Goal: Task Accomplishment & Management: Complete application form

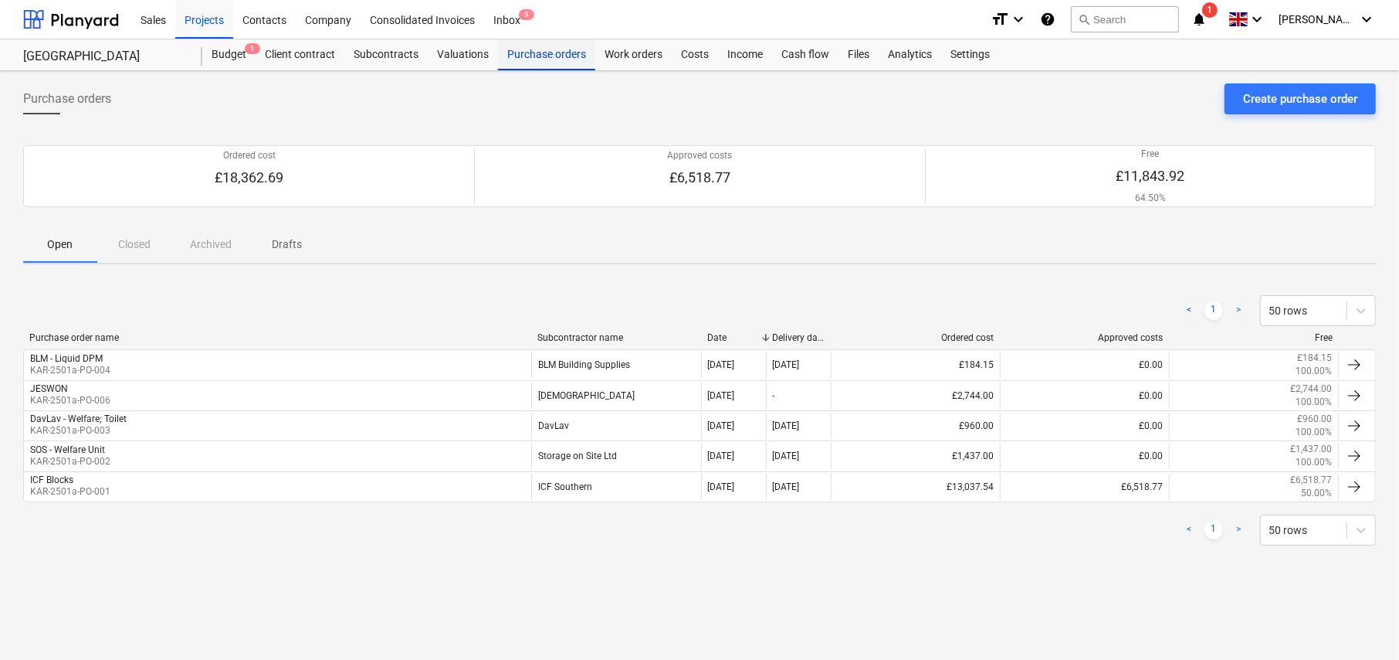
click at [561, 54] on div "Purchase orders" at bounding box center [546, 54] width 97 height 31
click at [1317, 104] on div "Create purchase order" at bounding box center [1300, 99] width 114 height 20
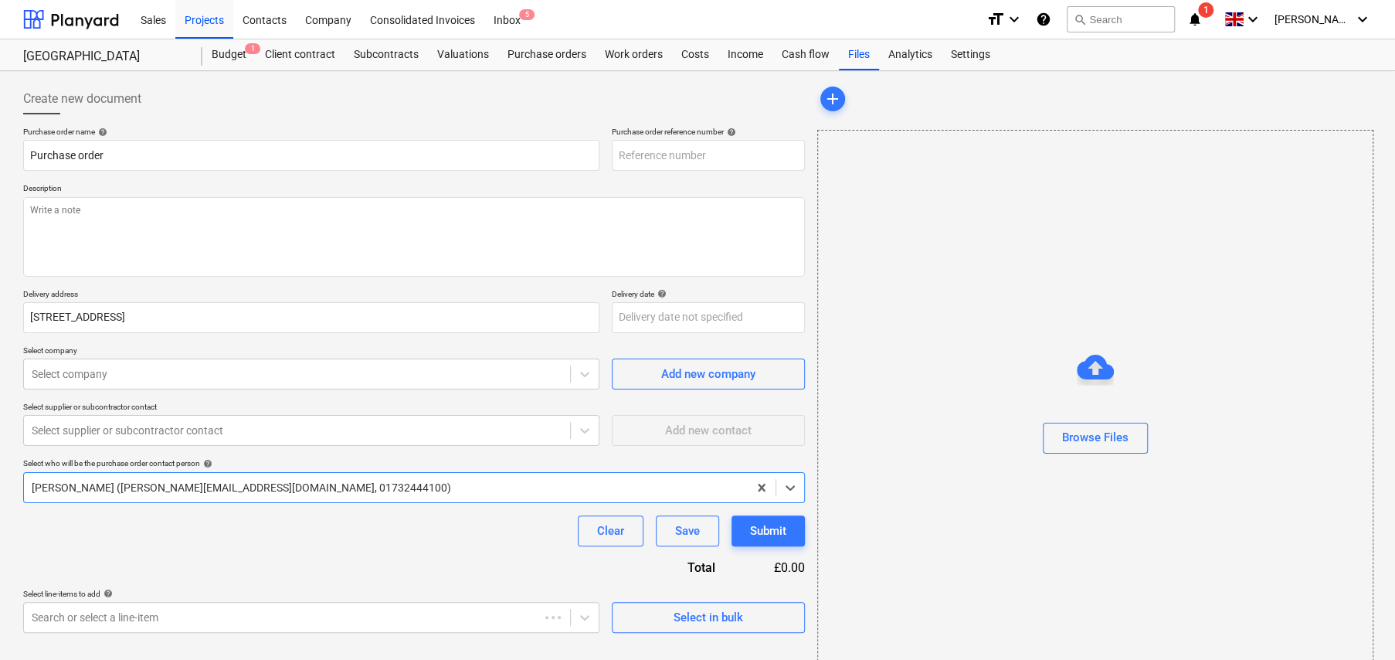
type textarea "x"
type input "KAR-2501a-PO-008"
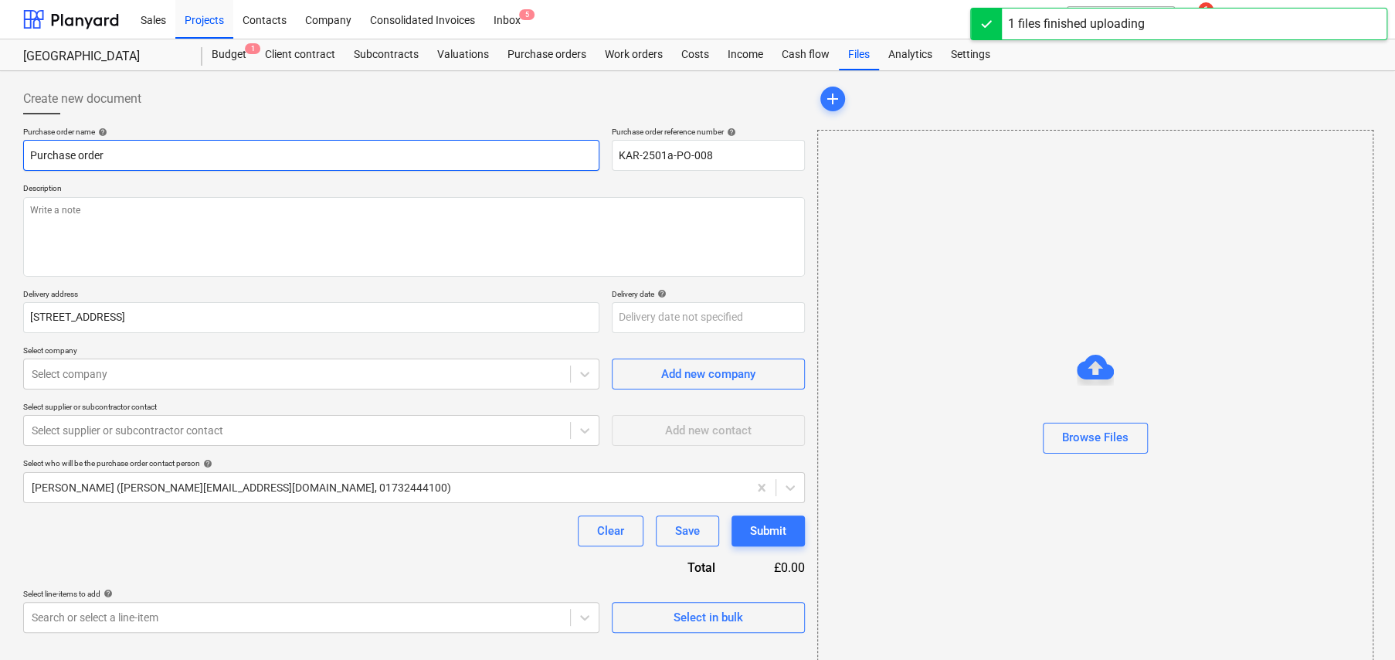
click at [213, 152] on input "Purchase order" at bounding box center [311, 155] width 576 height 31
click at [213, 152] on input "Purchase order" at bounding box center [312, 155] width 578 height 31
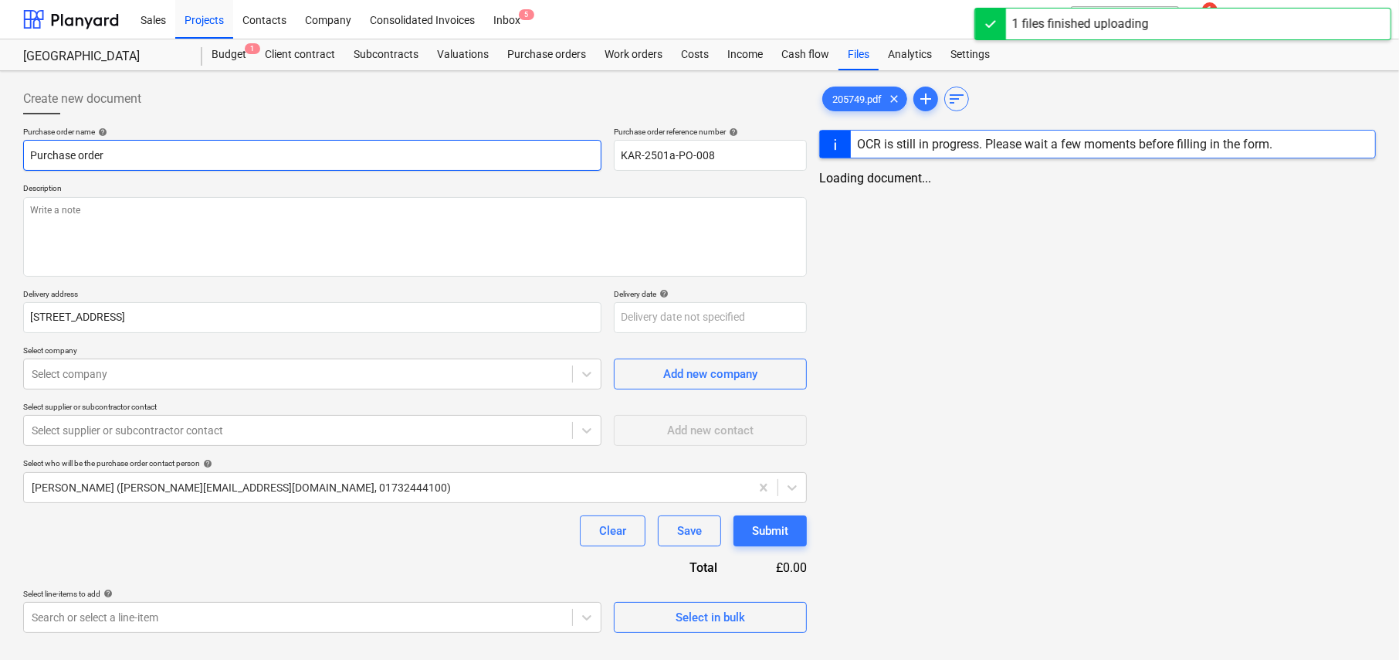
click at [213, 152] on input "Purchase order" at bounding box center [312, 155] width 578 height 31
type textarea "x"
type input "R"
type textarea "x"
type input "Re"
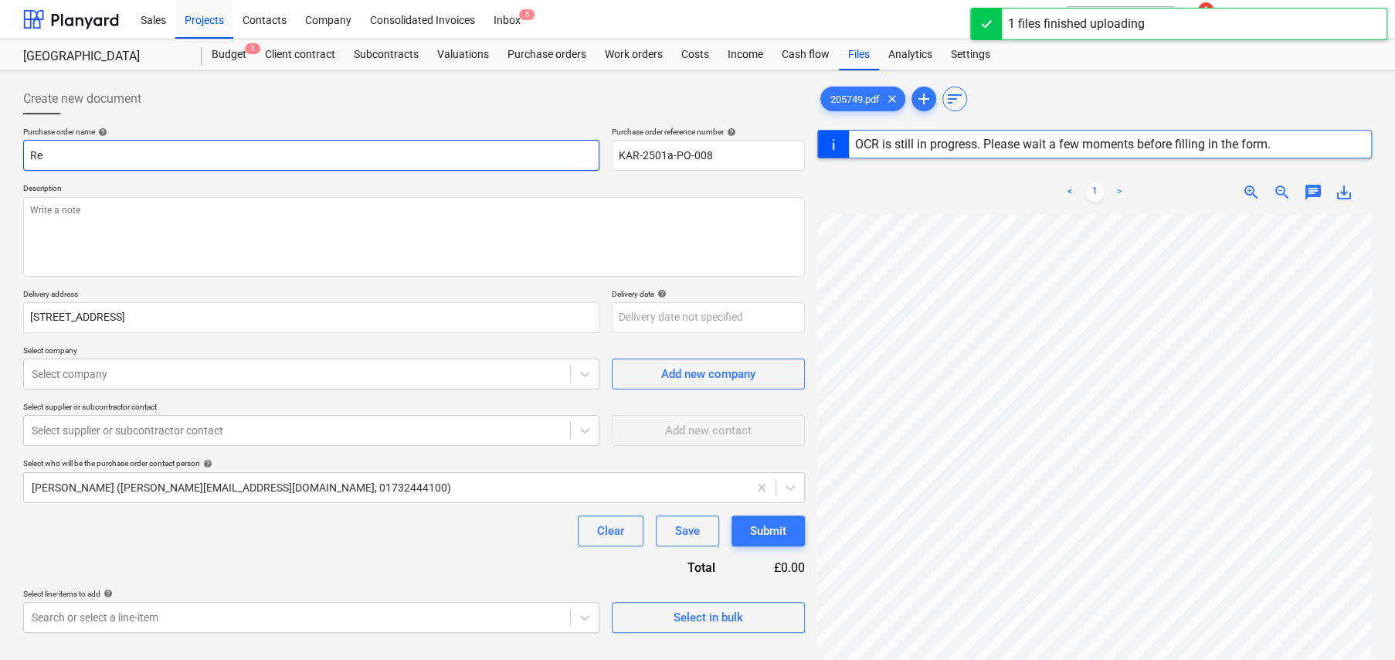
type textarea "x"
type input "Re-"
type textarea "x"
type input "Re-B"
type textarea "x"
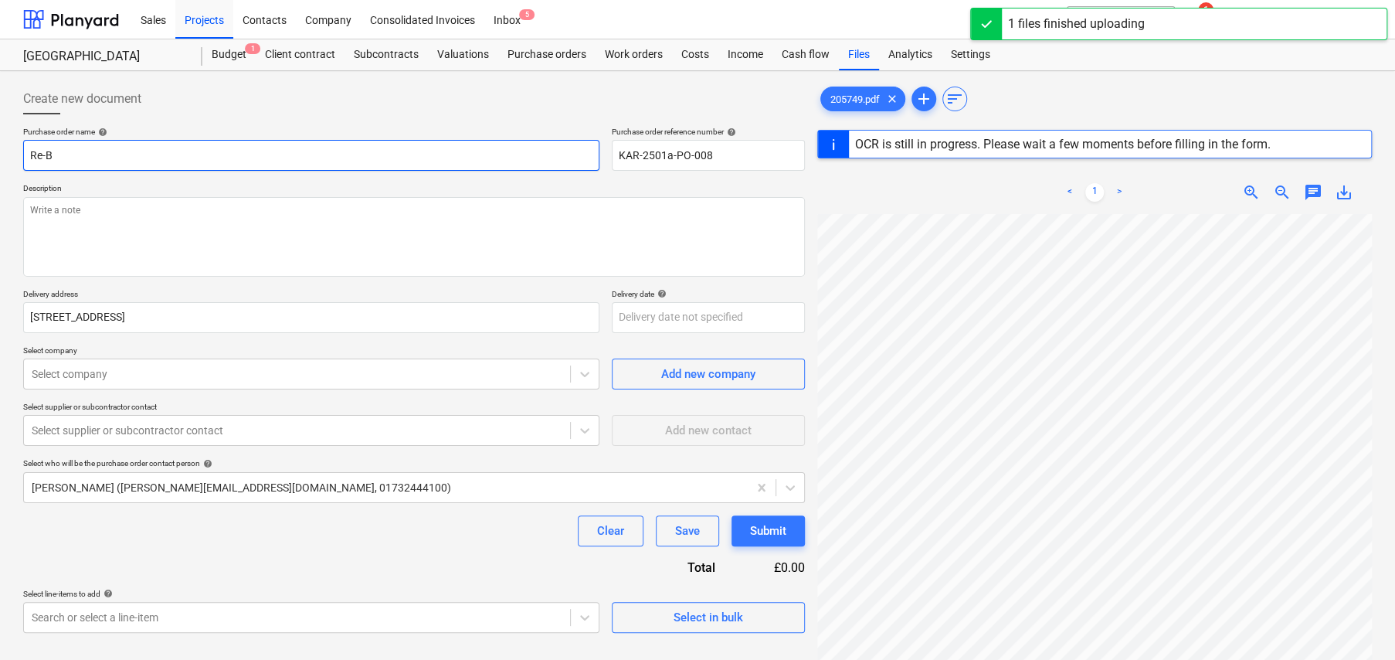
type input "Re-Ba"
type textarea "x"
type input "Re-Bar"
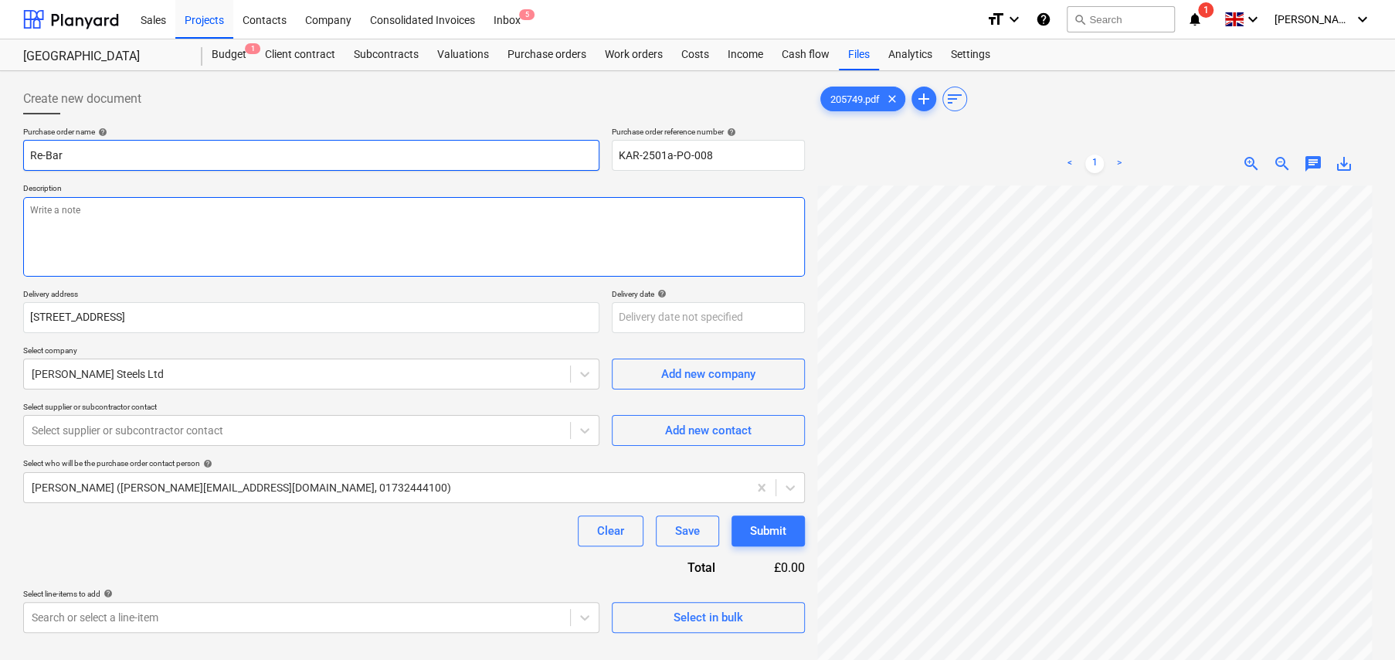
type textarea "x"
type textarea "F"
type textarea "x"
type textarea "Fo"
type textarea "x"
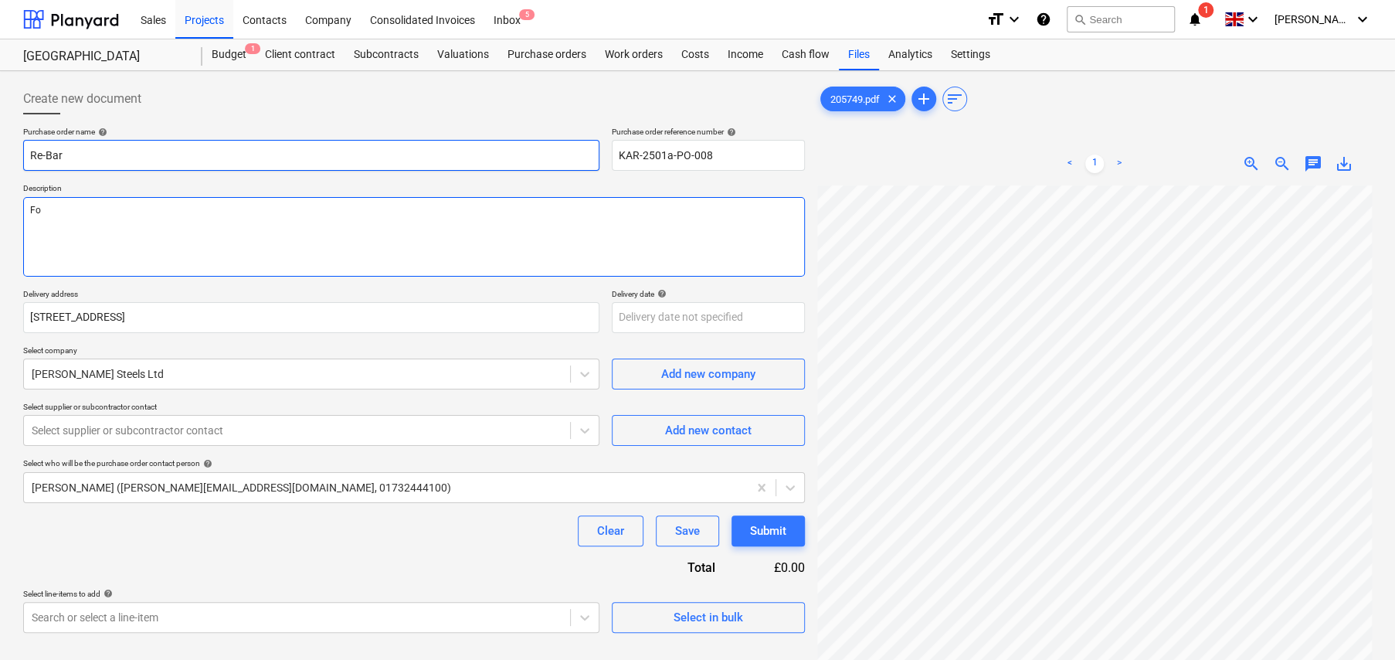
type textarea "For"
type textarea "x"
type textarea "For"
type textarea "x"
type textarea "For D"
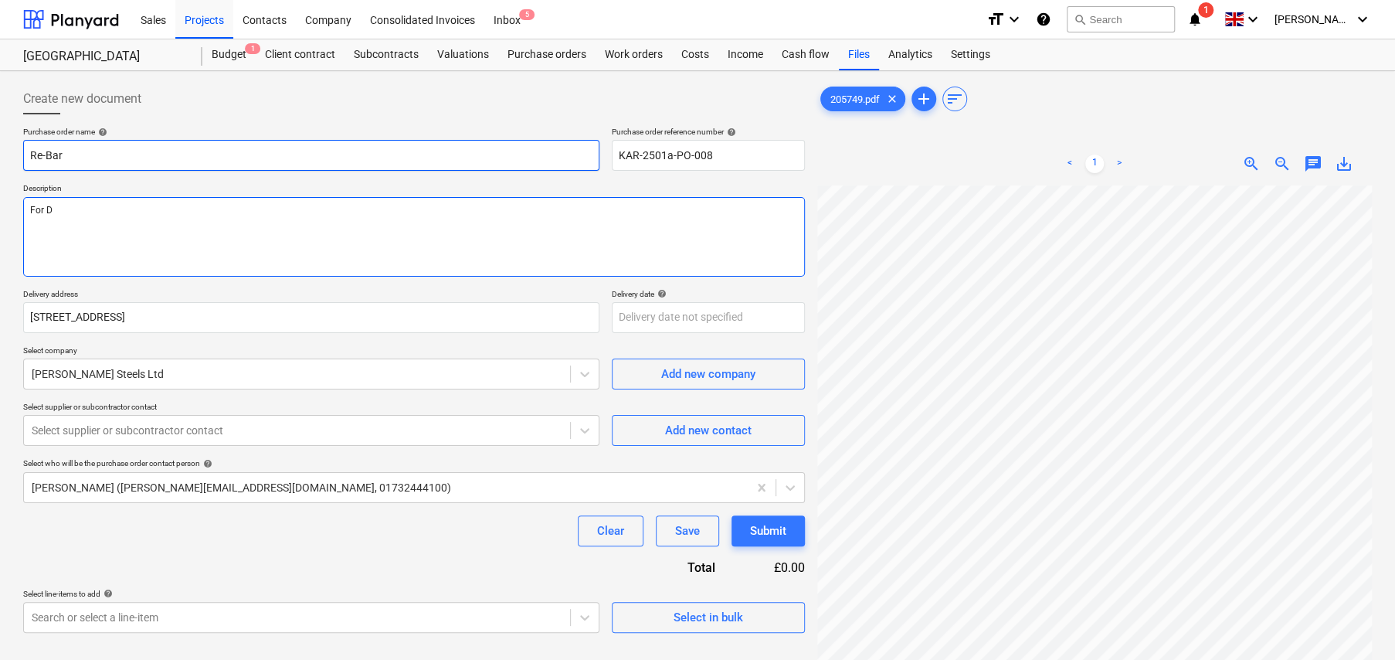
type textarea "x"
type textarea "For De"
type textarea "x"
type textarea "For Del"
type textarea "x"
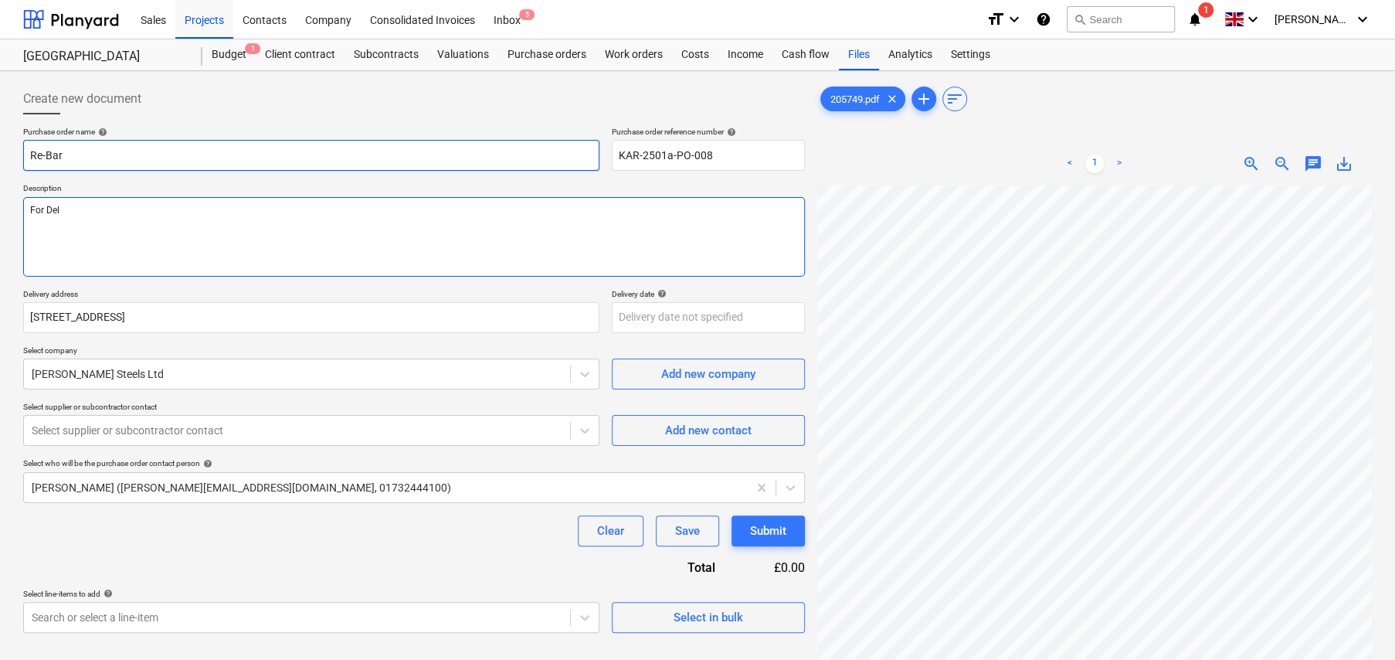
type textarea "For Deli"
type textarea "x"
type textarea "For Deliv"
type textarea "x"
type textarea "For Delive"
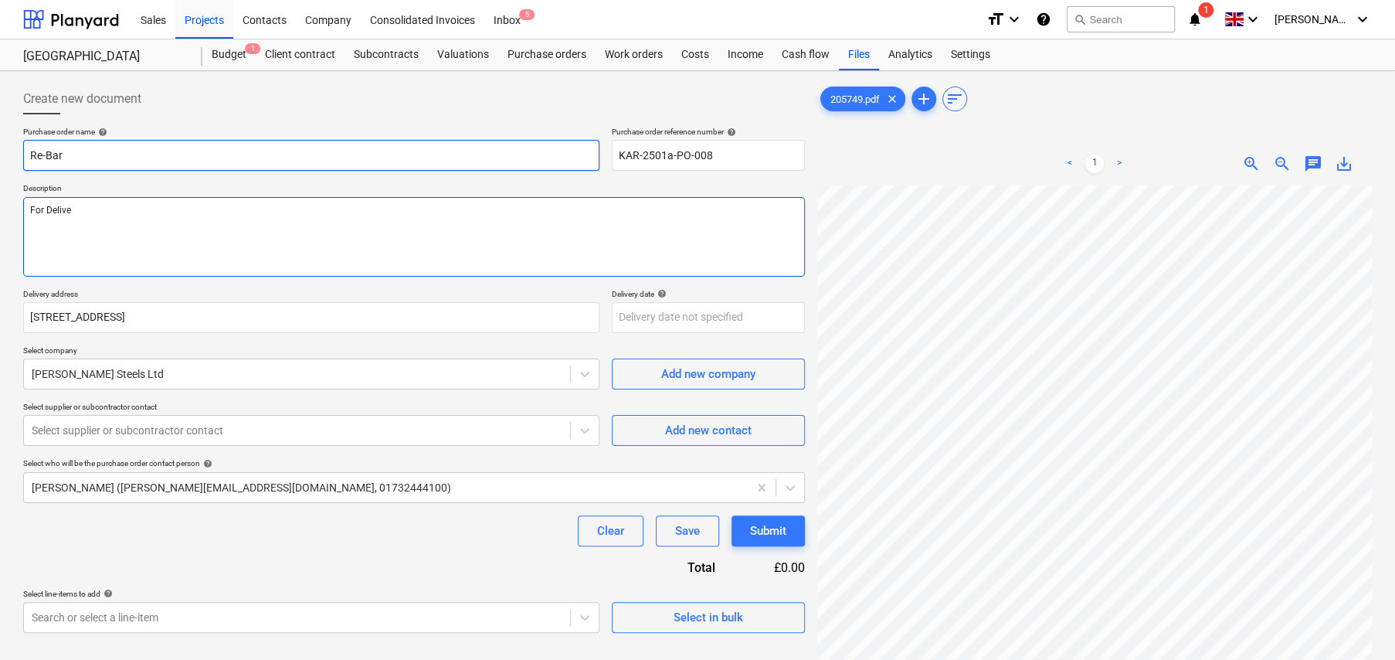
type textarea "x"
type textarea "For Deliver"
type textarea "x"
type textarea "For Delivery"
type textarea "x"
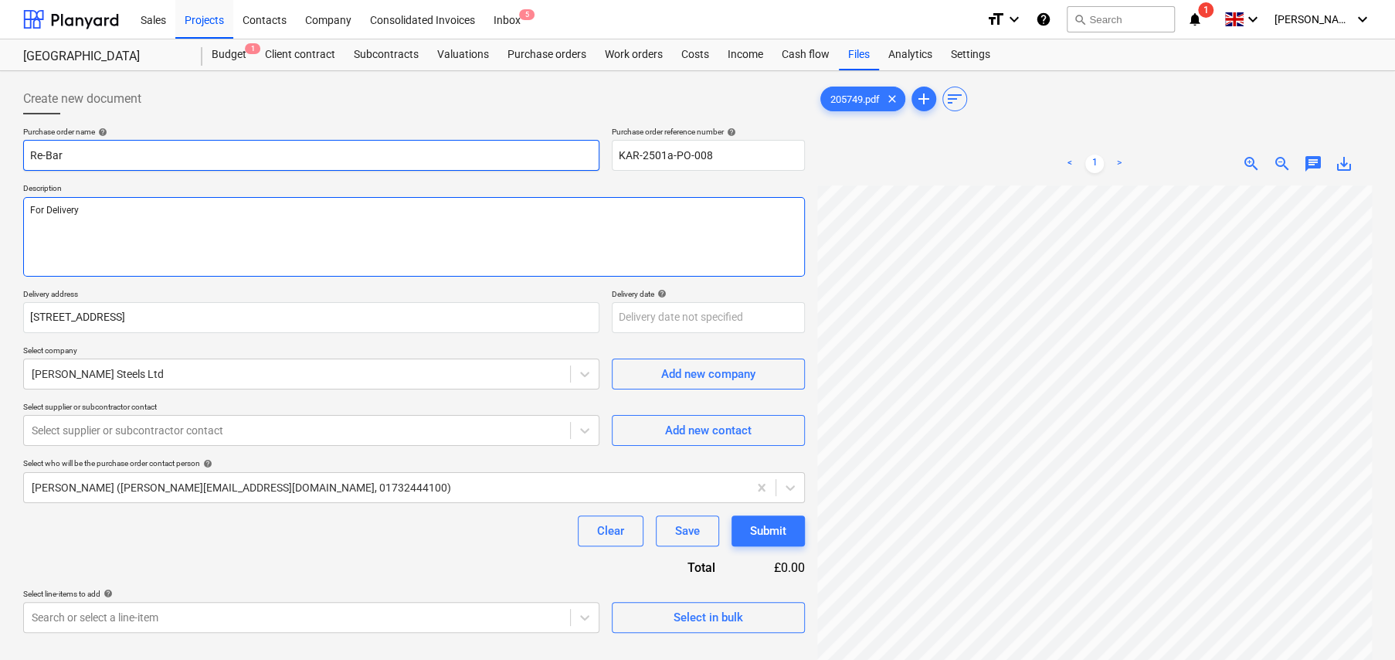
type textarea "For Delivery"
type textarea "x"
type textarea "For Delivery t"
type textarea "x"
type textarea "For Delivery to"
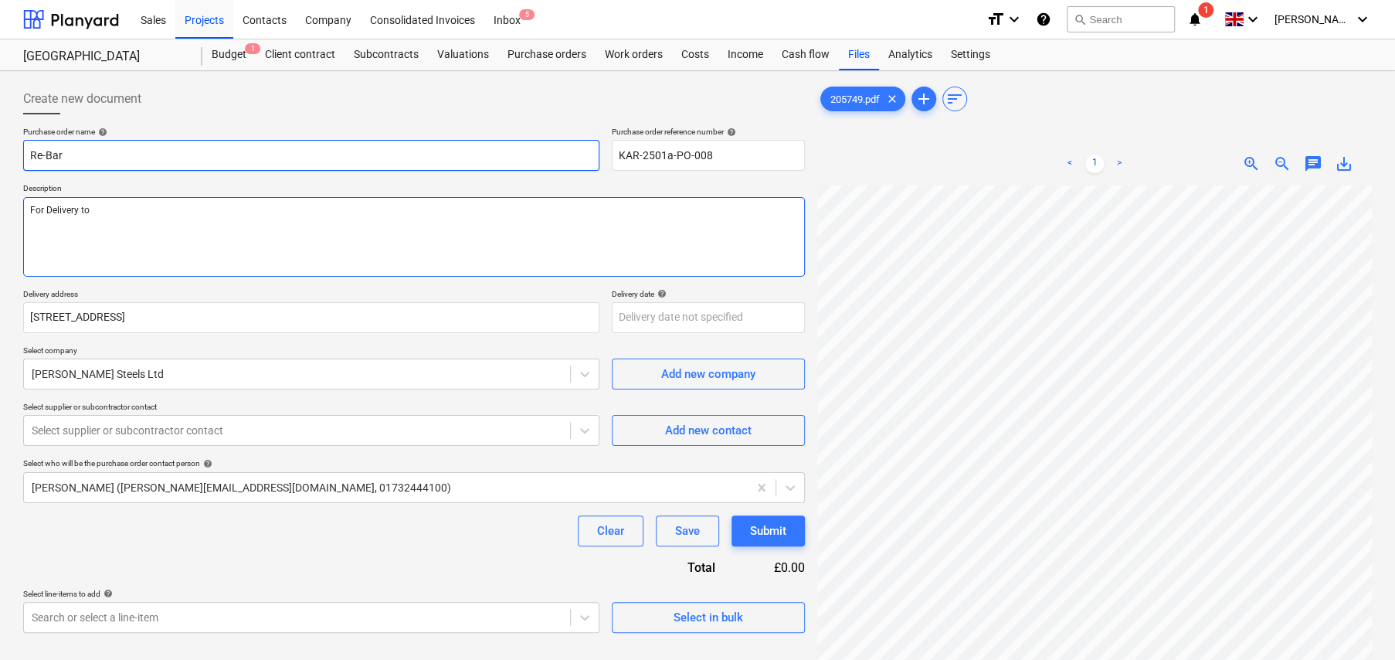
type textarea "x"
type textarea "For Delivery to"
type textarea "x"
type textarea "For Delivery to s"
type textarea "x"
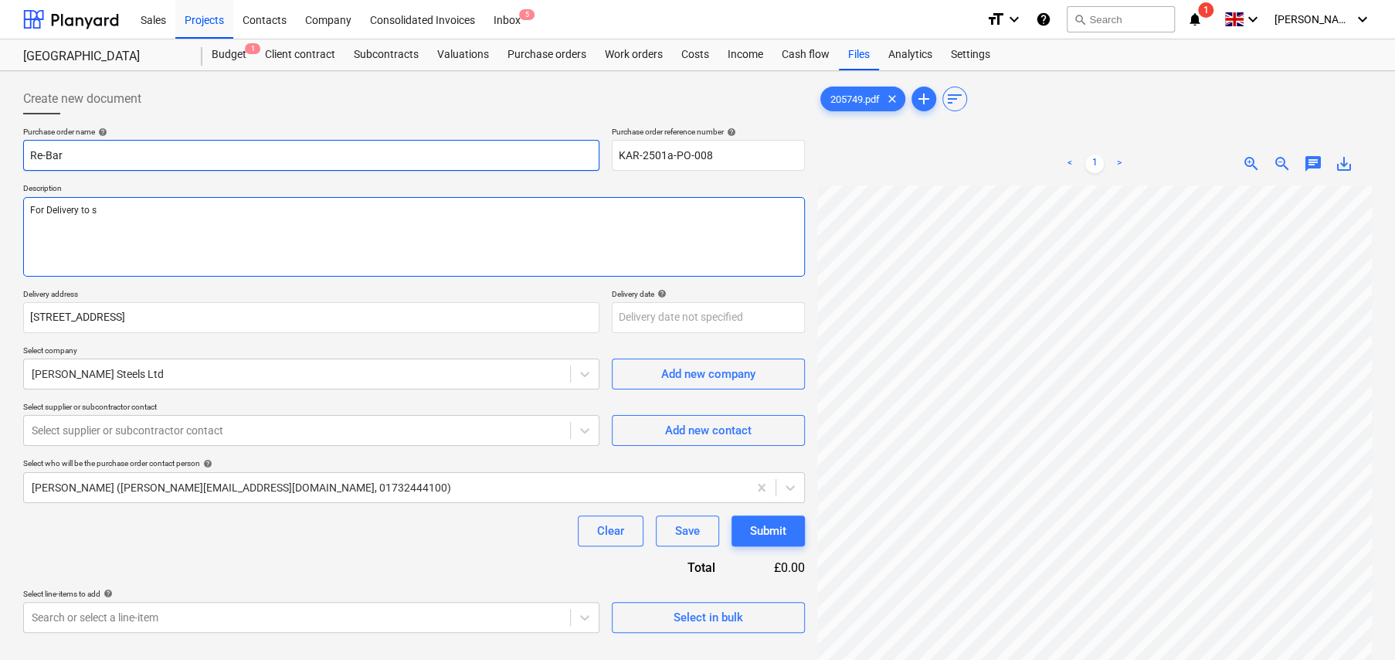
type textarea "For Delivery to si"
type textarea "x"
type textarea "For Delivery to sit"
type textarea "x"
type textarea "For Delivery to site"
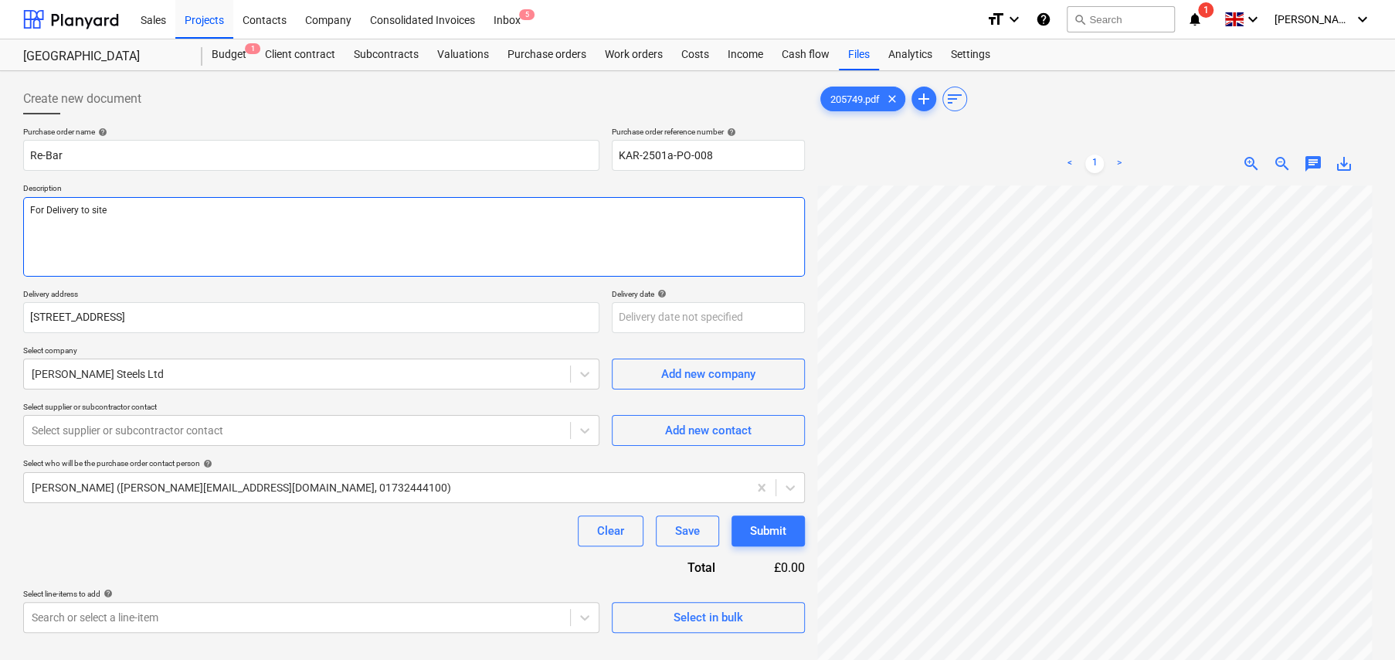
type textarea "x"
type textarea "For Delivery to site"
type textarea "x"
type textarea "For Delivery to site A"
type textarea "x"
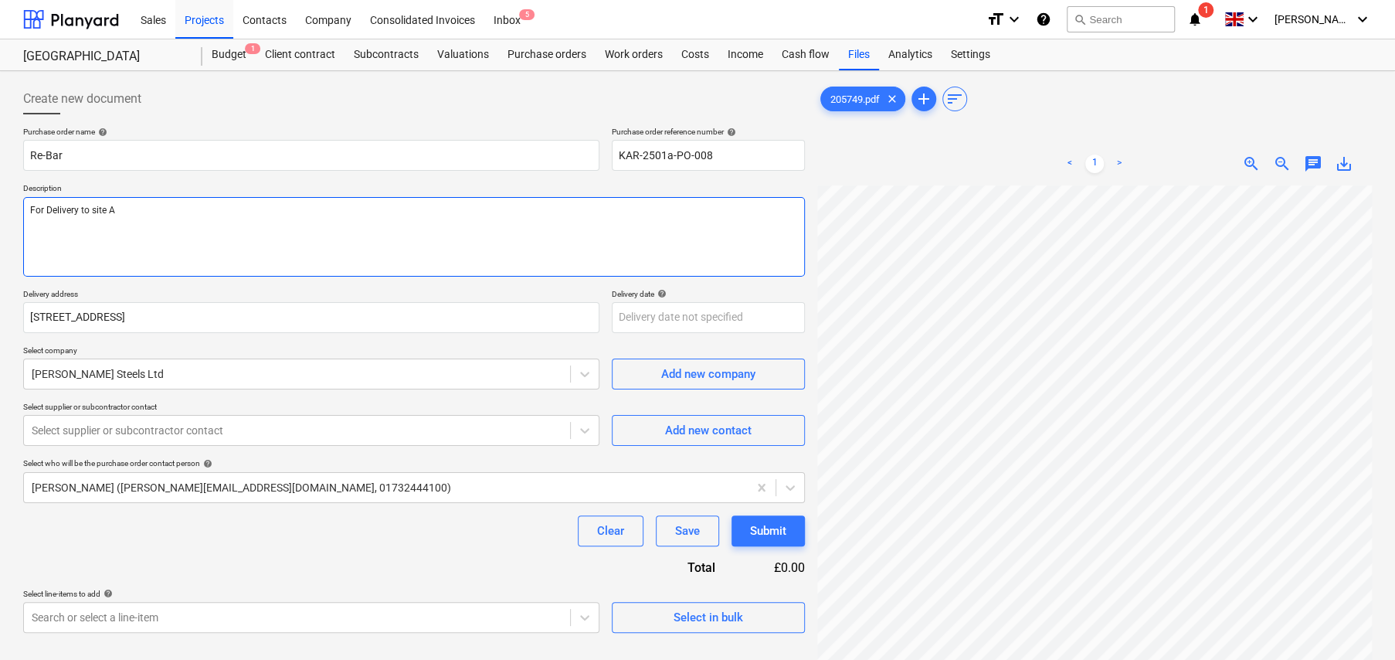
type textarea "For Delivery to site AS"
type textarea "x"
type textarea "For Delivery to site ASA"
type textarea "x"
type textarea "For Delivery to site ASAP"
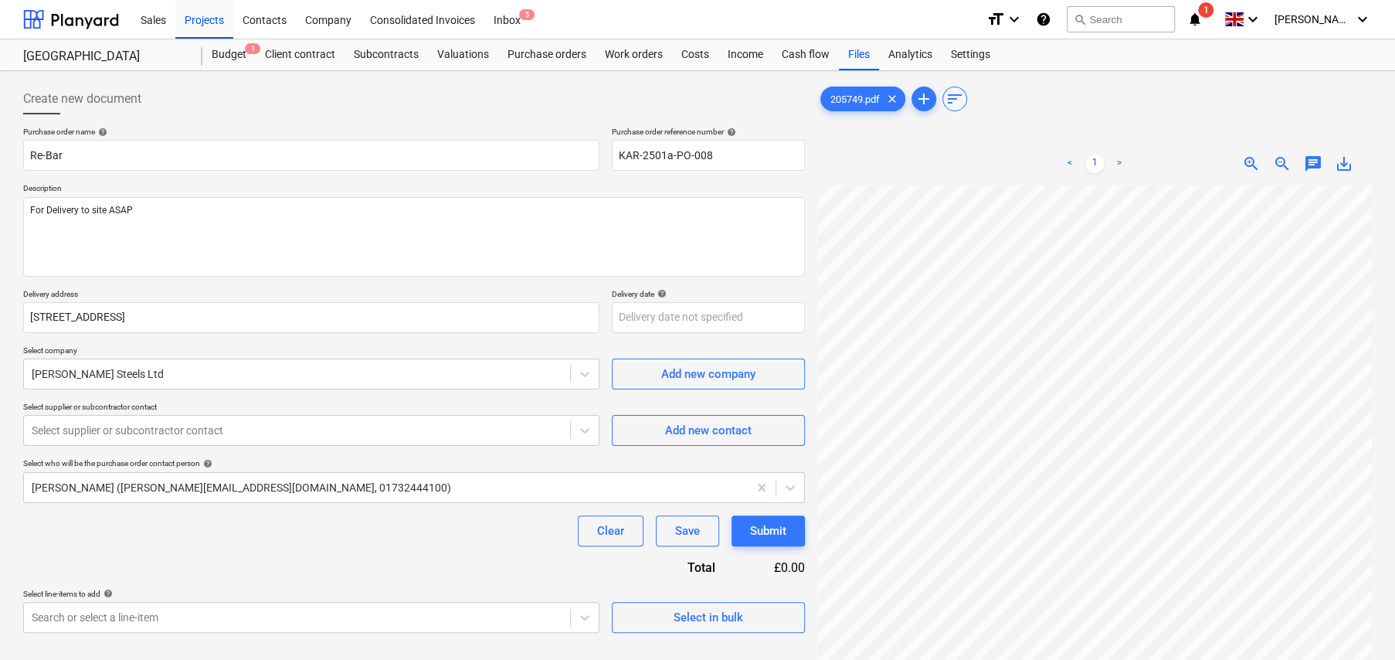
click at [713, 332] on div "Purchase order name help Re-Bar Purchase order reference number help KAR-2501a-…" at bounding box center [414, 380] width 782 height 506
click at [708, 326] on body "Sales Projects Contacts Company Consolidated Invoices Inbox 5 format_size keybo…" at bounding box center [697, 330] width 1395 height 660
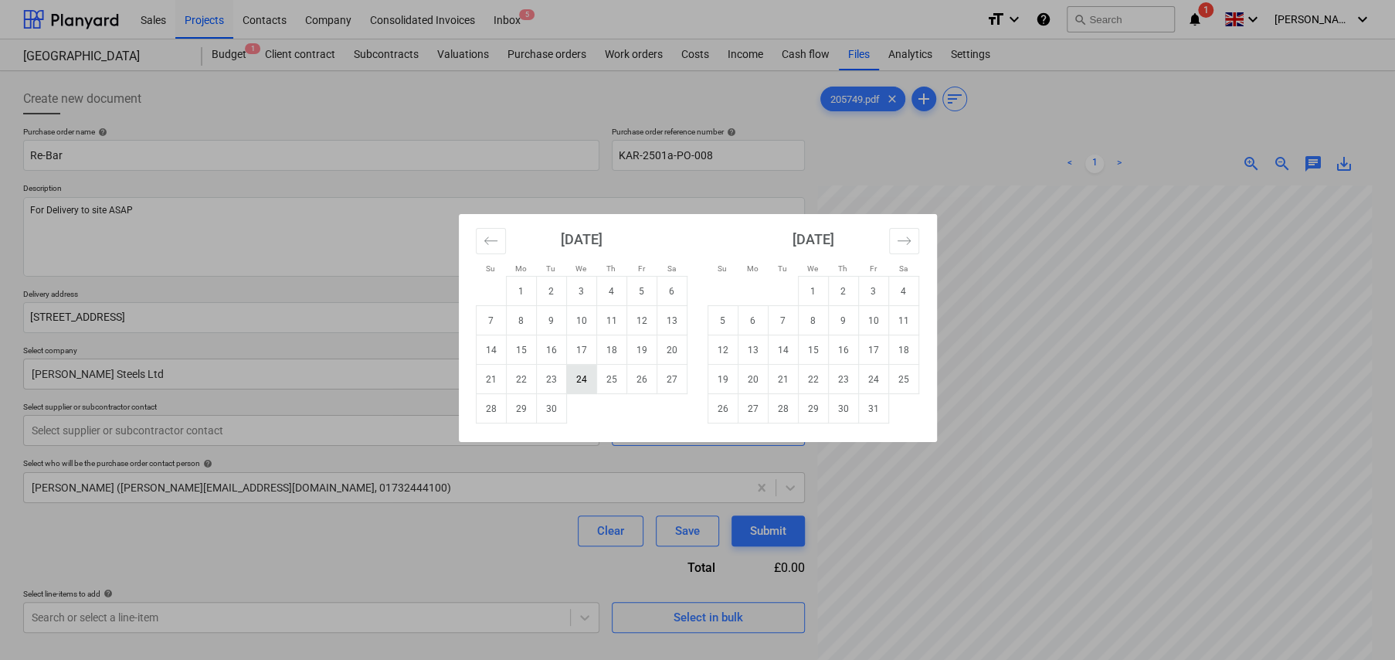
click at [578, 378] on td "24" at bounding box center [581, 379] width 30 height 29
type textarea "x"
type input "24 Sep 2025"
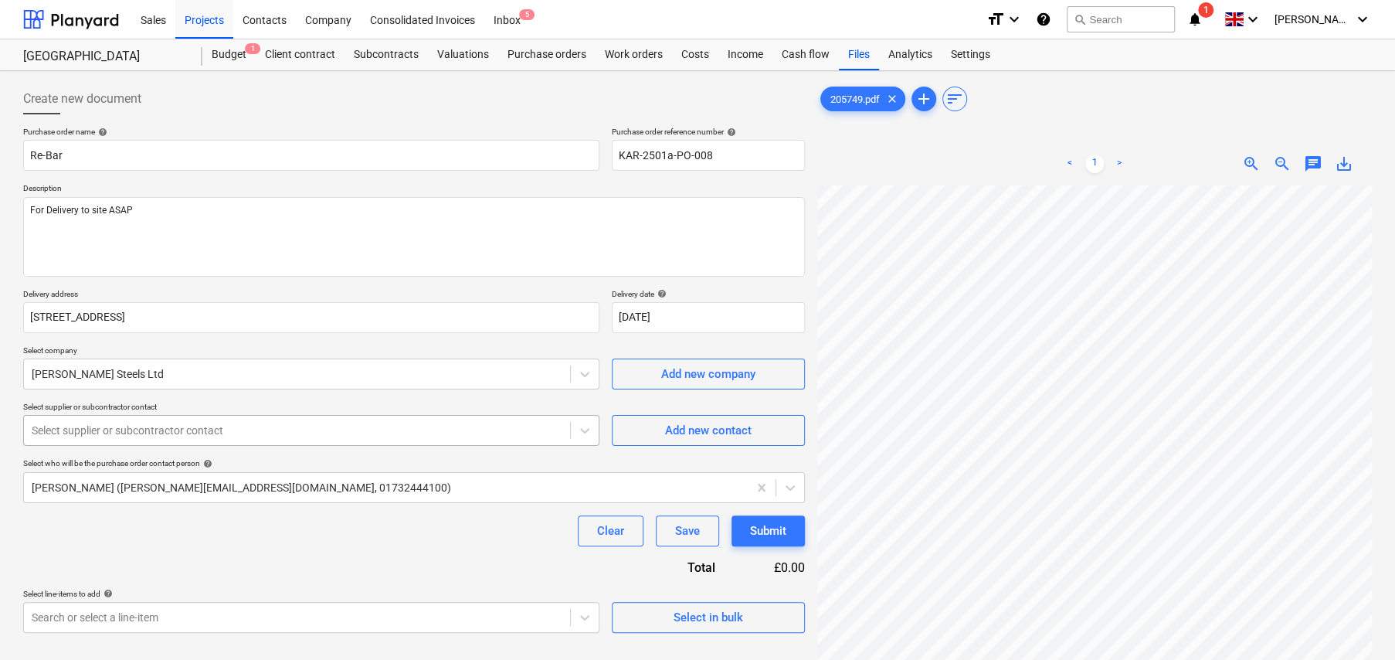
click at [231, 432] on div at bounding box center [297, 429] width 531 height 15
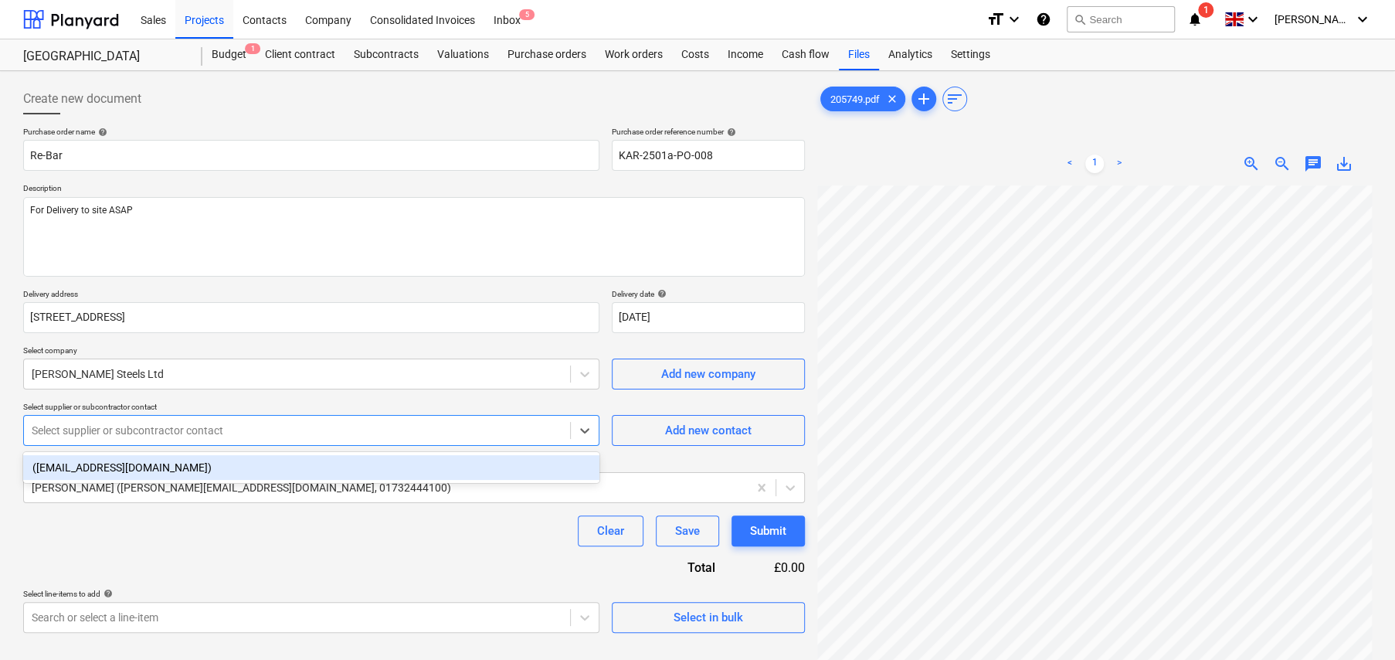
click at [124, 468] on div "(email@cannonsteelsltd.co.uk)" at bounding box center [311, 467] width 576 height 25
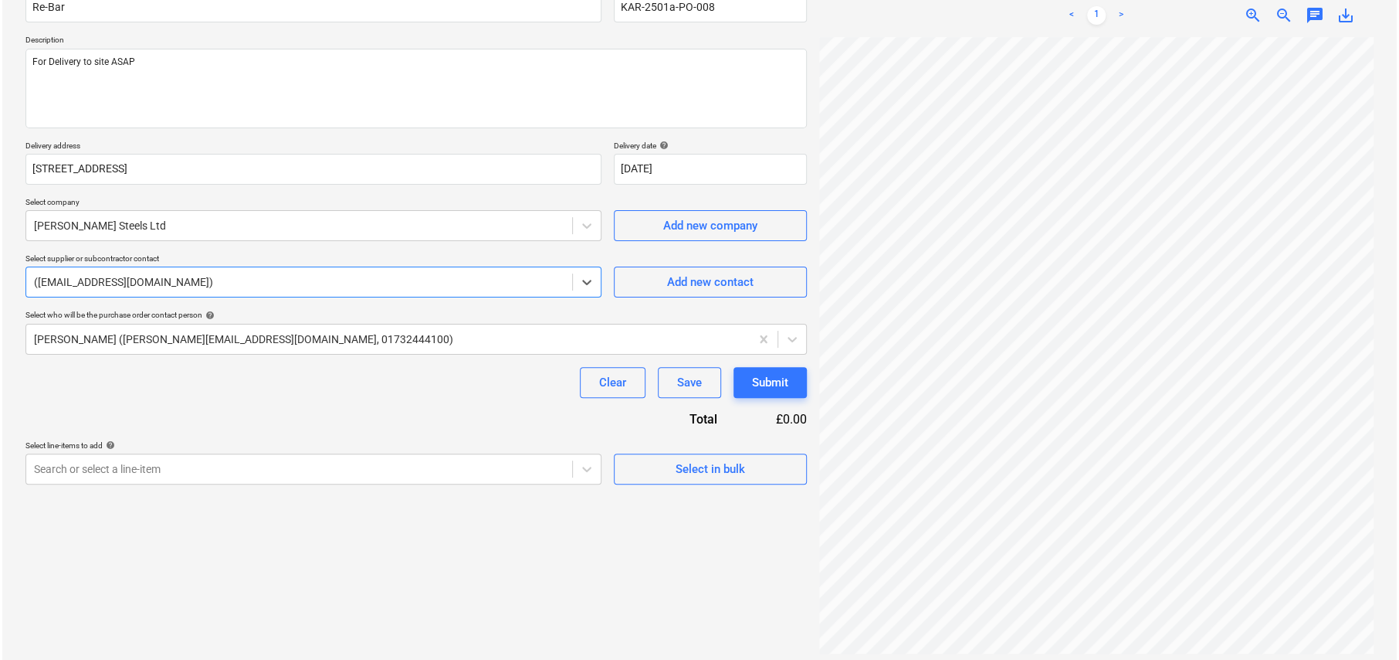
scroll to position [154, 0]
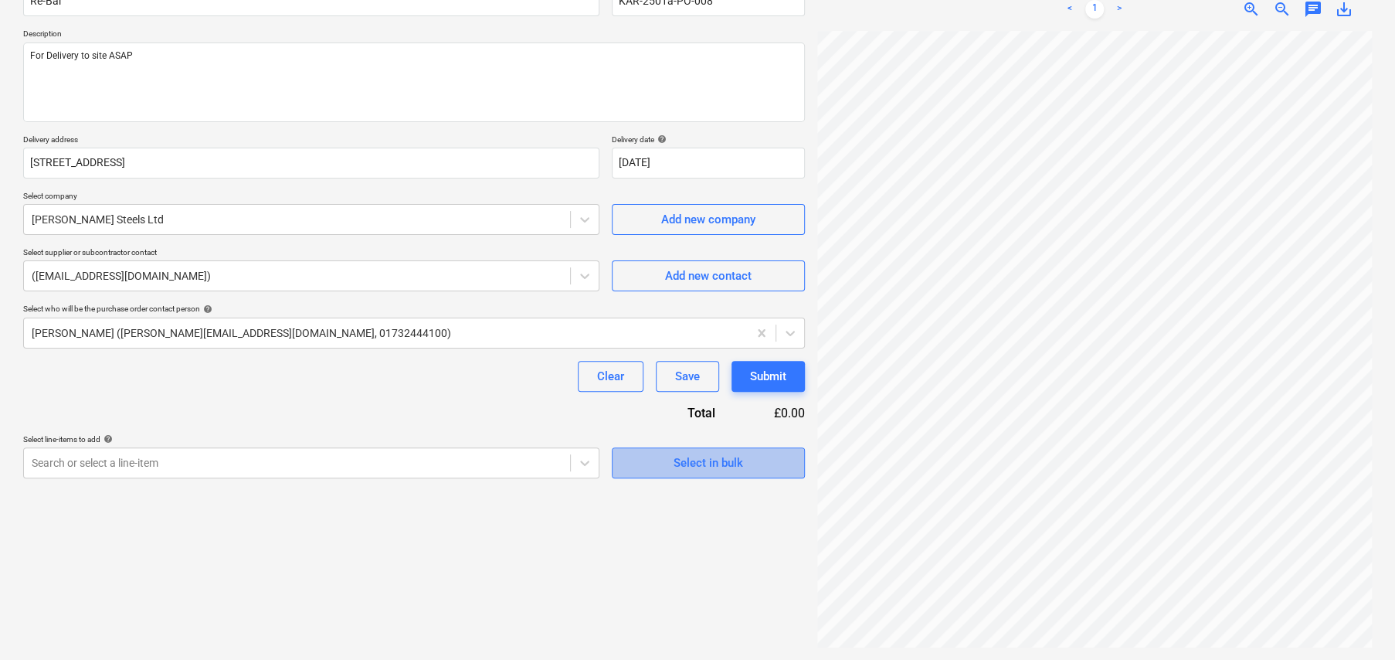
click at [702, 464] on div "Select in bulk" at bounding box center [708, 463] width 70 height 20
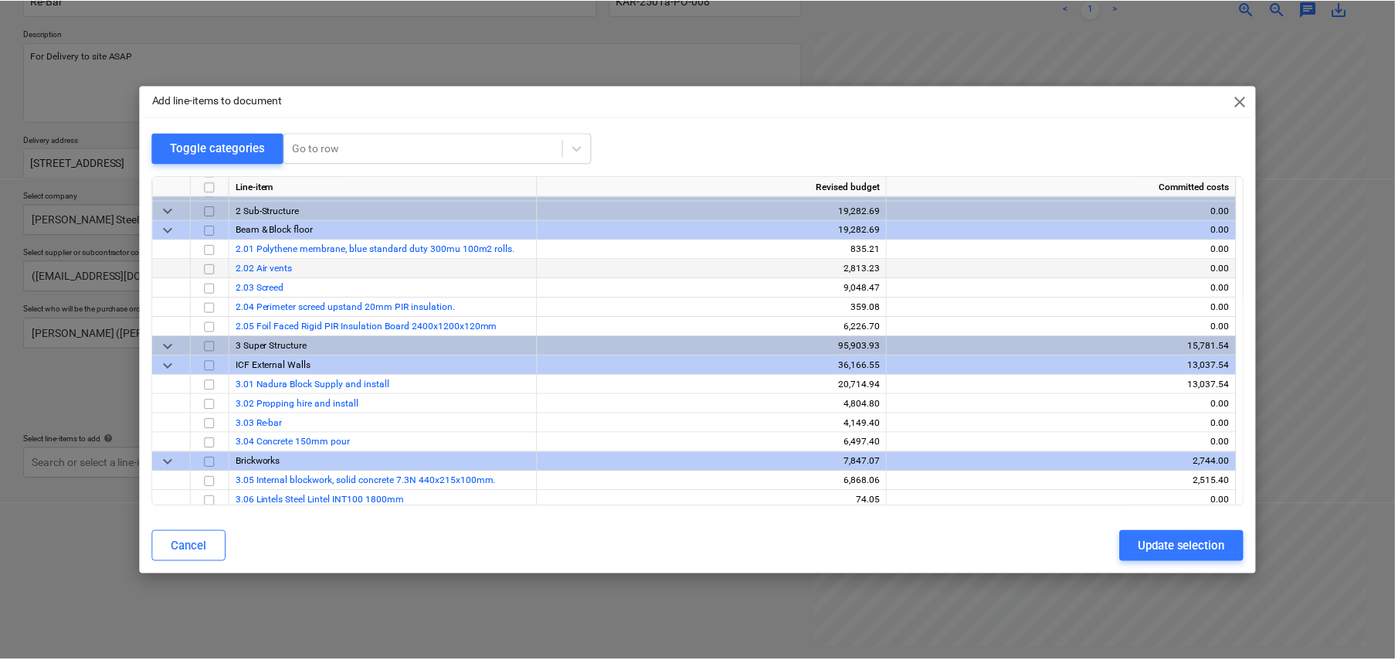
scroll to position [77, 0]
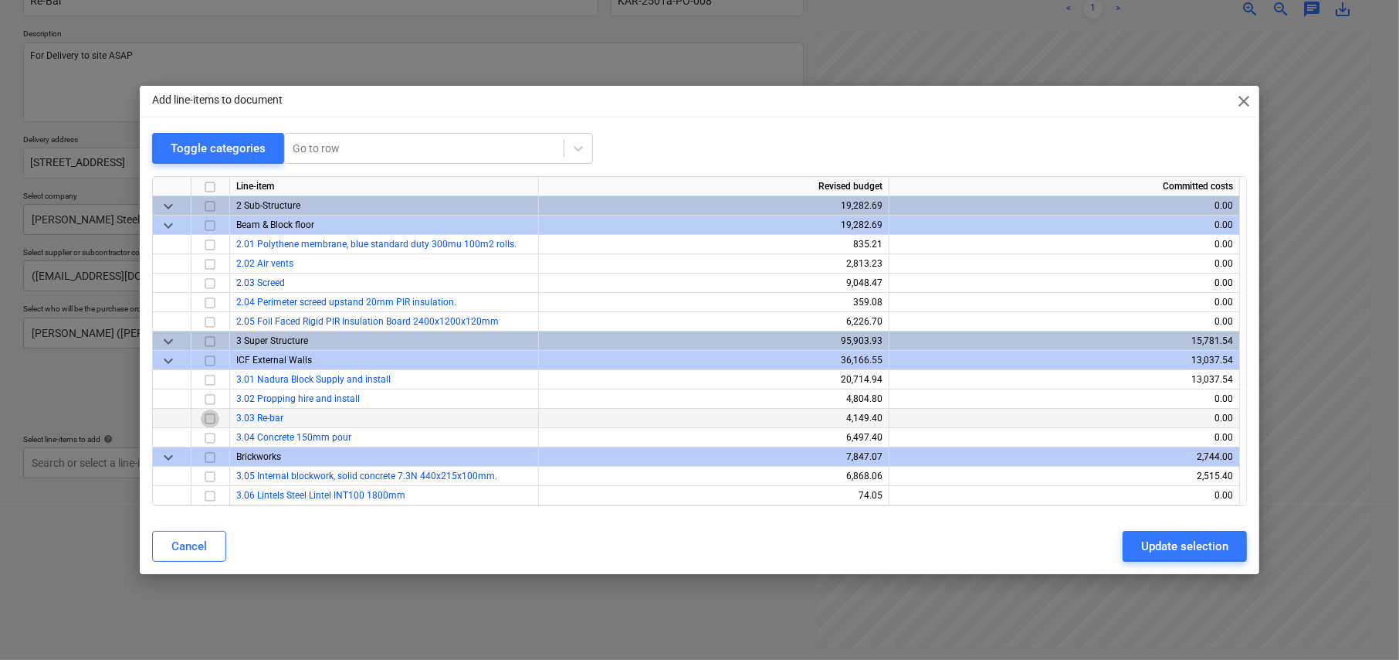
click at [213, 417] on input "checkbox" at bounding box center [210, 418] width 19 height 19
click at [1184, 540] on div "Update selection" at bounding box center [1184, 546] width 87 height 20
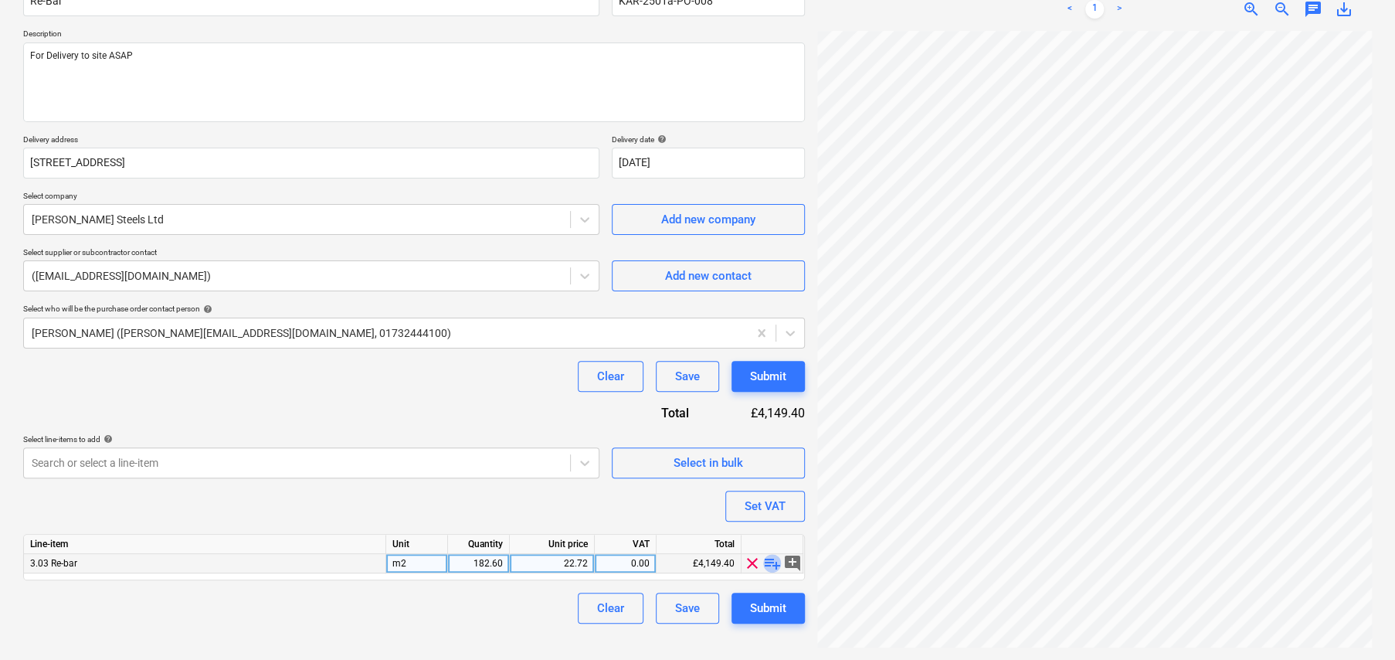
click at [773, 562] on span "playlist_add" at bounding box center [772, 563] width 19 height 19
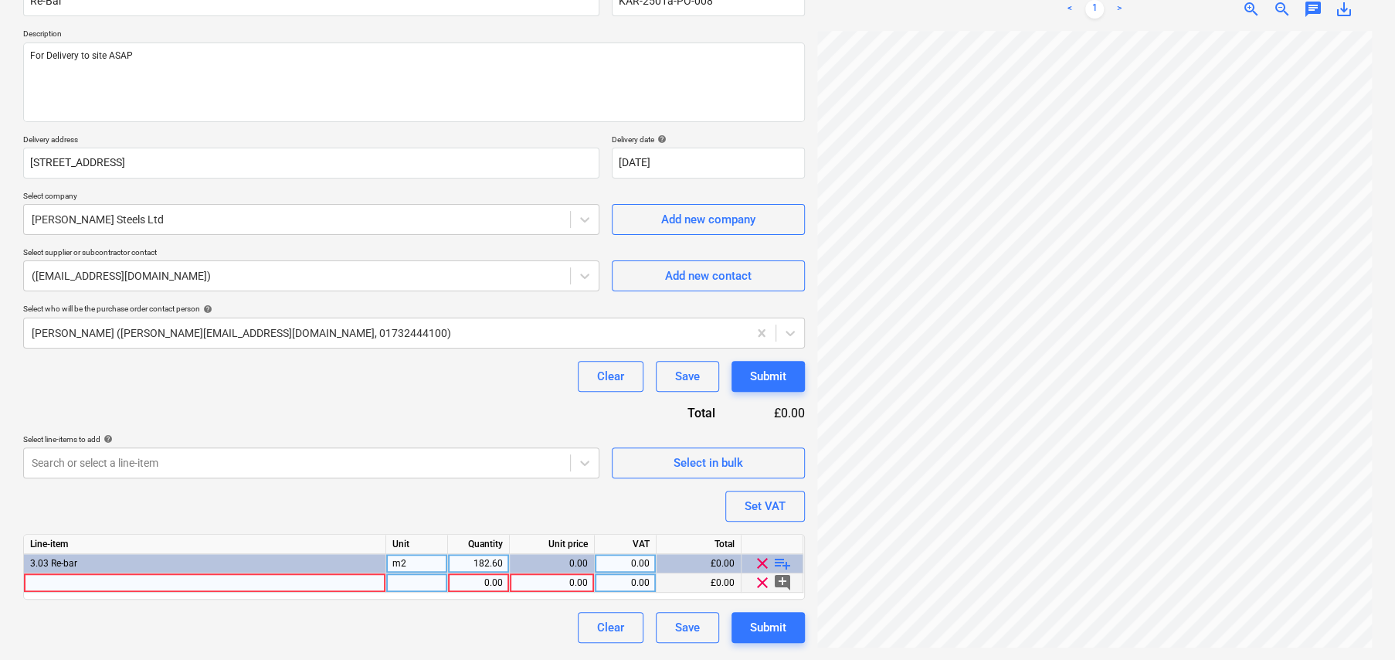
click at [181, 575] on div at bounding box center [205, 582] width 362 height 19
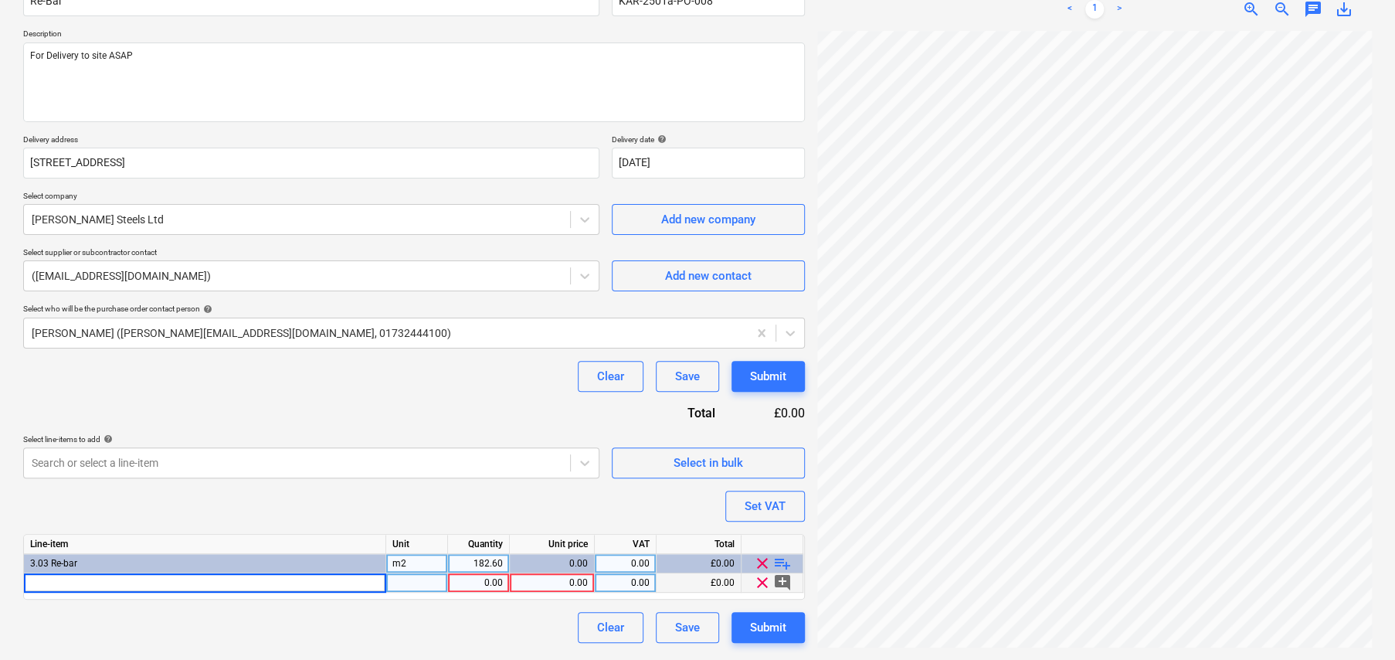
type textarea "x"
type input "All in price for Re-bar per quote: 205749"
type textarea "x"
type input "item"
type textarea "x"
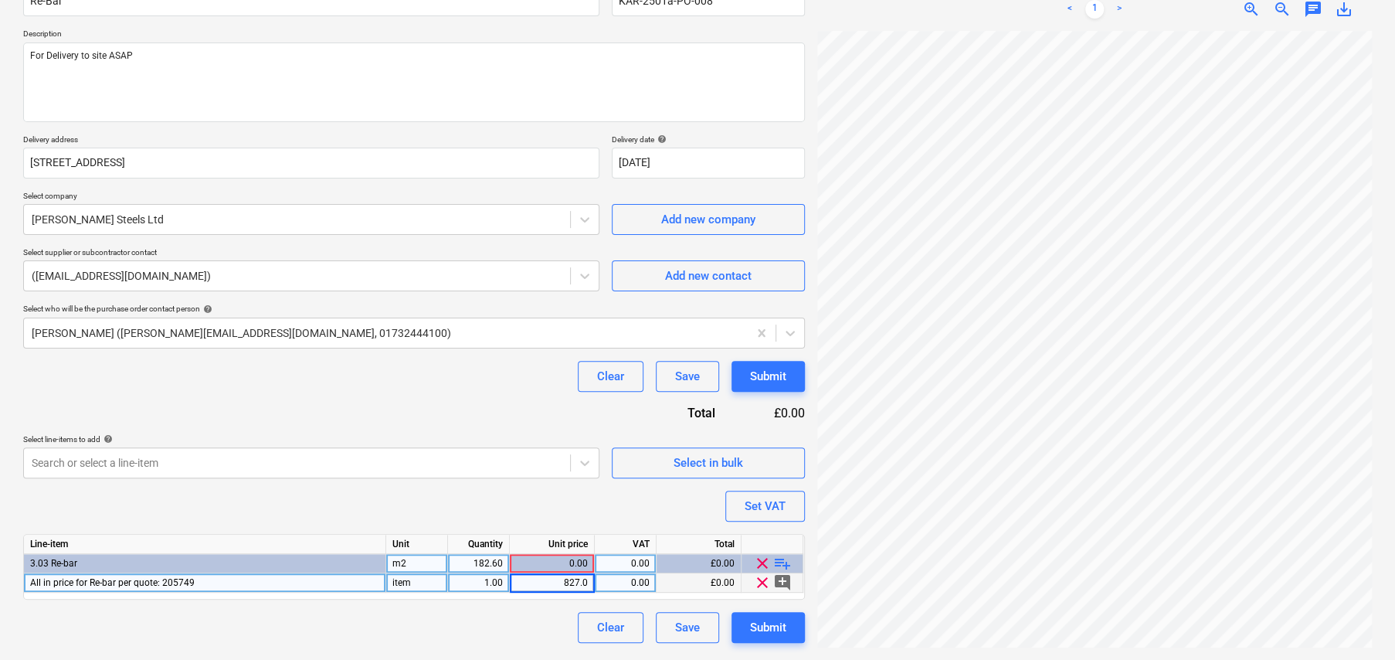
type input "827.03"
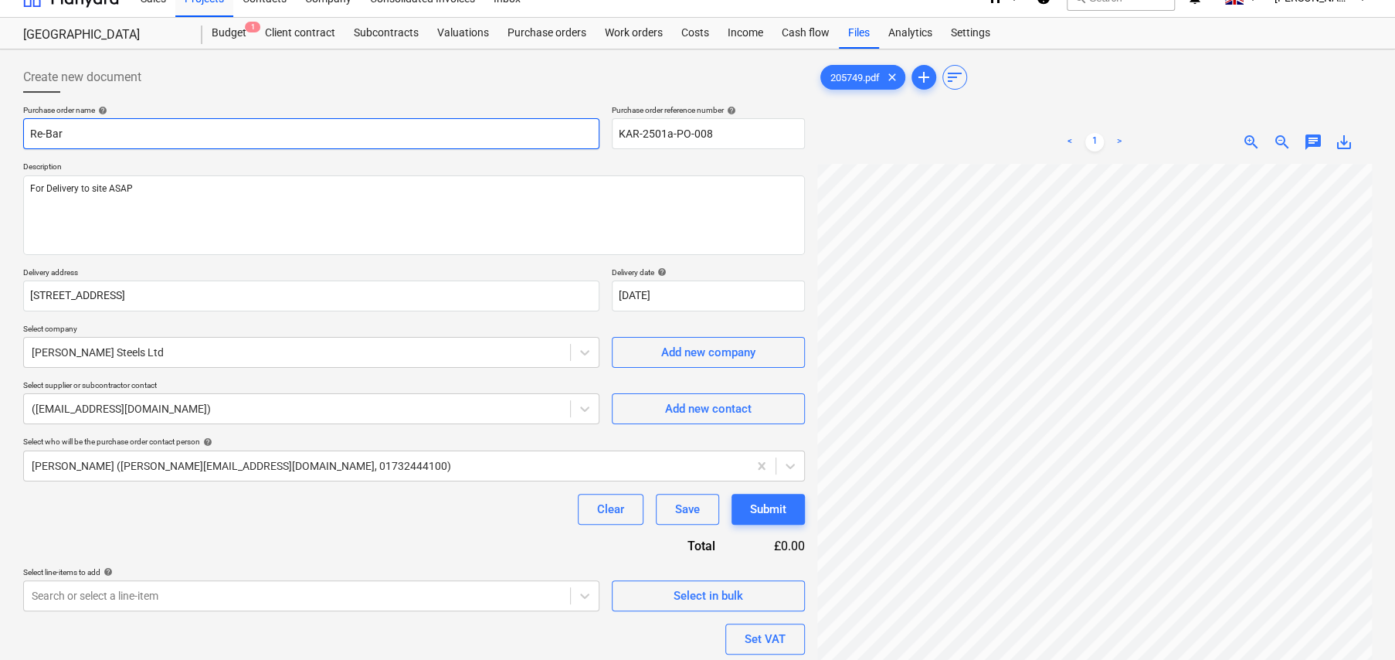
scroll to position [0, 0]
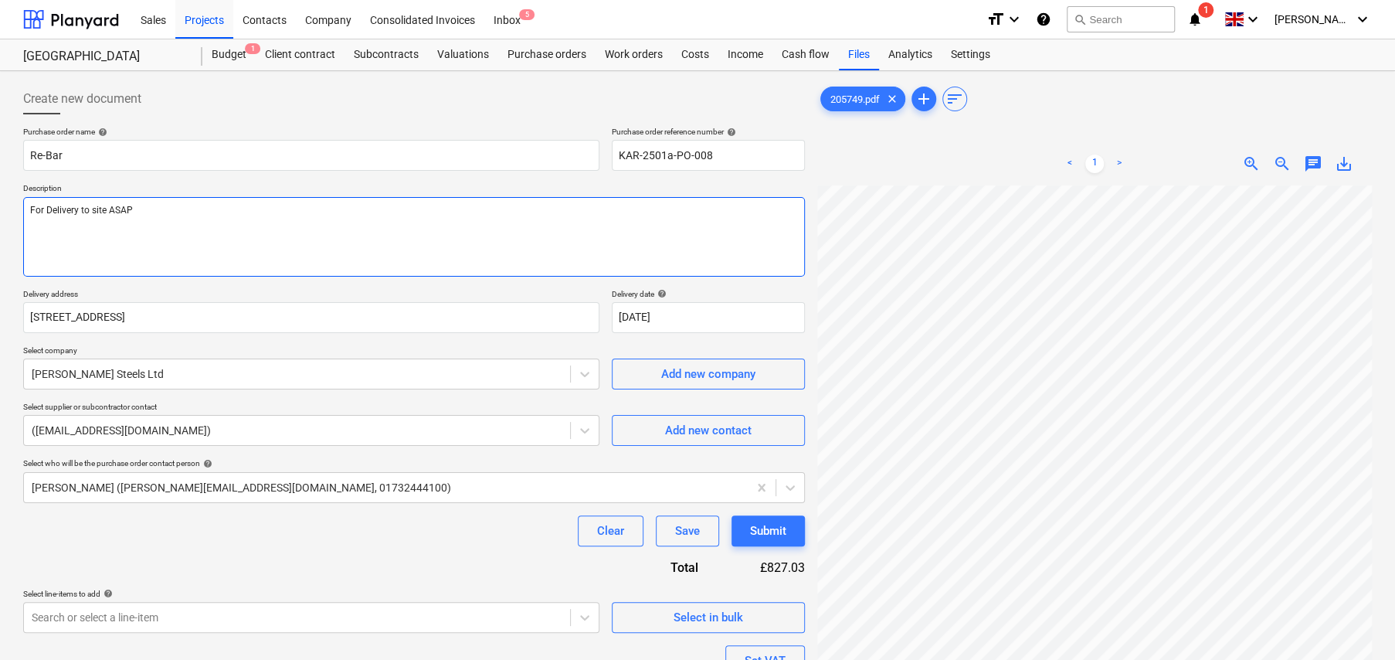
click at [205, 219] on textarea "For Delivery to site ASAP" at bounding box center [414, 237] width 782 height 80
click at [162, 208] on textarea "For Delivery to site ASAP" at bounding box center [414, 237] width 782 height 80
type textarea "x"
type textarea "For Delivery to site ASAP"
type textarea "x"
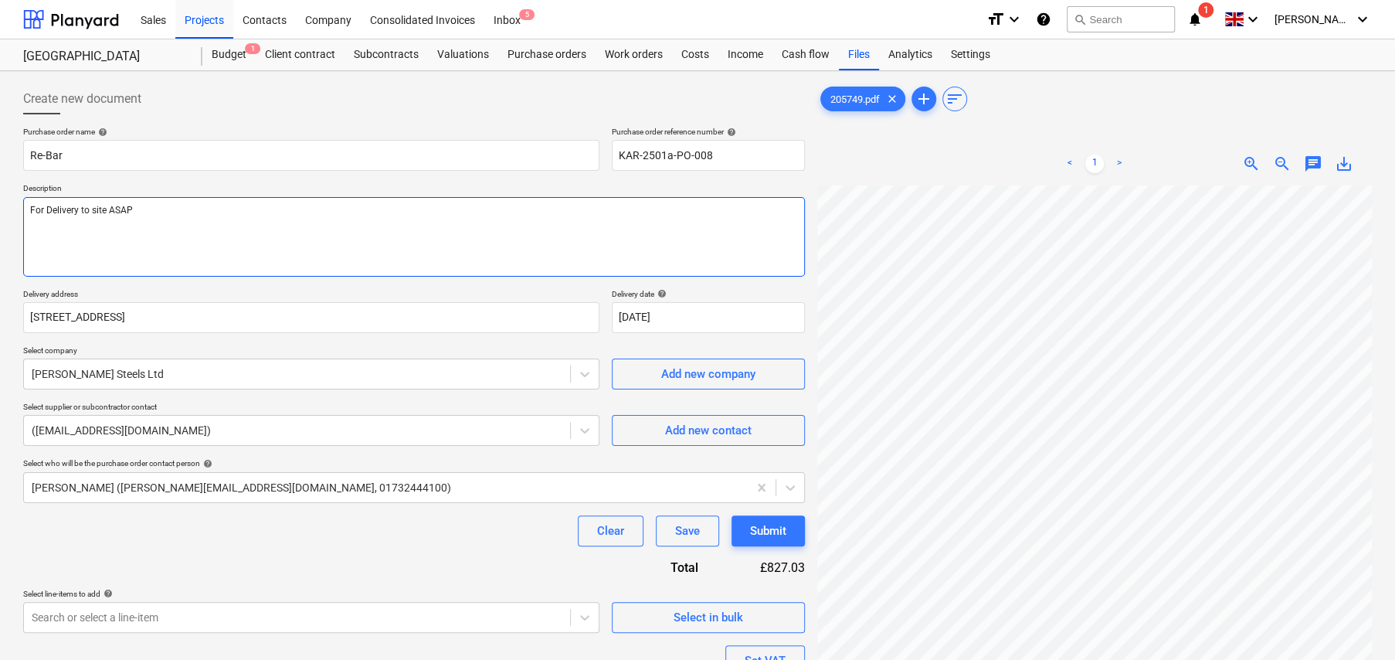
type textarea "For Delivery to site ASAP"
type textarea "x"
type textarea "For Delivery to site ASAP O"
type textarea "x"
type textarea "For Delivery to site ASAP Or"
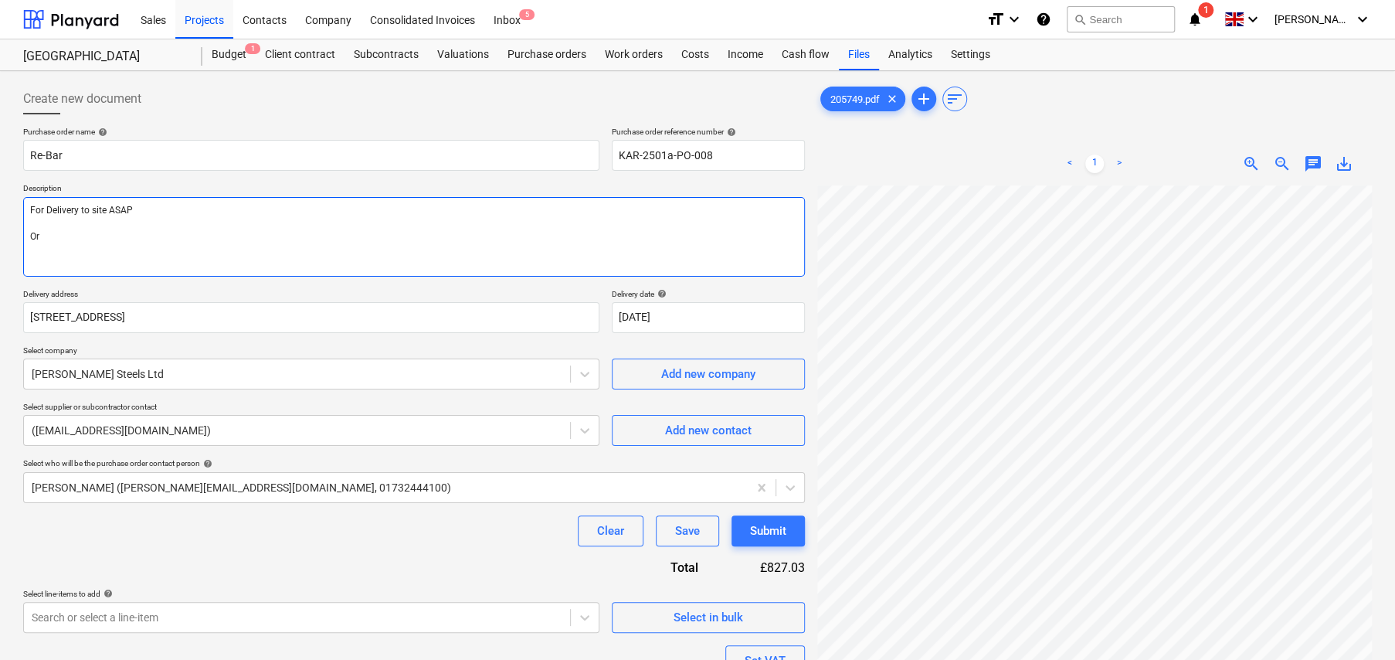
type textarea "x"
type textarea "For Delivery to site ASAP Ord"
type textarea "x"
type textarea "For Delivery to site ASAP Orde"
type textarea "x"
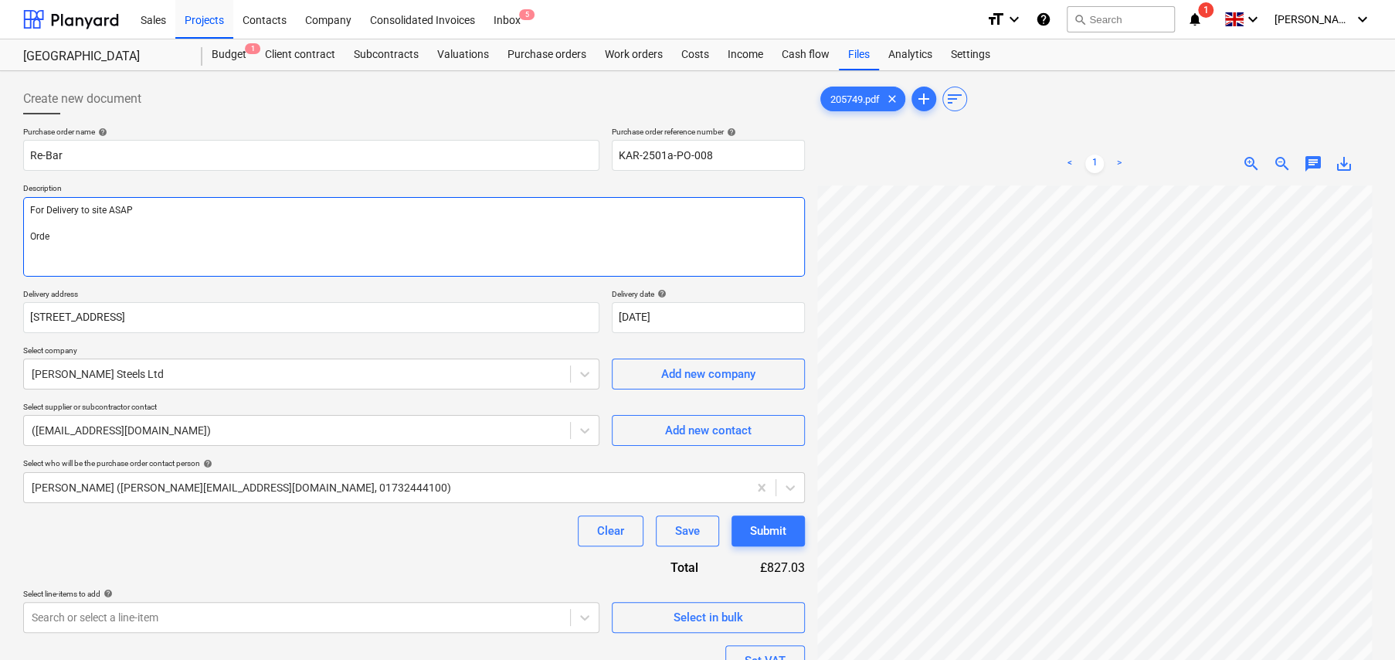
type textarea "For Delivery to site ASAP Order"
type textarea "x"
type textarea "For Delivery to site ASAP Order"
type textarea "x"
type textarea "For Delivery to site ASAP Order a"
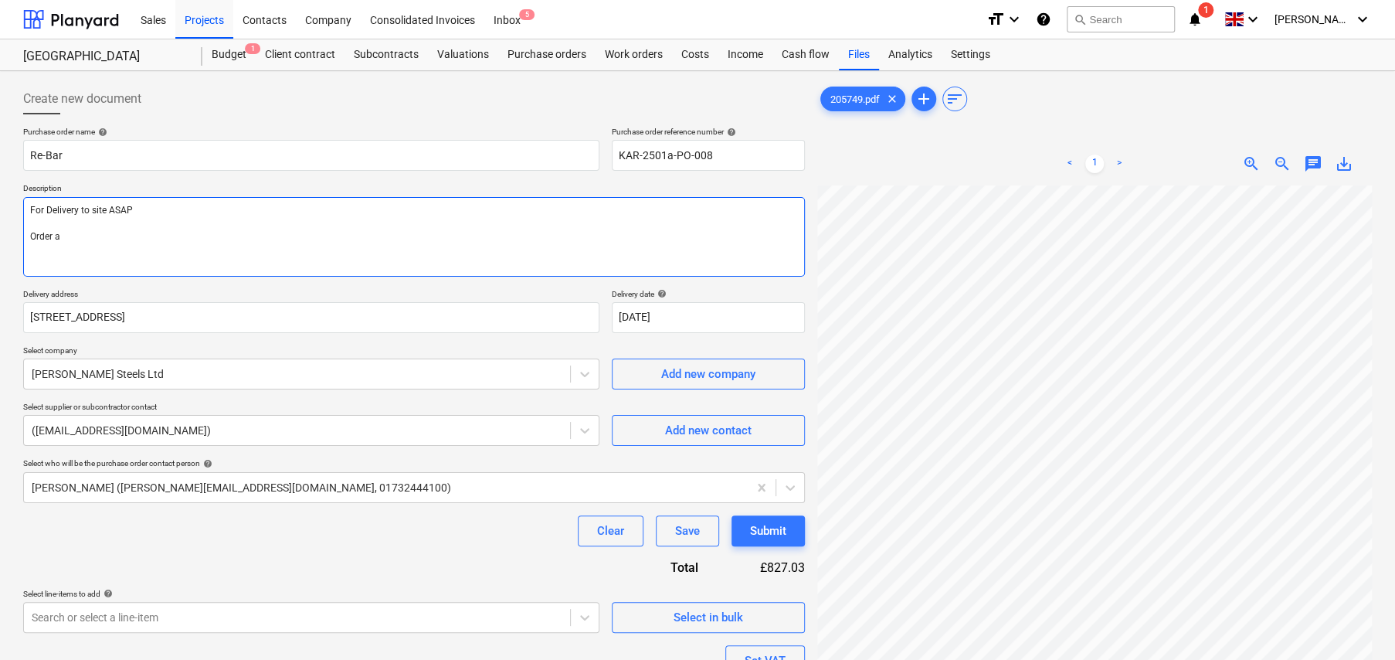
type textarea "x"
type textarea "For Delivery to site ASAP Order as"
type textarea "x"
type textarea "For Delivery to site ASAP Order as"
type textarea "x"
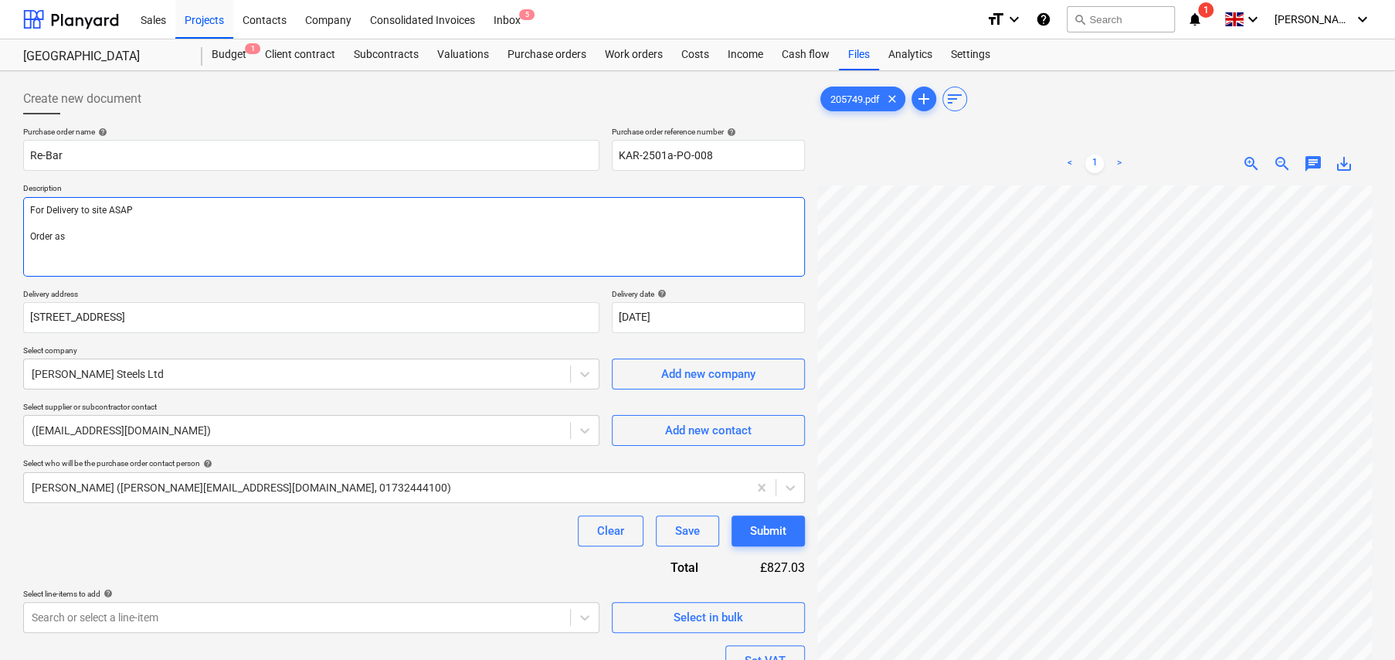
type textarea "For Delivery to site ASAP Order as p"
type textarea "x"
type textarea "For Delivery to site ASAP Order as pe"
type textarea "x"
type textarea "For Delivery to site ASAP Order as per"
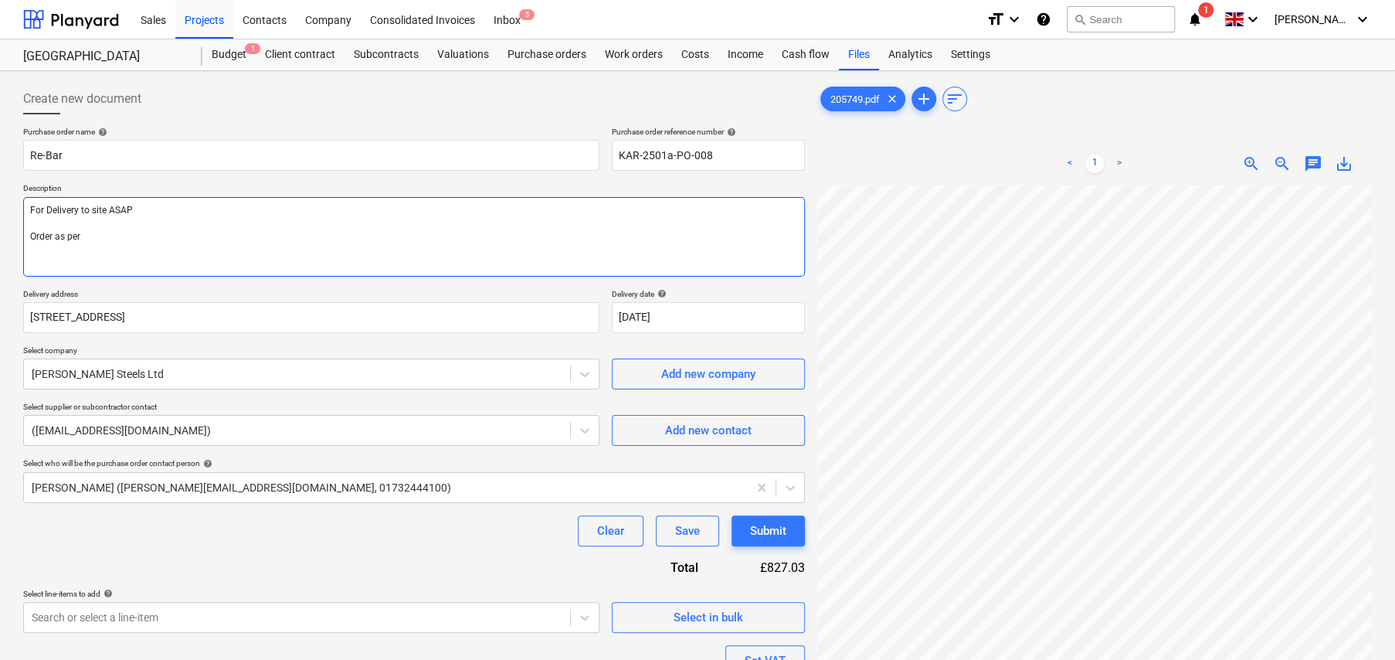
type textarea "x"
type textarea "For Delivery to site ASAP Order as per"
type textarea "x"
type textarea "For Delivery to site ASAP Order as per q"
type textarea "x"
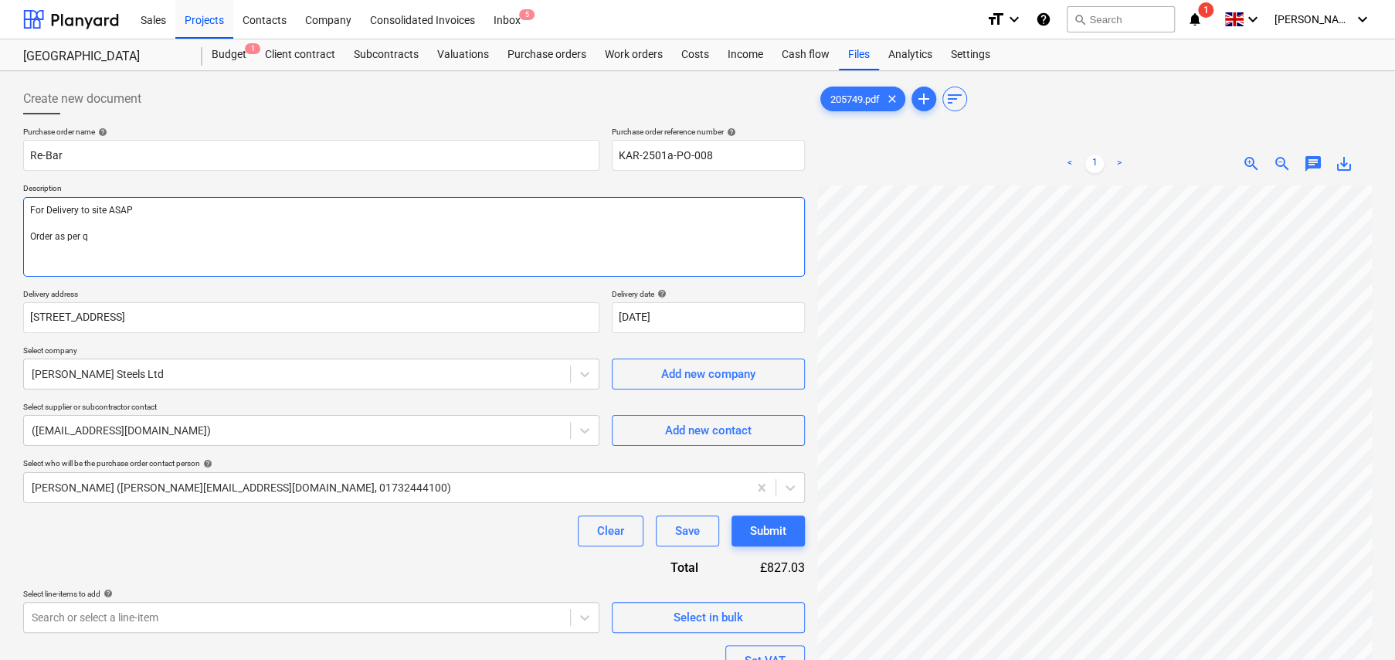
type textarea "For Delivery to site ASAP Order as per qu"
type textarea "x"
type textarea "For Delivery to site ASAP Order as per quo"
type textarea "x"
type textarea "For Delivery to site ASAP Order as per quot"
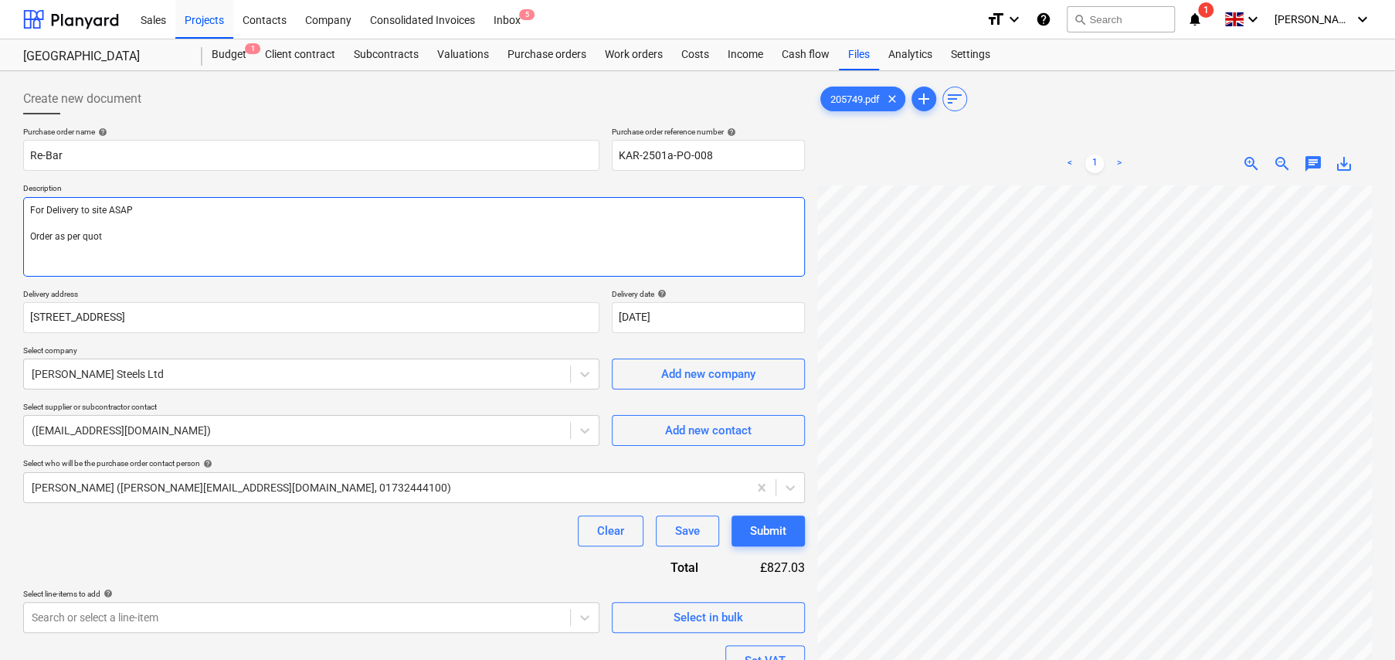
type textarea "x"
type textarea "For Delivery to site ASAP Order as per quote"
type textarea "x"
type textarea "For Delivery to site ASAP Order as per quote"
paste textarea "205749"
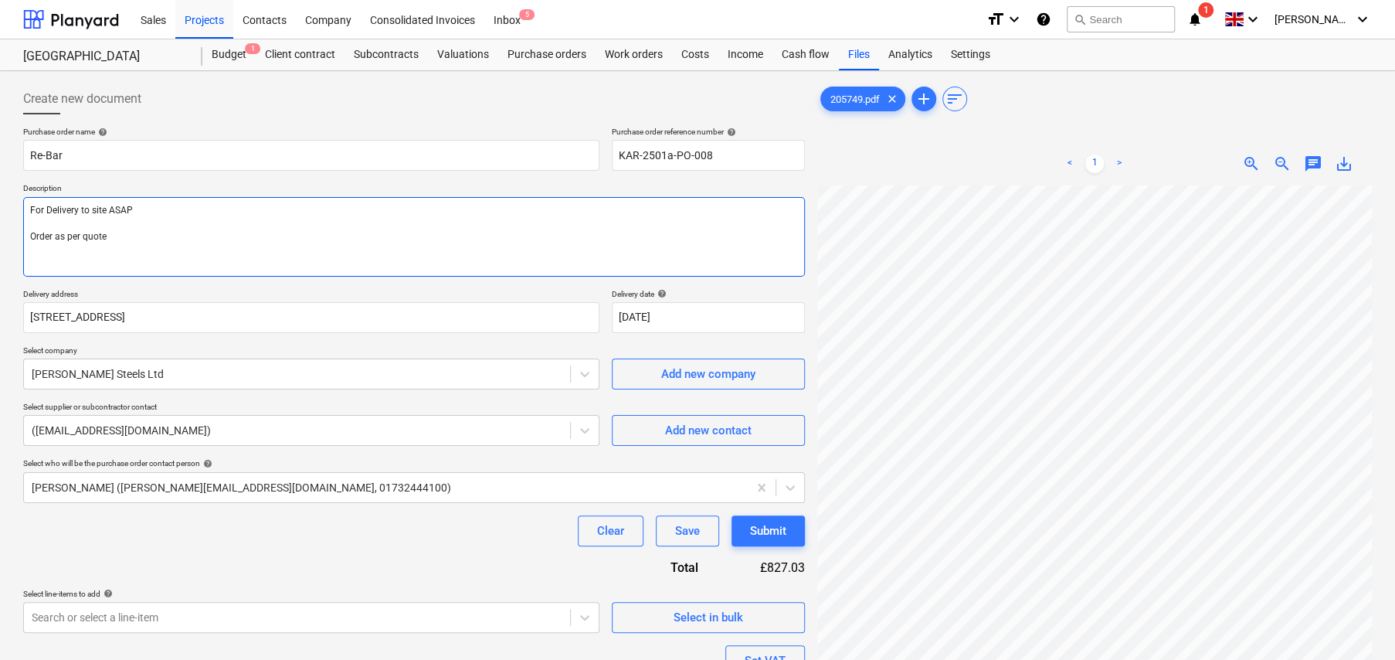
type textarea "x"
type textarea "For Delivery to site ASAP Order as per quote 205749"
type textarea "x"
type textarea "For Delivery to site ASAP Order as per quote 205749:"
type textarea "x"
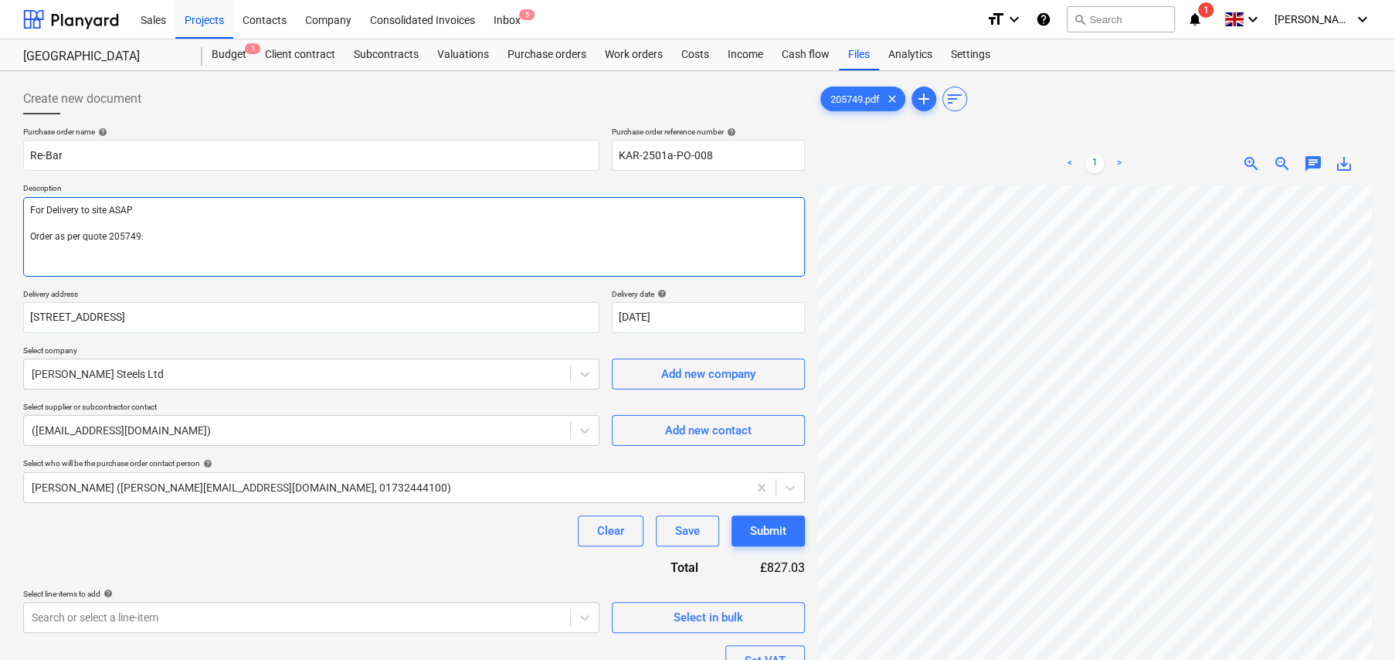
type textarea "For Delivery to site ASAP Order as per quote 205749:"
type textarea "x"
type textarea "For Delivery to site ASAP Order as per quote 205749:"
click at [193, 250] on textarea "For Delivery to site ASAP Order as per quote 205749:" at bounding box center [414, 237] width 782 height 80
type textarea "x"
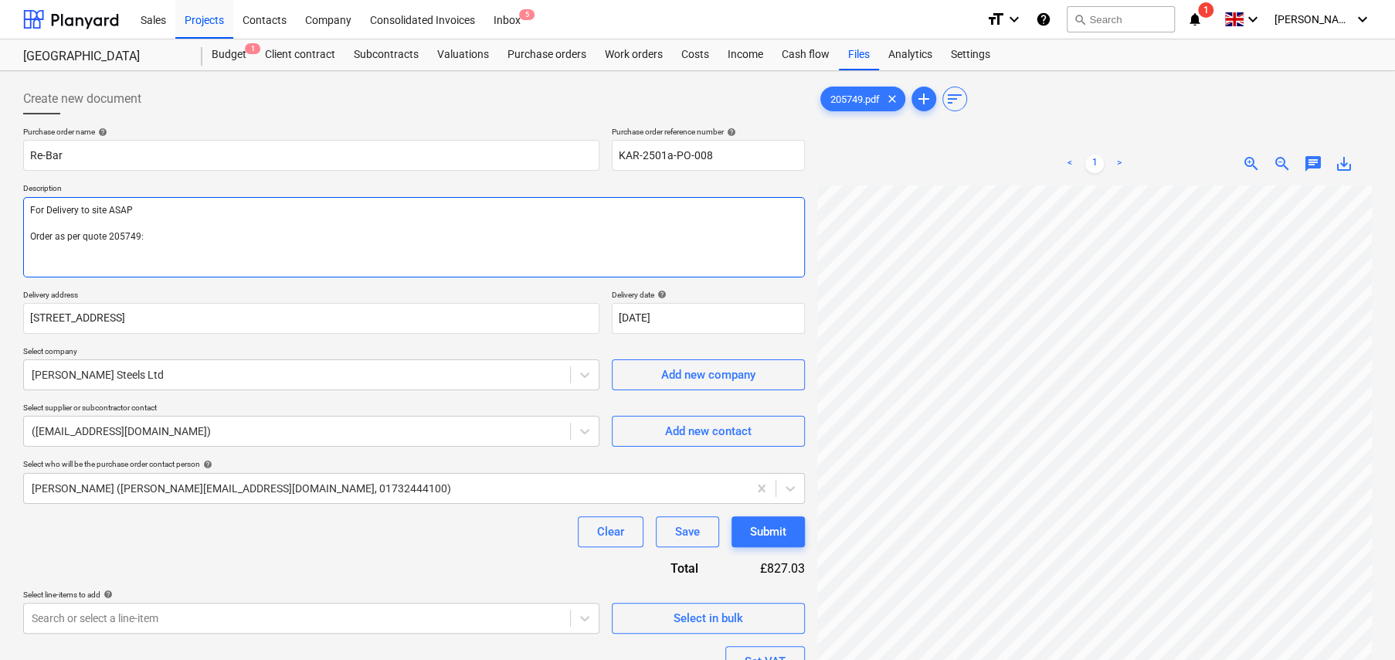
type textarea "For Delivery to site ASAP Order as per quote 205749:"
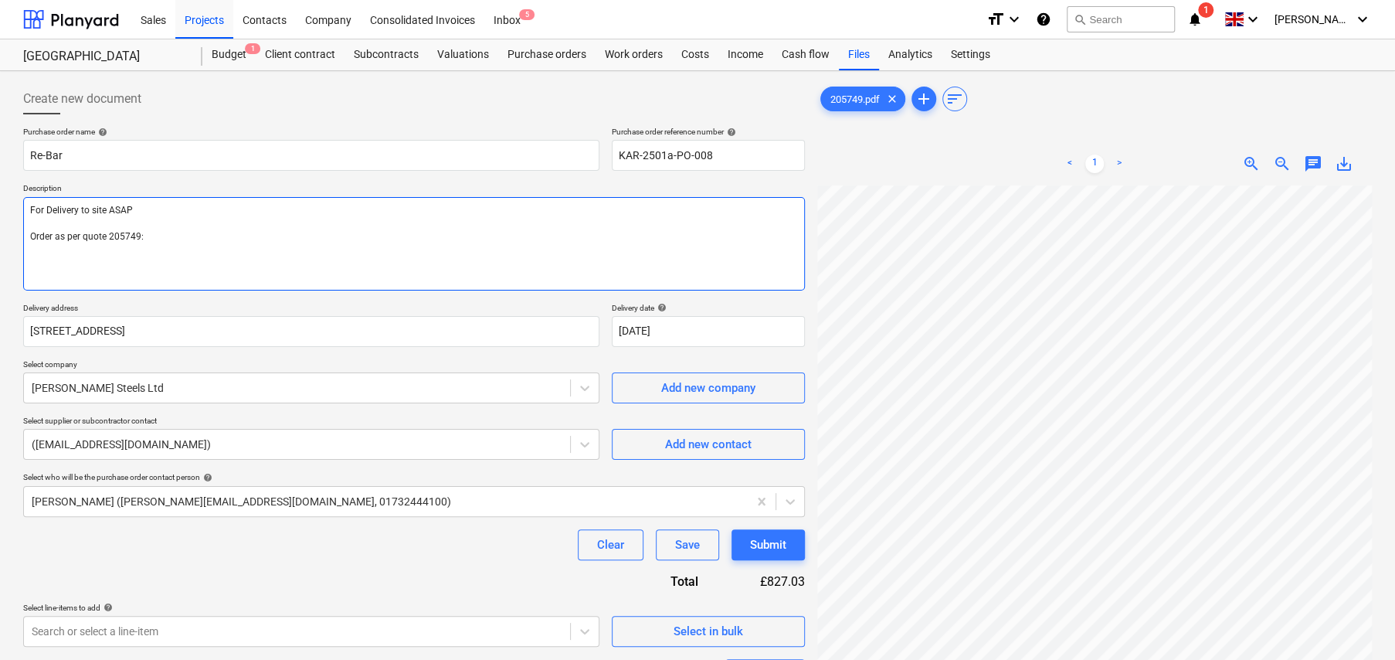
paste textarea "H12 REINFORCEMENT BAR 0.834 TONNES 0.00 0.00 H20 REINFORCEMENT BAR 0.023 TONNES…"
type textarea "x"
type textarea "For Delivery to site ASAP Order as per quote 205749: H12 REINFORCEMENT BAR 0.83…"
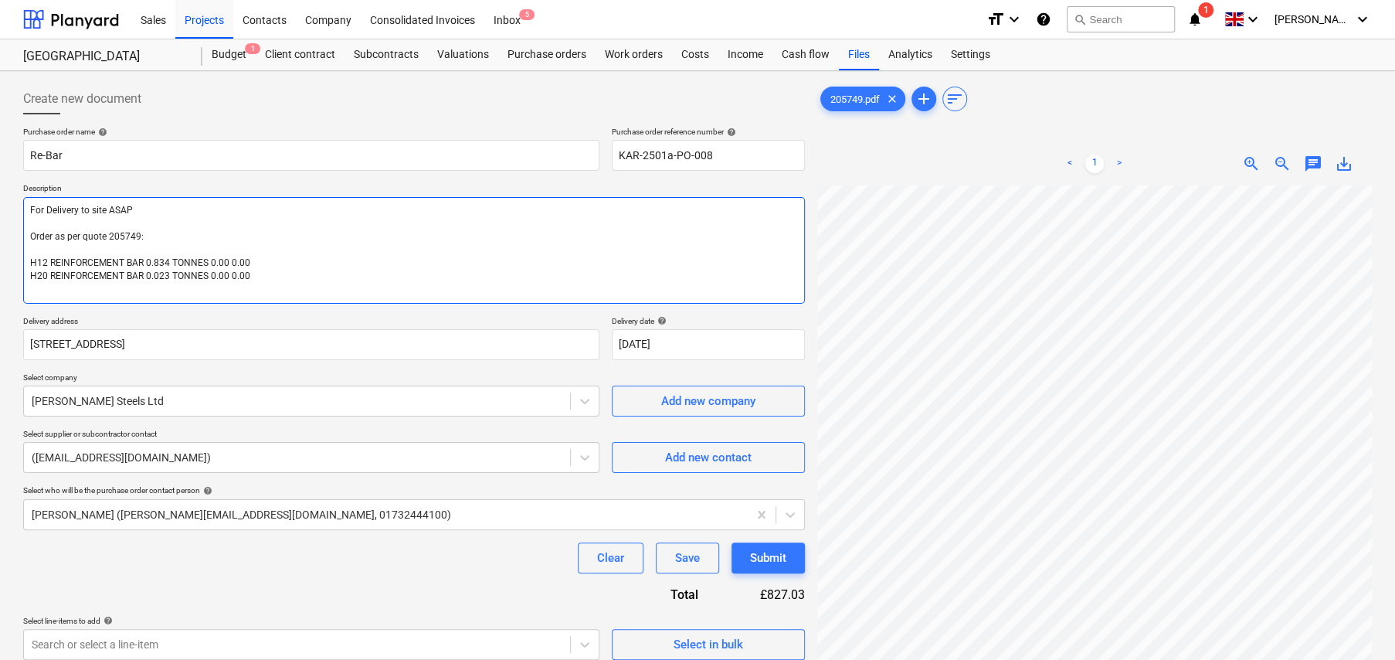
type textarea "x"
type textarea "For Delivery to site ASAP Order as per quote 205749: H12 REINFORCEMENT BAR 0.83…"
type textarea "x"
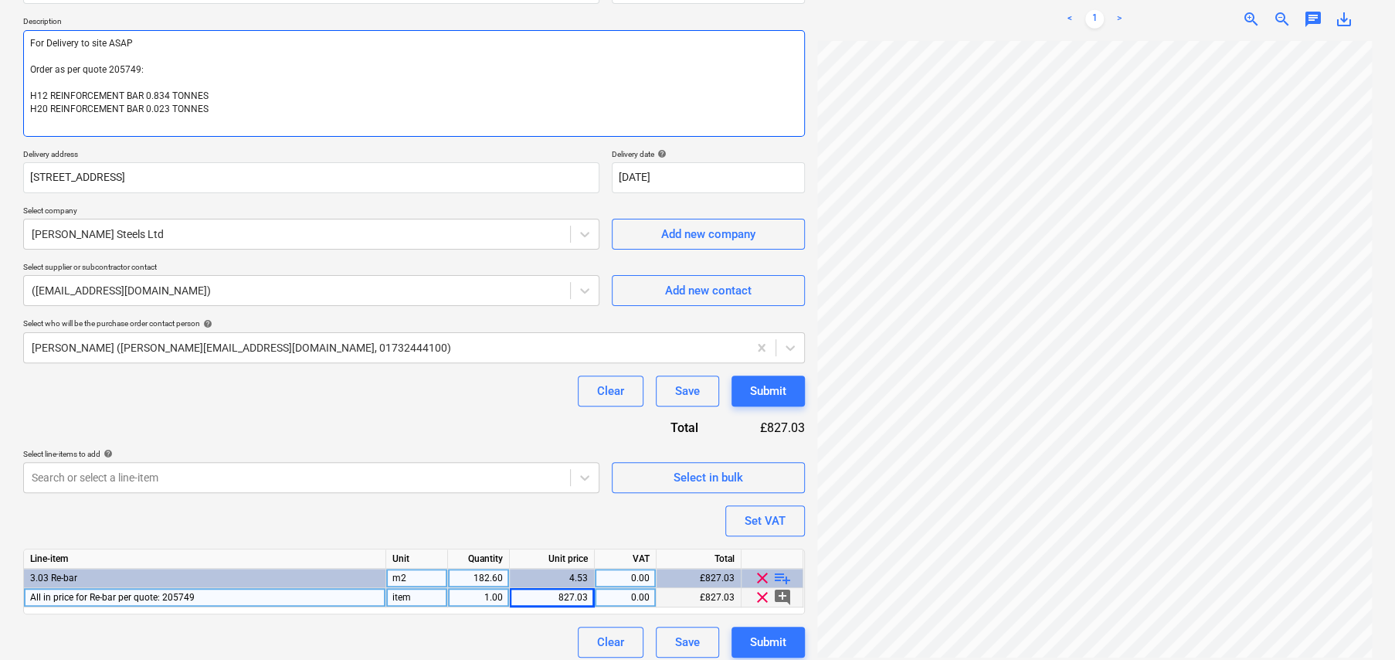
scroll to position [176, 0]
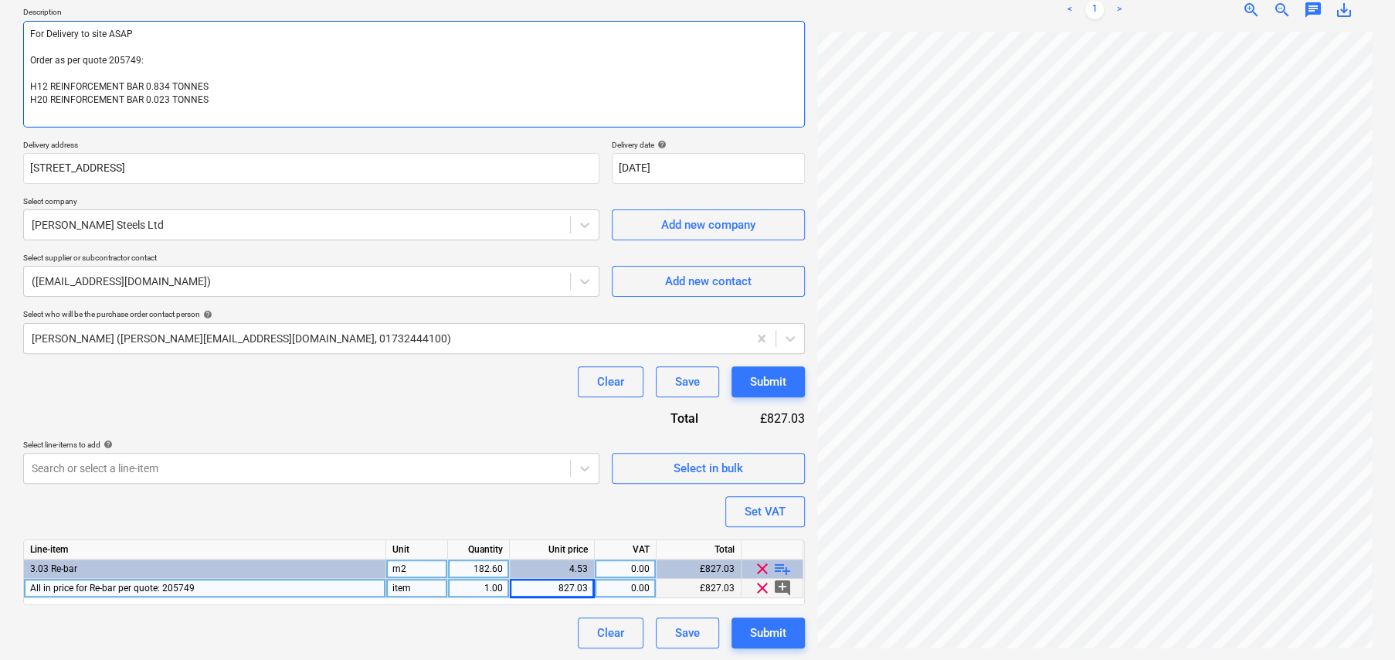
type textarea "For Delivery to site ASAP Order as per quote 205749: H12 REINFORCEMENT BAR 0.83…"
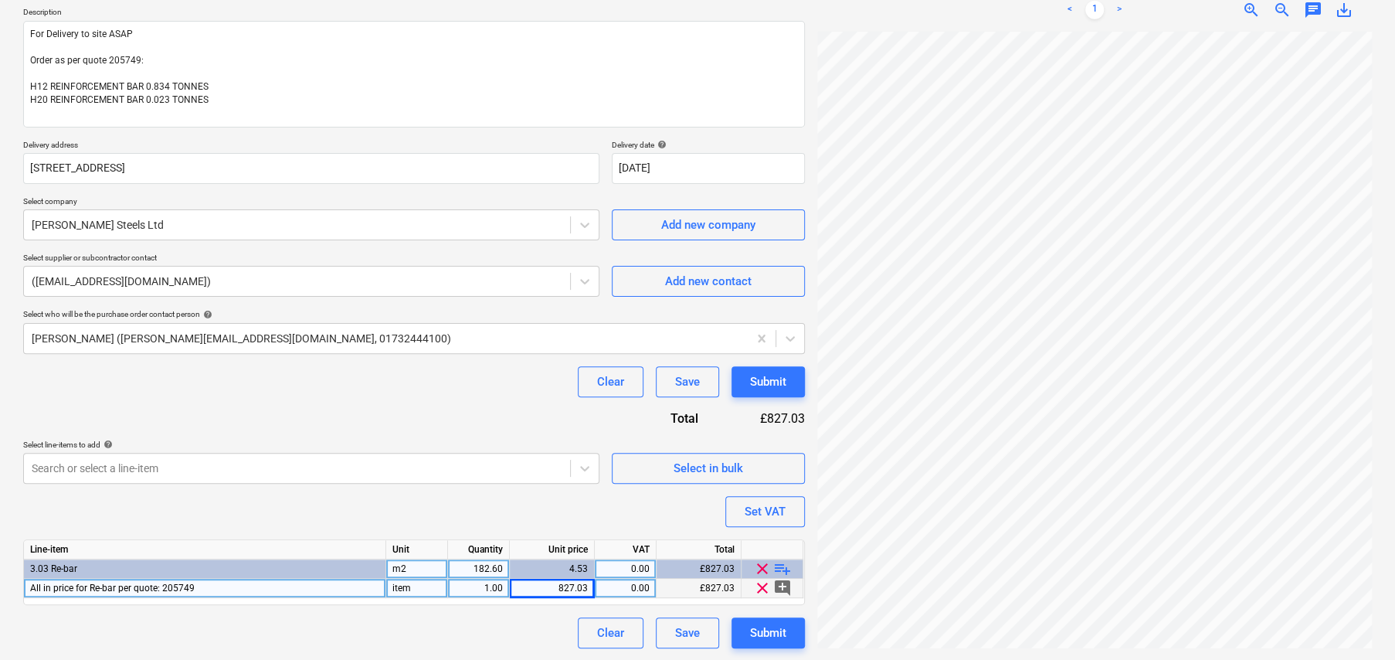
type textarea "x"
click at [645, 585] on div "0.00" at bounding box center [625, 587] width 49 height 19
type input "20"
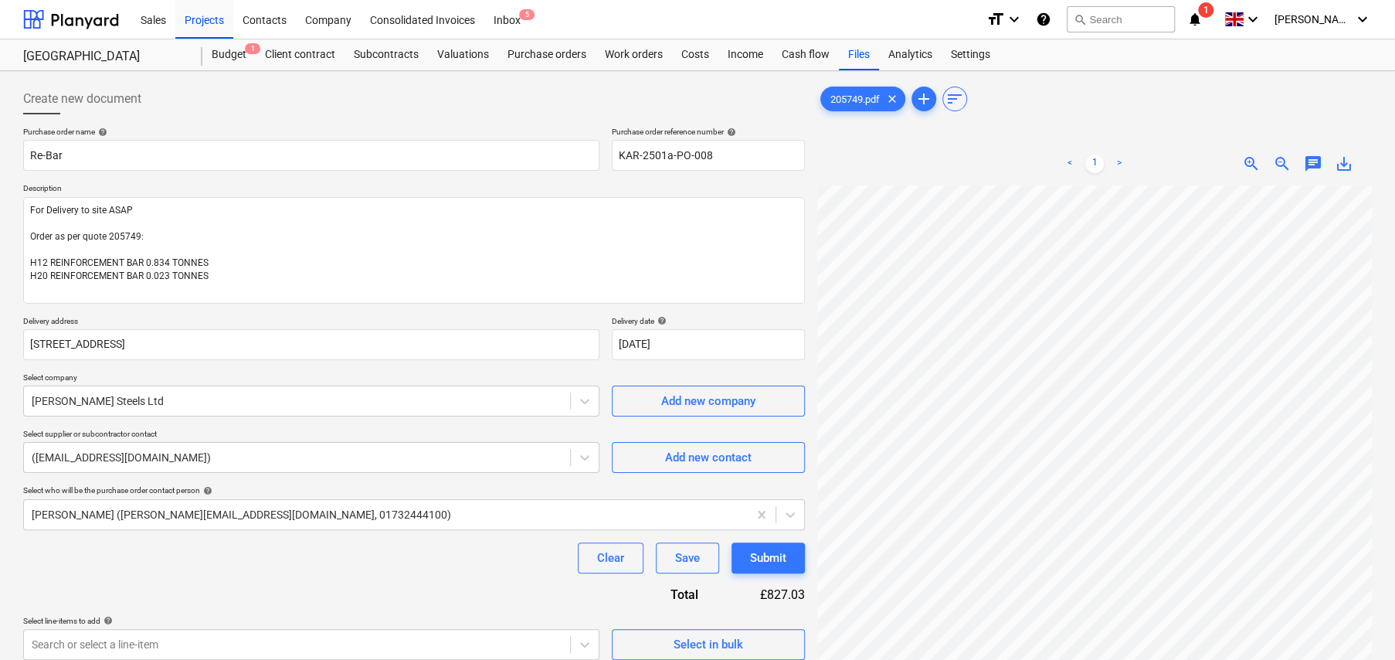
scroll to position [0, 0]
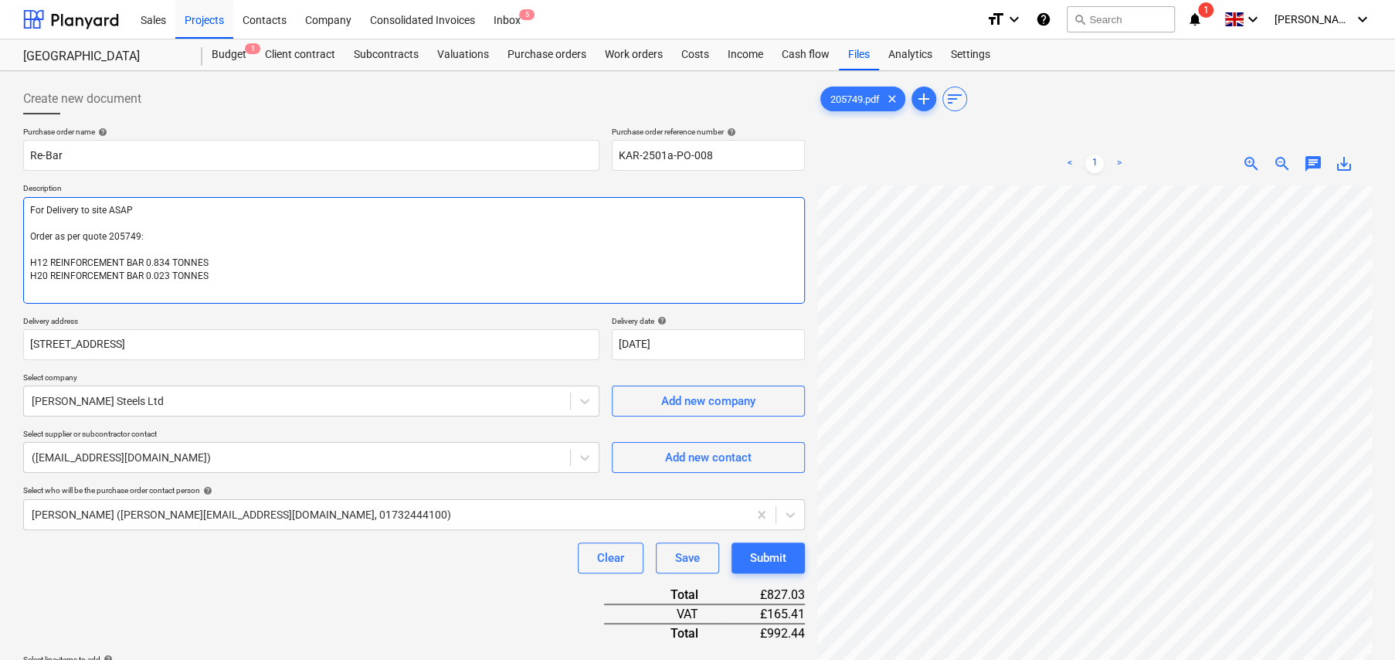
click at [293, 272] on textarea "For Delivery to site ASAP Order as per quote 205749: H12 REINFORCEMENT BAR 0.83…" at bounding box center [414, 250] width 782 height 107
click at [350, 249] on textarea "For Delivery to site ASAP Order as per quote 205749: H12 REINFORCEMENT BAR 0.83…" at bounding box center [414, 250] width 782 height 107
click at [299, 276] on textarea "For Delivery to site ASAP Order as per quote 205749: H12 REINFORCEMENT BAR 0.83…" at bounding box center [414, 250] width 782 height 107
type textarea "x"
type textarea "For Delivery to site ASAP Order as per quote 205749: H12 REINFORCEMENT BAR 0.83…"
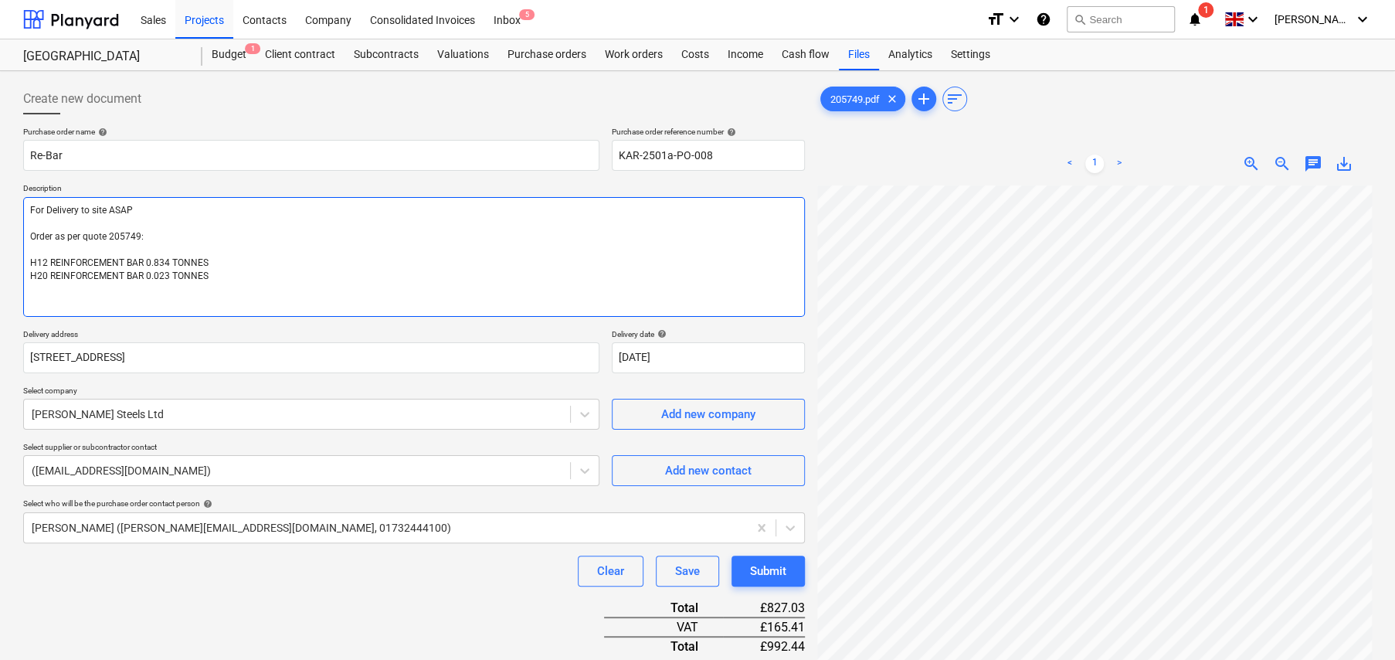
type textarea "x"
type textarea "For Delivery to site ASAP Order as per quote 205749: H12 REINFORCEMENT BAR 0.83…"
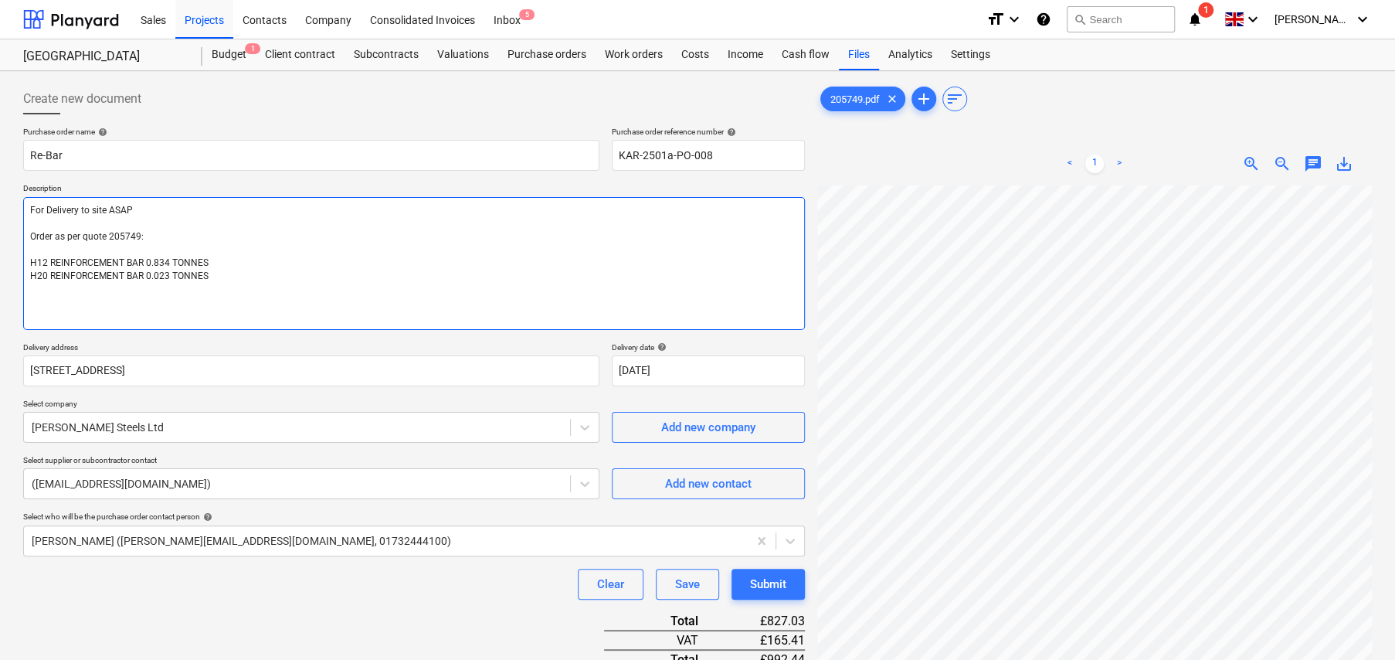
type textarea "x"
type textarea "For Delivery to site ASAP Order as per quote 205749: H12 REINFORCEMENT BAR 0.83…"
type textarea "x"
type textarea "For Delivery to site ASAP Order as per quote 205749: H12 REINFORCEMENT BAR 0.83…"
type textarea "x"
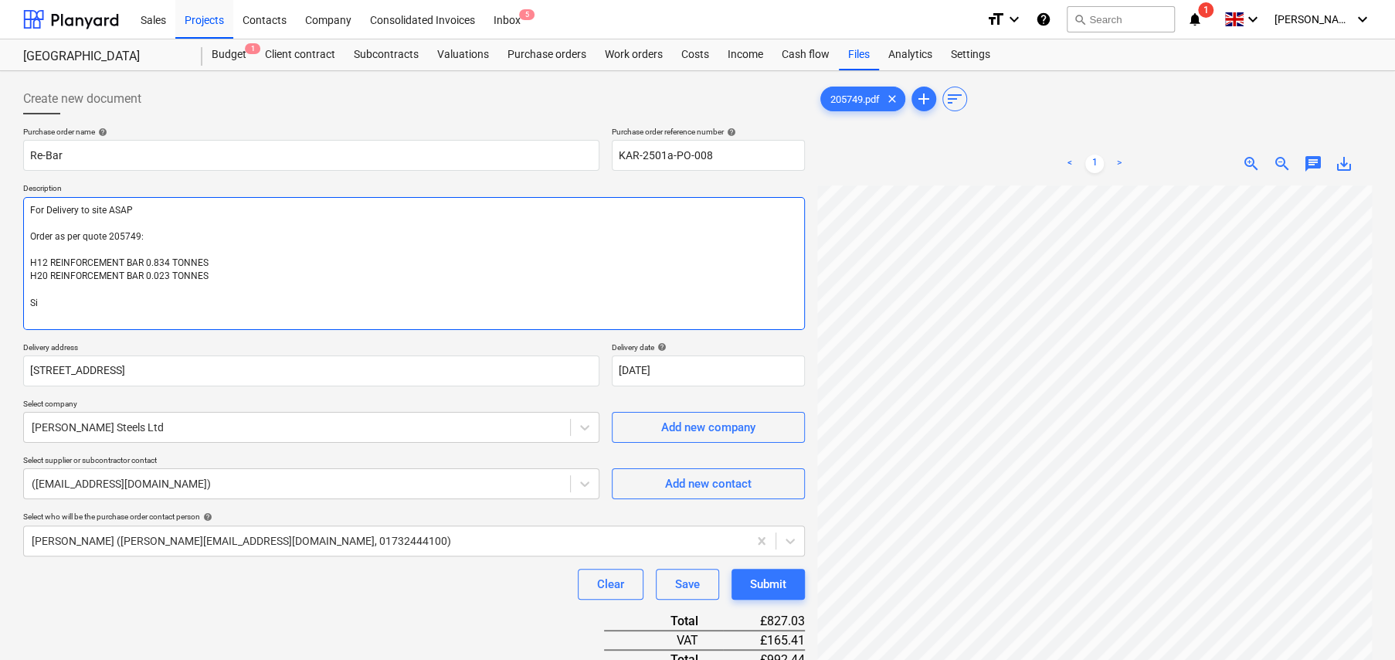
type textarea "For Delivery to site ASAP Order as per quote 205749: H12 REINFORCEMENT BAR 0.83…"
type textarea "x"
type textarea "For Delivery to site ASAP Order as per quote 205749: H12 REINFORCEMENT BAR 0.83…"
type textarea "x"
type textarea "For Delivery to site ASAP Order as per quote 205749: H12 REINFORCEMENT BAR 0.83…"
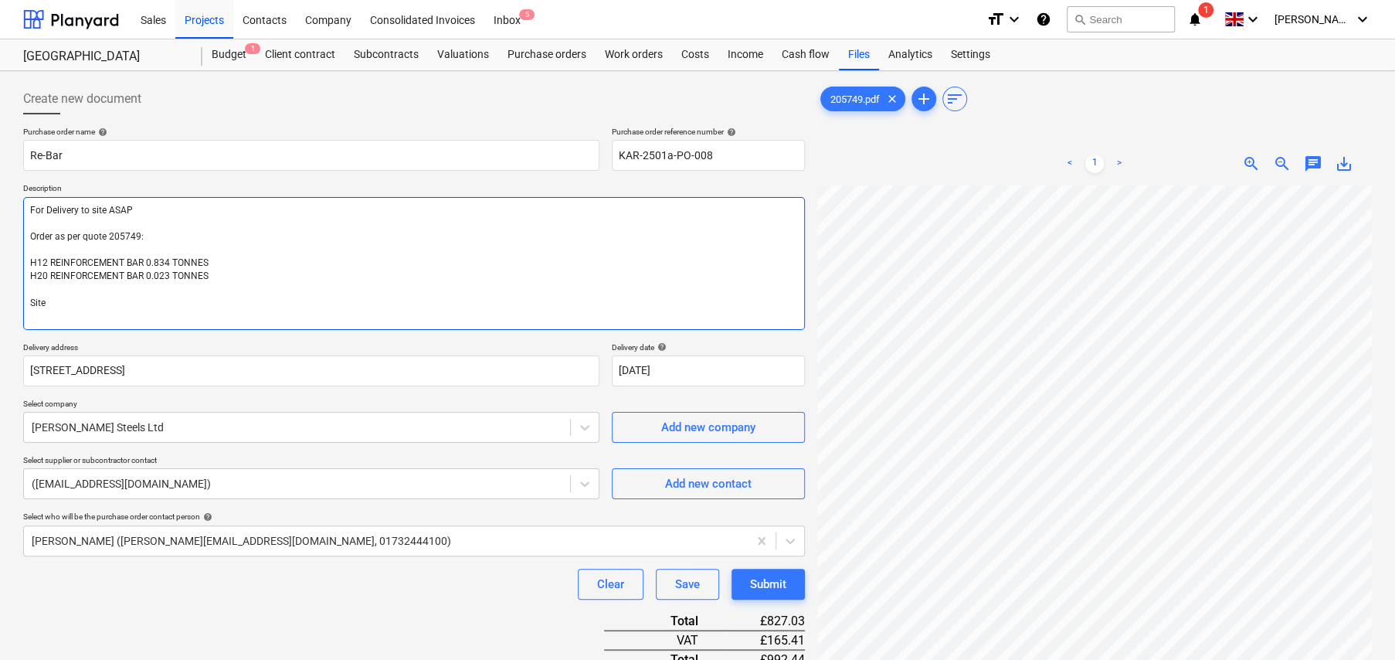
type textarea "x"
type textarea "For Delivery to site ASAP Order as per quote 205749: H12 REINFORCEMENT BAR 0.83…"
type textarea "x"
type textarea "For Delivery to site ASAP Order as per quote 205749: H12 REINFORCEMENT BAR 0.83…"
type textarea "x"
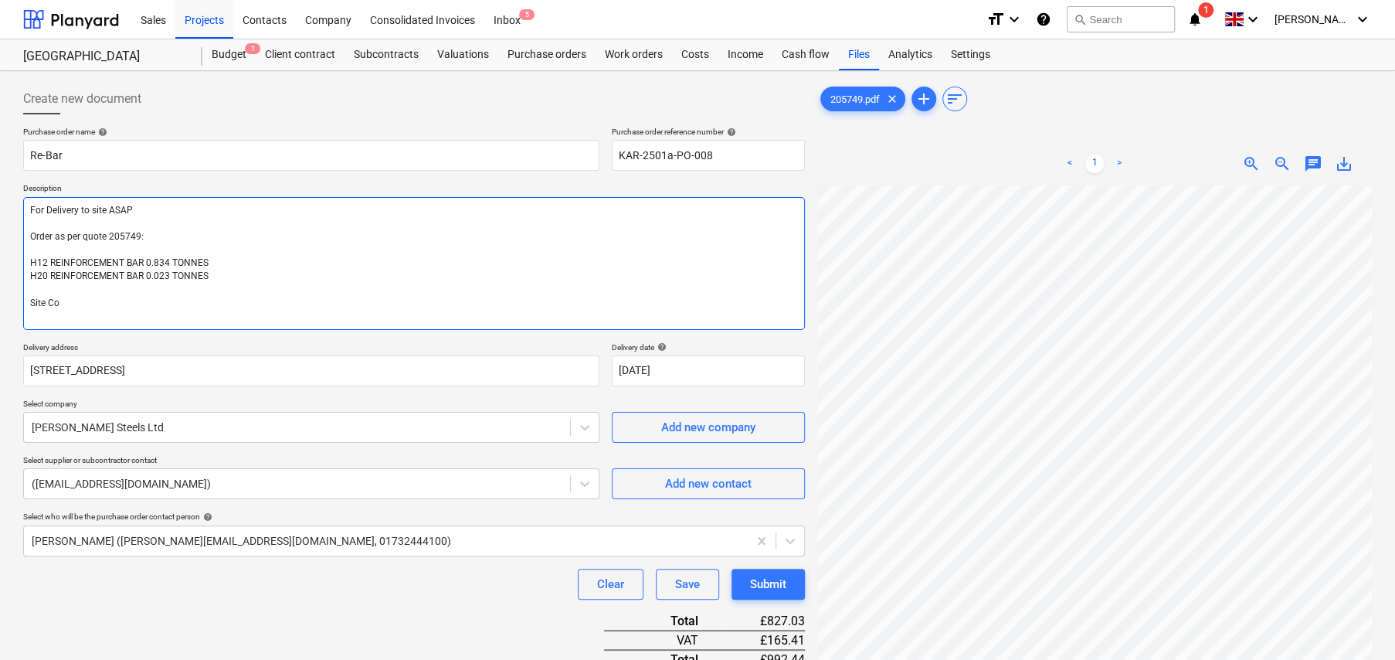
type textarea "For Delivery to site ASAP Order as per quote 205749: H12 REINFORCEMENT BAR 0.83…"
type textarea "x"
type textarea "For Delivery to site ASAP Order as per quote 205749: H12 REINFORCEMENT BAR 0.83…"
type textarea "x"
type textarea "For Delivery to site ASAP Order as per quote 205749: H12 REINFORCEMENT BAR 0.83…"
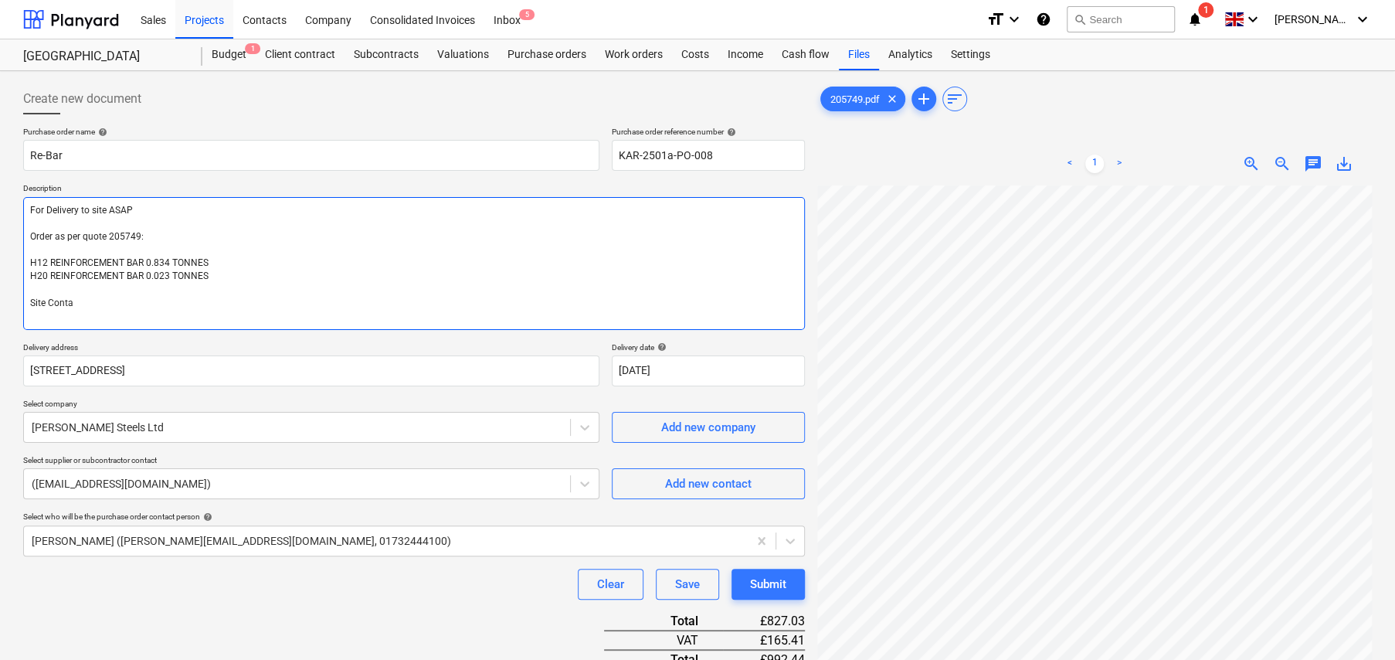
type textarea "x"
type textarea "For Delivery to site ASAP Order as per quote 205749: H12 REINFORCEMENT BAR 0.83…"
type textarea "x"
type textarea "For Delivery to site ASAP Order as per quote 205749: H12 REINFORCEMENT BAR 0.83…"
type textarea "x"
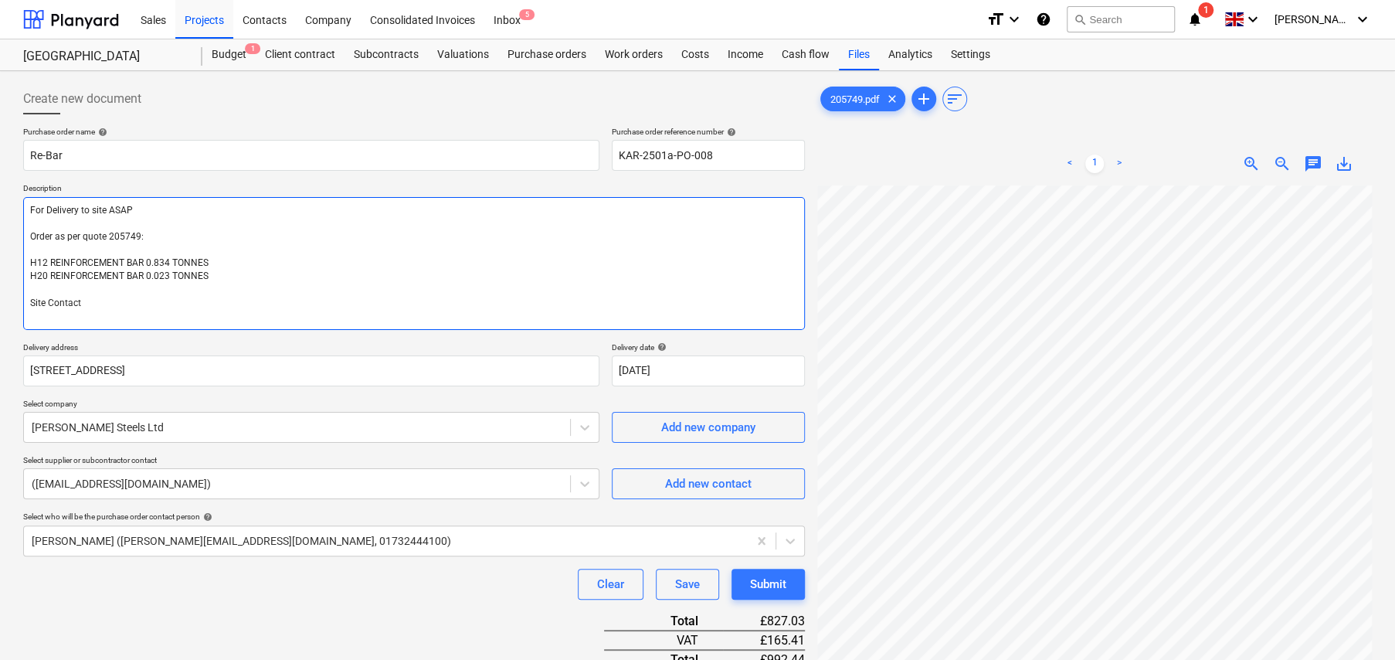
type textarea "For Delivery to site ASAP Order as per quote 205749: H12 REINFORCEMENT BAR 0.83…"
type textarea "x"
type textarea "For Delivery to site ASAP Order as per quote 205749: H12 REINFORCEMENT BAR 0.83…"
type textarea "x"
type textarea "For Delivery to site ASAP Order as per quote 205749: H12 REINFORCEMENT BAR 0.83…"
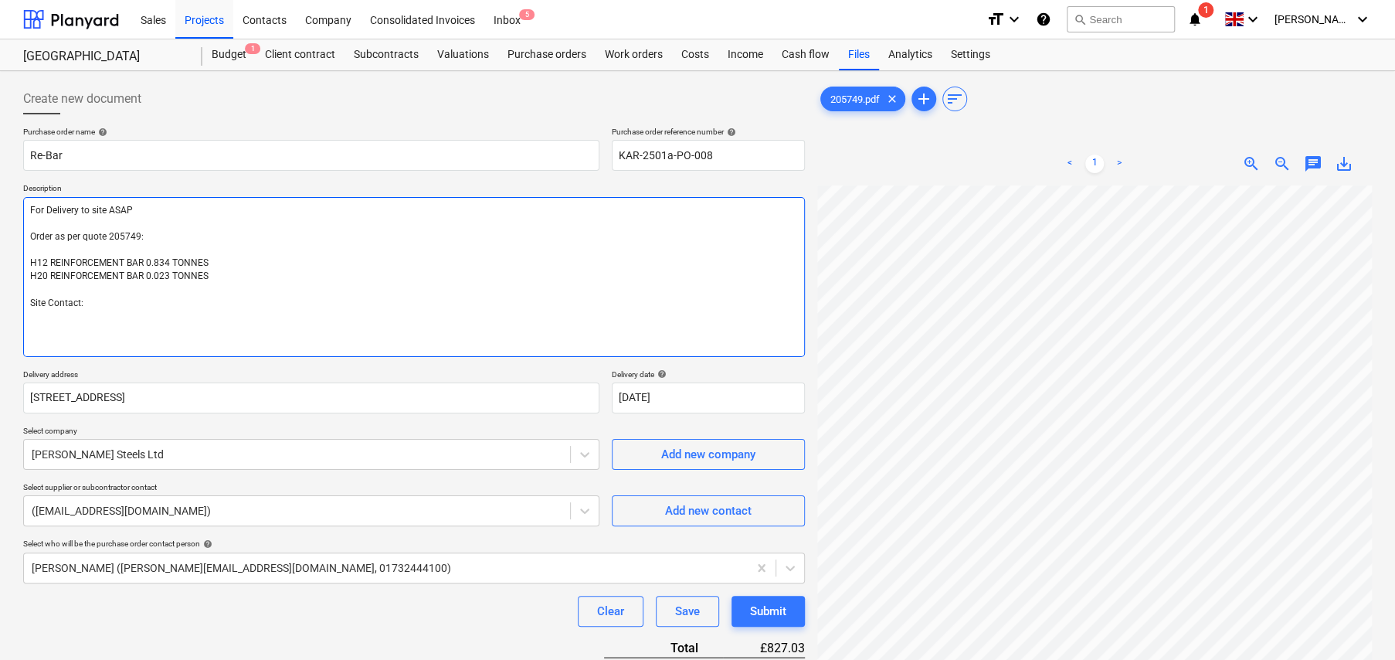
type textarea "x"
type textarea "For Delivery to site ASAP Order as per quote 205749: H12 REINFORCEMENT BAR 0.83…"
type textarea "x"
type textarea "For Delivery to site ASAP Order as per quote 205749: H12 REINFORCEMENT BAR 0.83…"
type textarea "x"
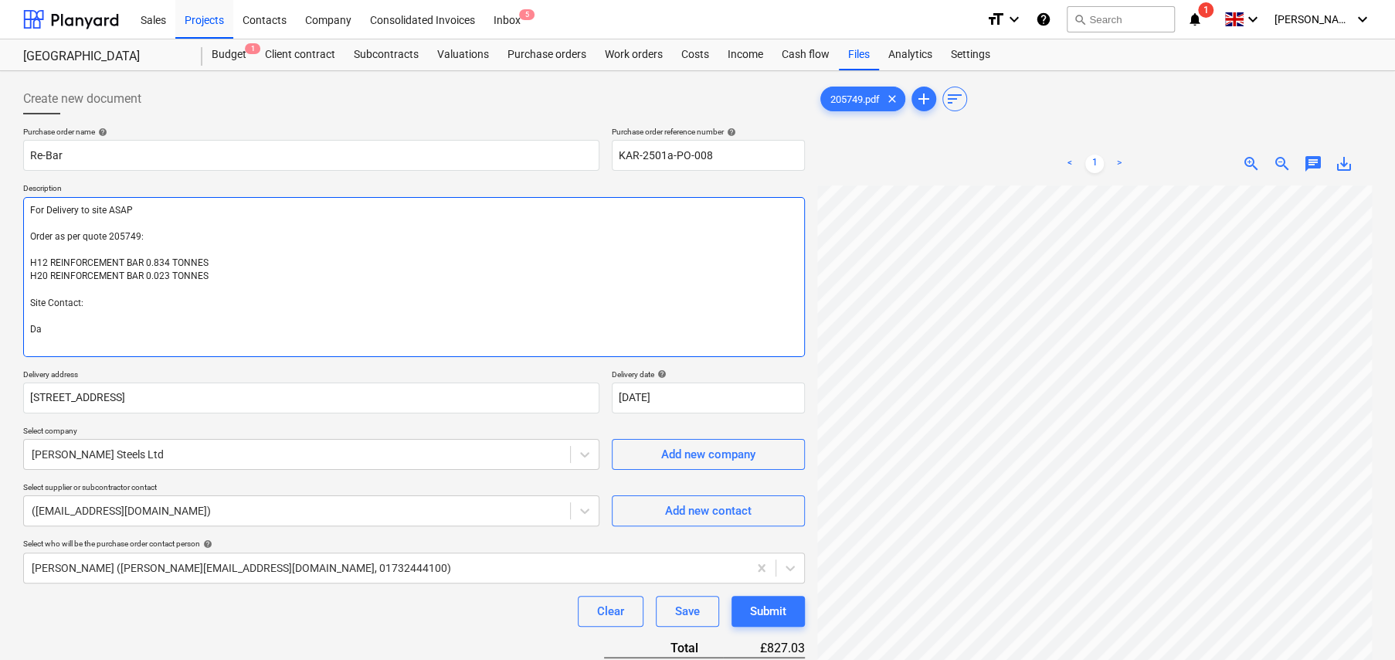
type textarea "For Delivery to site ASAP Order as per quote 205749: H12 REINFORCEMENT BAR 0.83…"
type textarea "x"
type textarea "For Delivery to site ASAP Order as per quote 205749: H12 REINFORCEMENT BAR 0.83…"
type textarea "x"
type textarea "For Delivery to site ASAP Order as per quote 205749: H12 REINFORCEMENT BAR 0.83…"
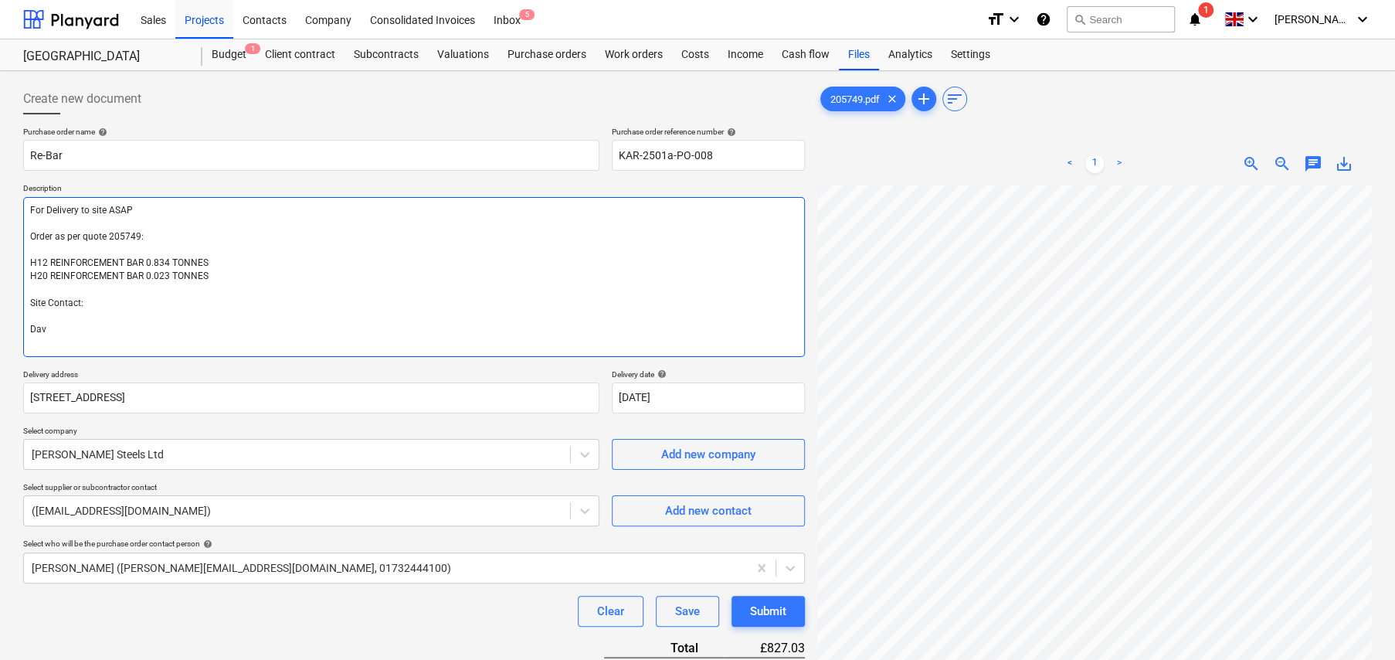
type textarea "x"
type textarea "For Delivery to site ASAP Order as per quote 205749: H12 REINFORCEMENT BAR 0.83…"
type textarea "x"
type textarea "For Delivery to site ASAP Order as per quote 205749: H12 REINFORCEMENT BAR 0.83…"
type textarea "x"
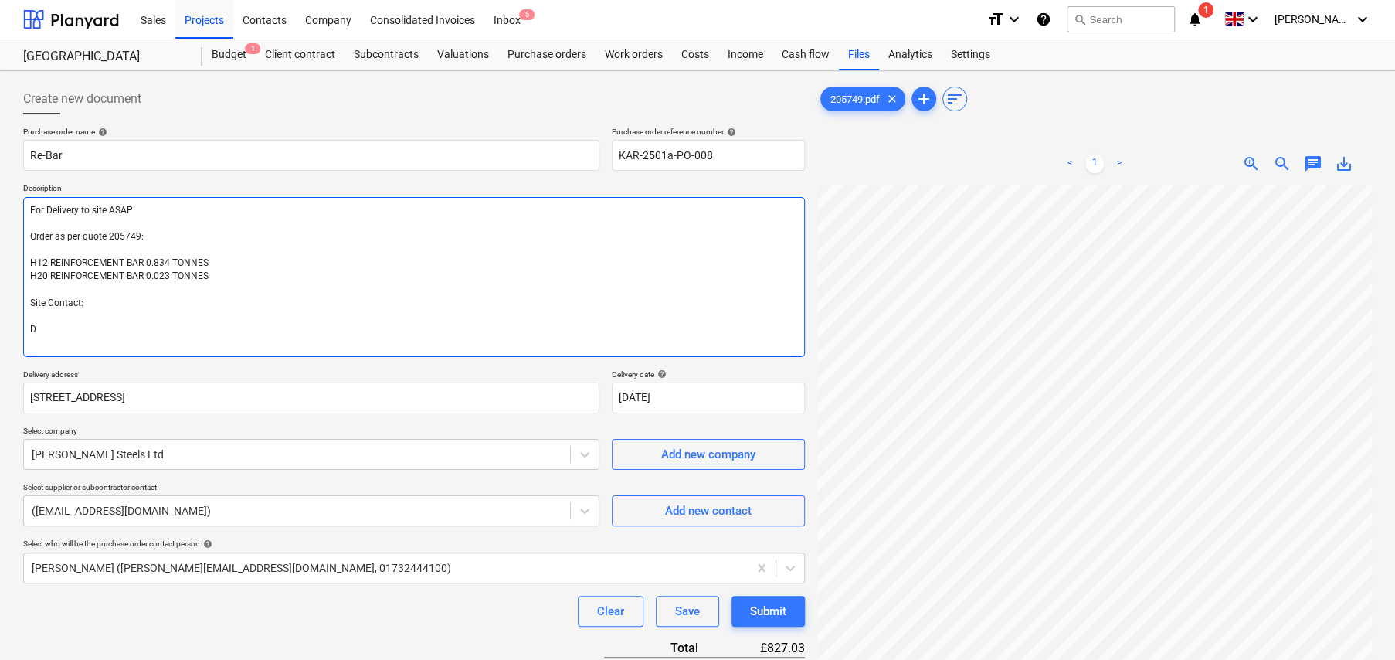
type textarea "For Delivery to site ASAP Order as per quote 205749: H12 REINFORCEMENT BAR 0.83…"
type textarea "x"
type textarea "For Delivery to site ASAP Order as per quote 205749: H12 REINFORCEMENT BAR 0.83…"
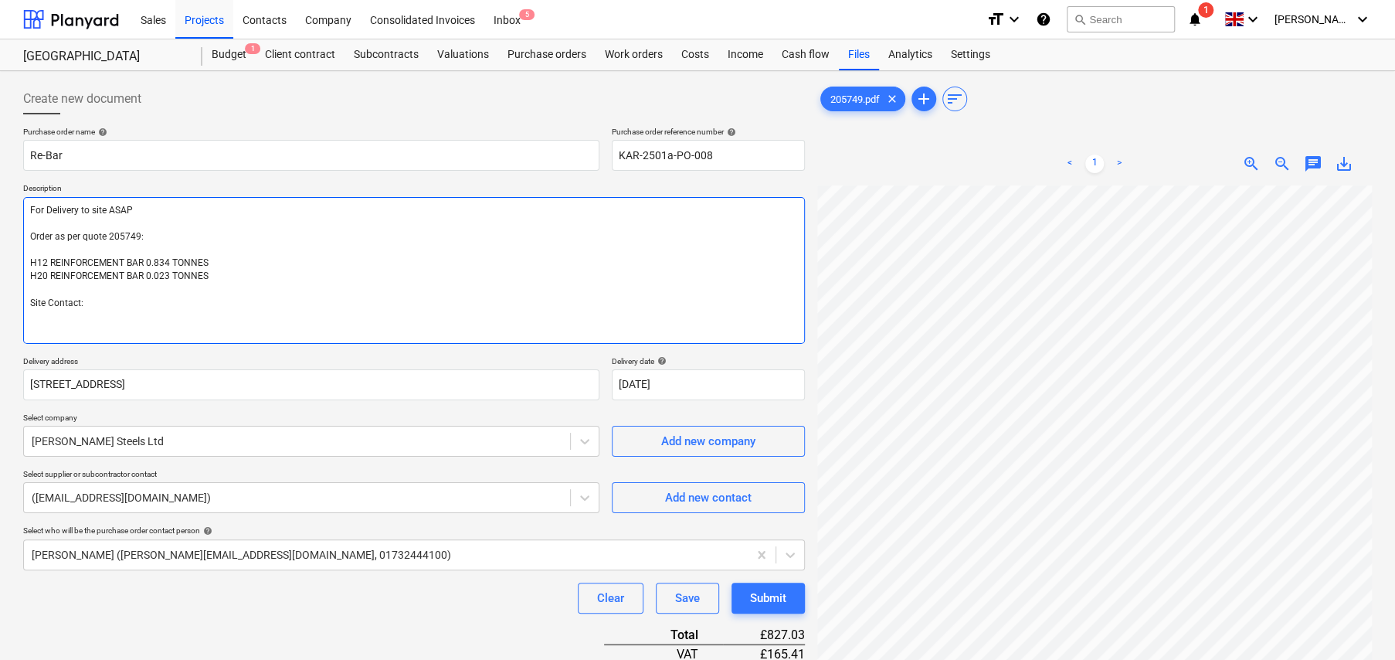
type textarea "x"
type textarea "For Delivery to site ASAP Order as per quote 205749: H12 REINFORCEMENT BAR 0.83…"
type textarea "x"
type textarea "For Delivery to site ASAP Order as per quote 205749: H12 REINFORCEMENT BAR 0.83…"
type textarea "x"
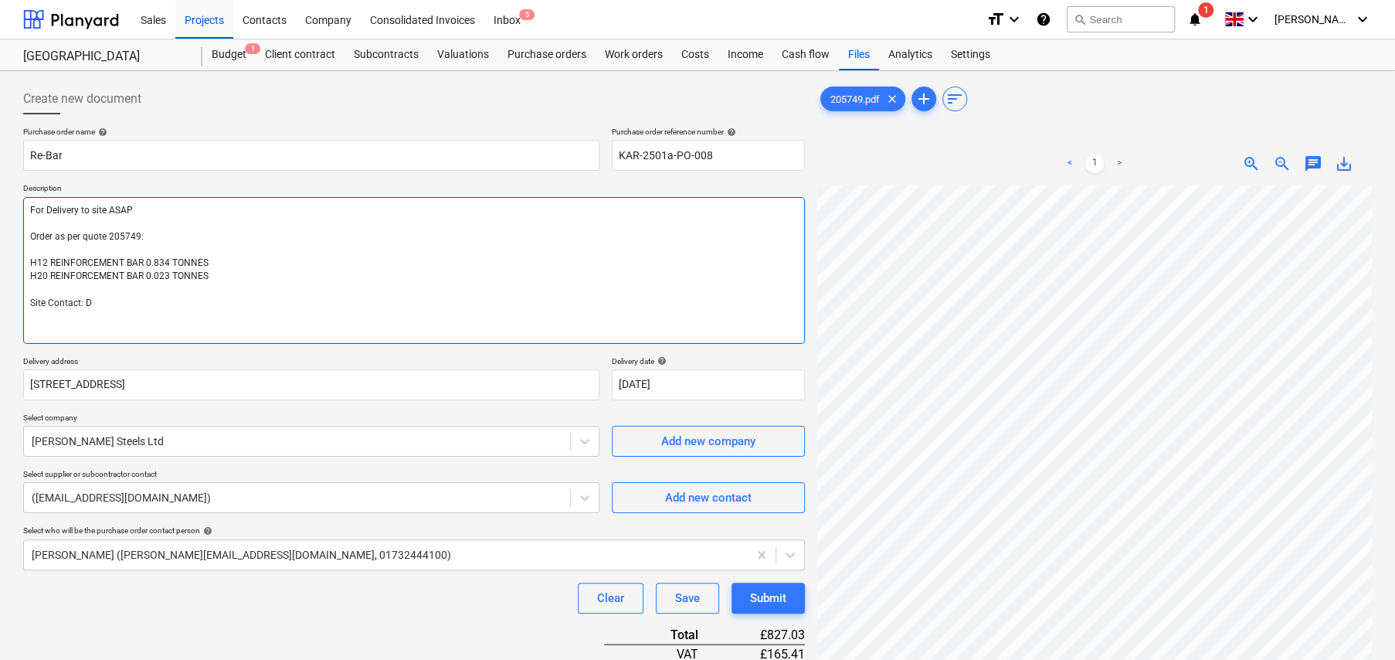
type textarea "For Delivery to site ASAP Order as per quote 205749: H12 REINFORCEMENT BAR 0.83…"
type textarea "x"
type textarea "For Delivery to site ASAP Order as per quote 205749: H12 REINFORCEMENT BAR 0.83…"
type textarea "x"
type textarea "For Delivery to site ASAP Order as per quote 205749: H12 REINFORCEMENT BAR 0.83…"
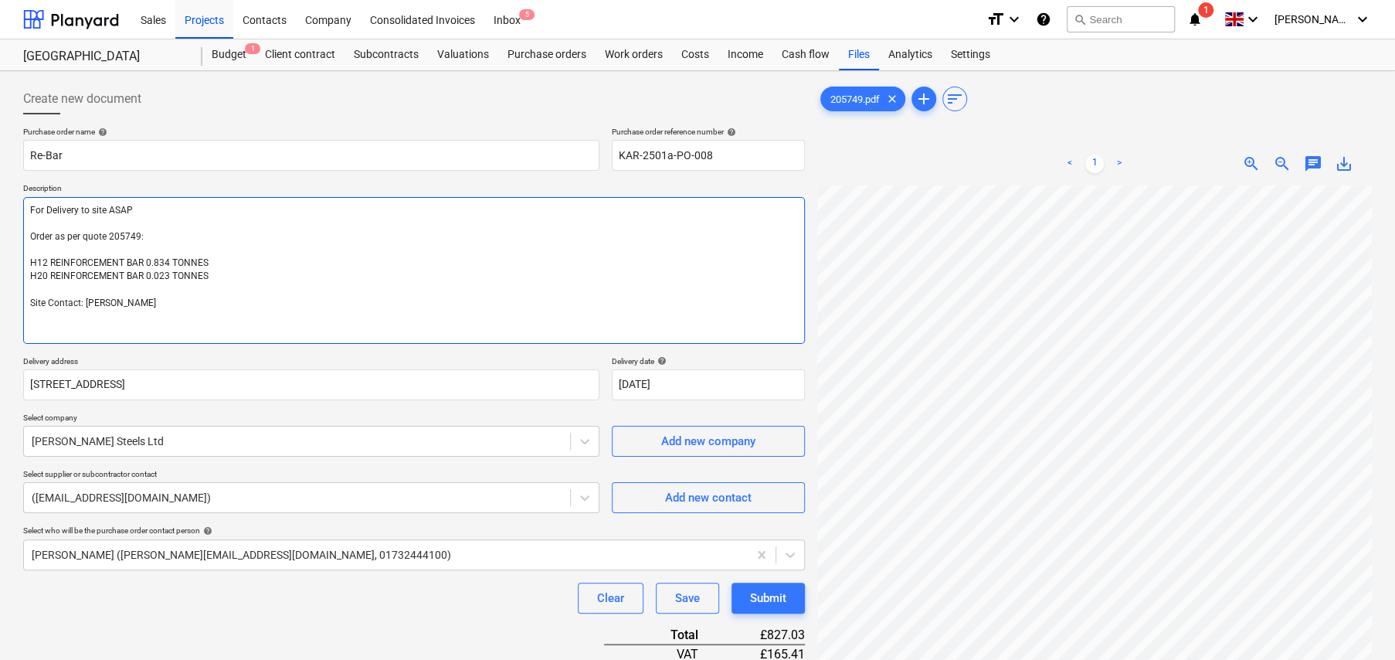
click at [171, 299] on textarea "For Delivery to site ASAP Order as per quote 205749: H12 REINFORCEMENT BAR 0.83…" at bounding box center [414, 270] width 782 height 147
type textarea "x"
type textarea "For Delivery to site ASAP Order as per quote 205749: H12 REINFORCEMENT BAR 0.83…"
type textarea "x"
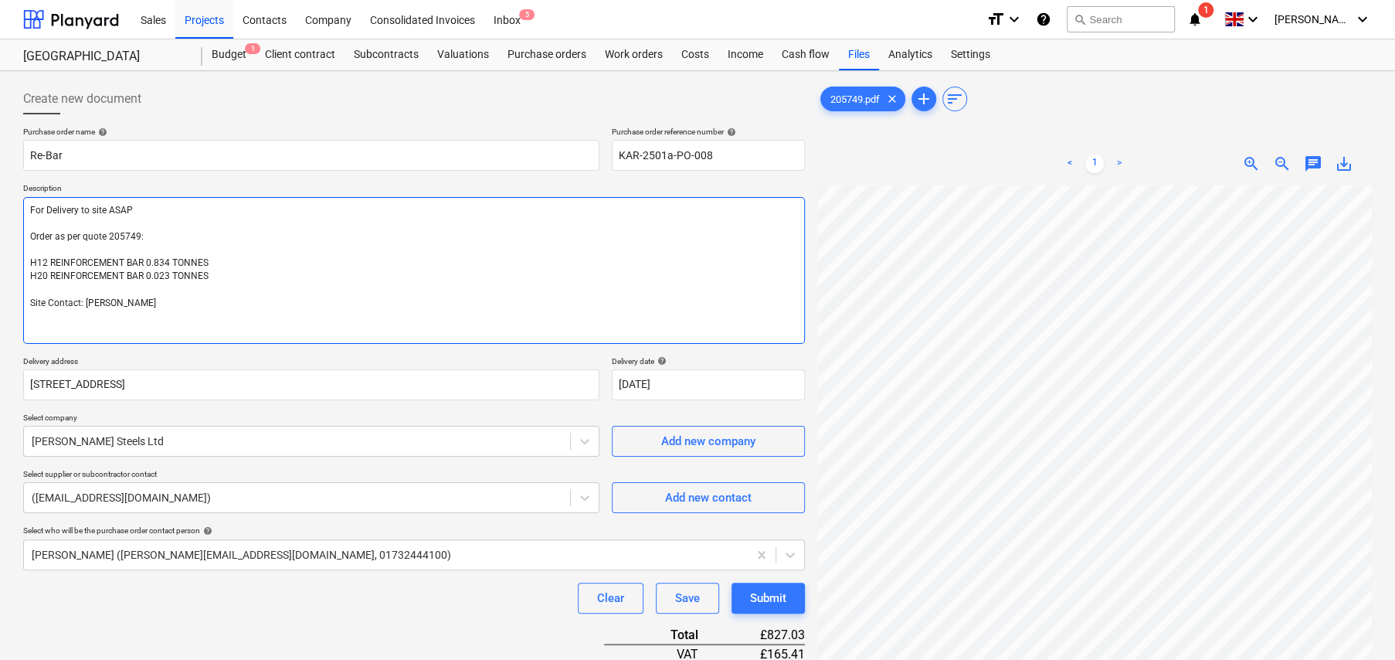
type textarea "For Delivery to site ASAP Order as per quote 205749: H12 REINFORCEMENT BAR 0.83…"
type textarea "x"
type textarea "For Delivery to site ASAP Order as per quote 205749: H12 REINFORCEMENT BAR 0.83…"
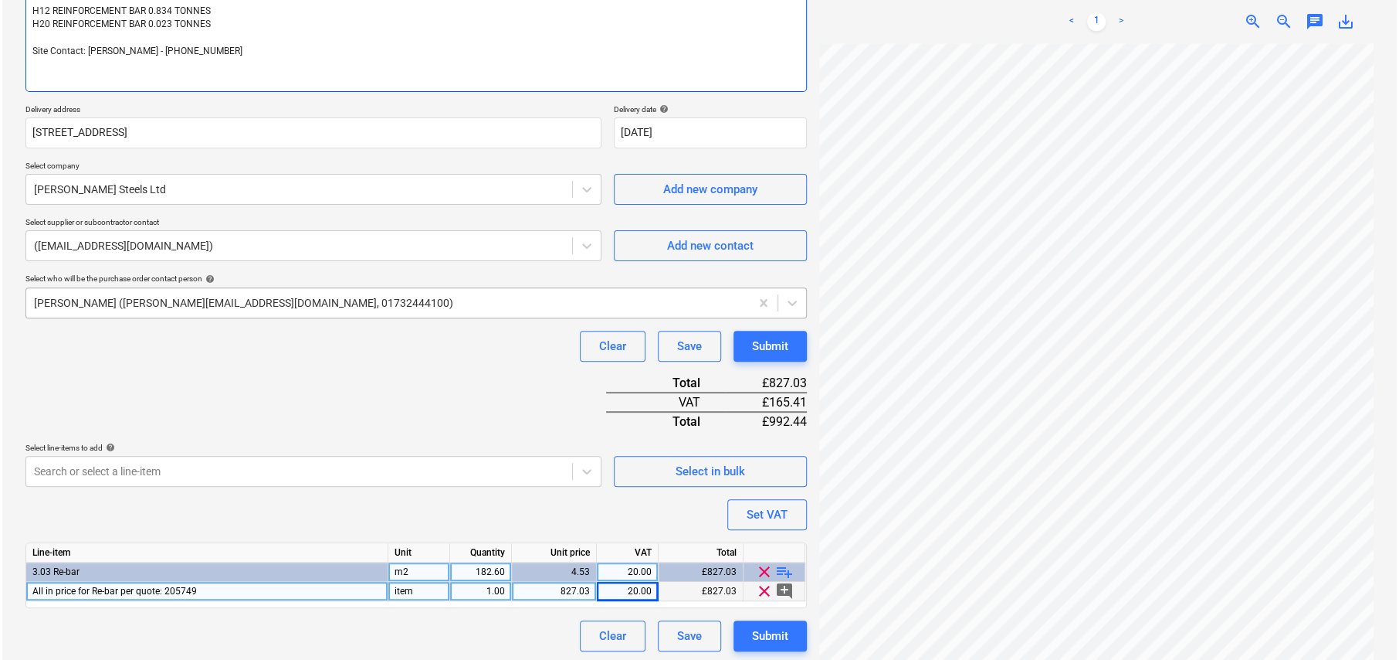
scroll to position [255, 0]
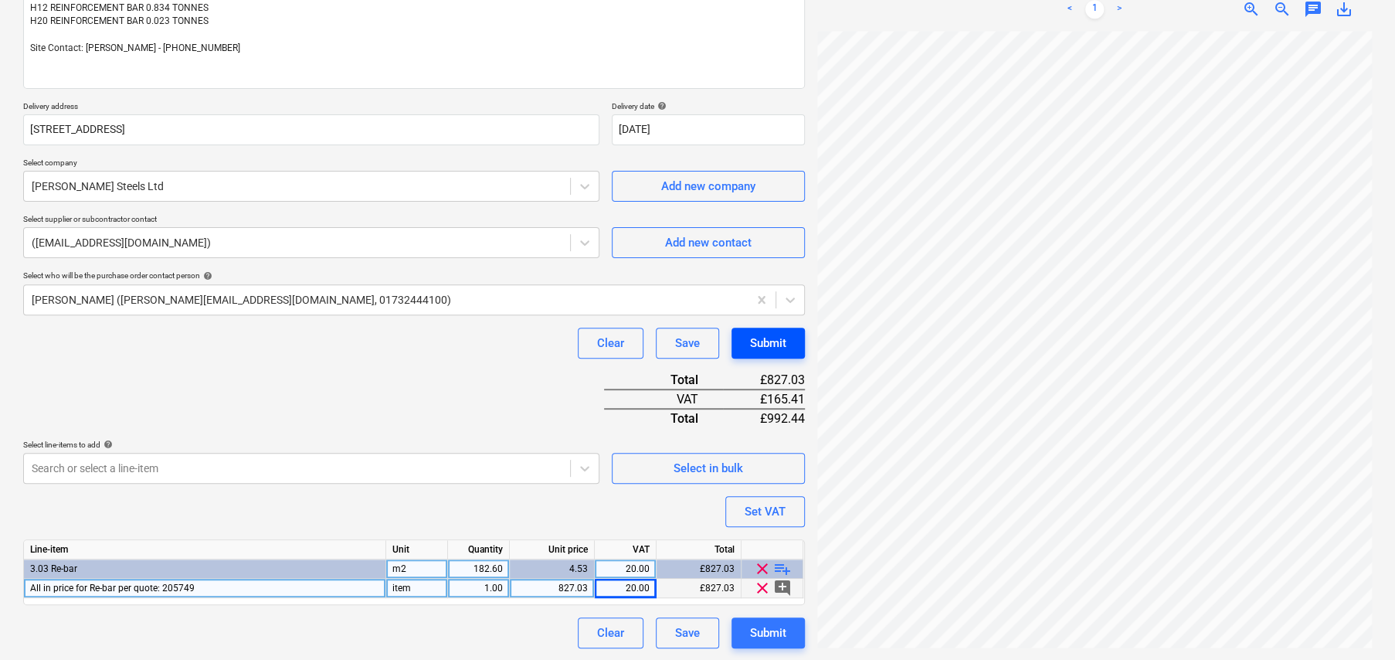
click at [771, 354] on button "Submit" at bounding box center [767, 342] width 73 height 31
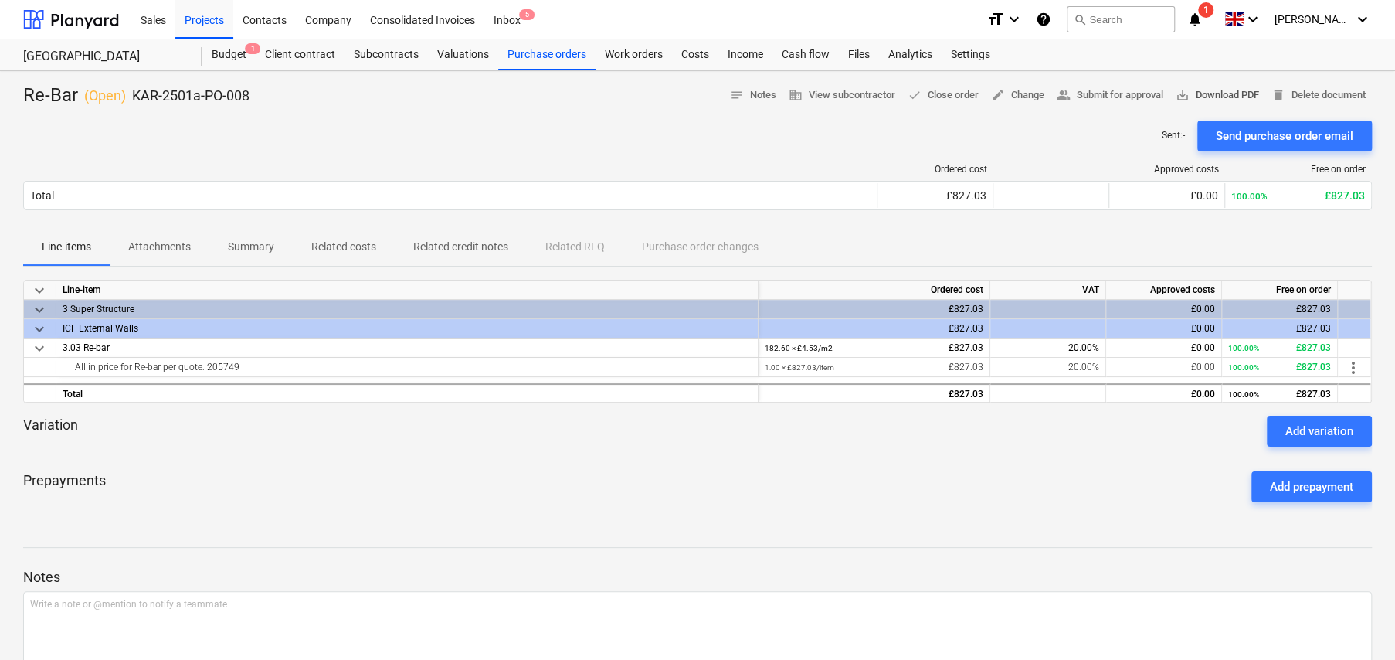
click at [1195, 96] on span "save_alt Download PDF" at bounding box center [1216, 95] width 83 height 18
drag, startPoint x: 544, startPoint y: 53, endPoint x: 536, endPoint y: 66, distance: 16.3
click at [544, 53] on div "Purchase orders" at bounding box center [546, 54] width 97 height 31
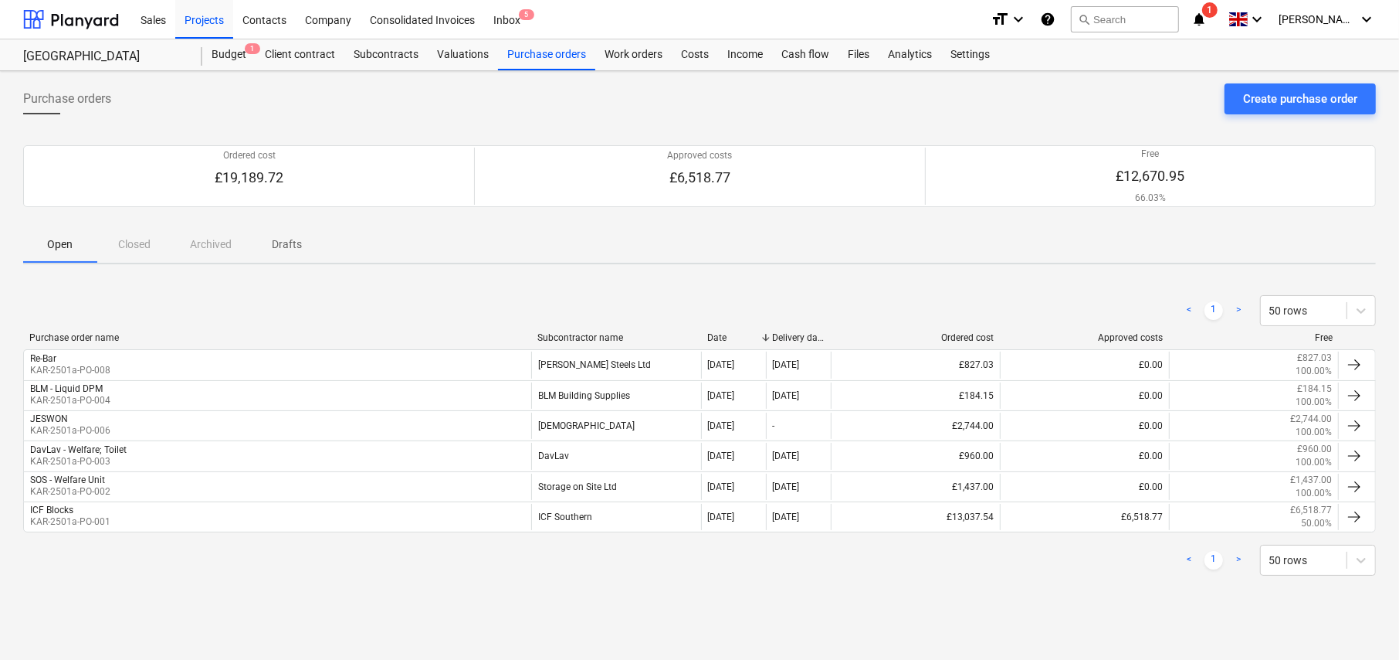
click at [297, 245] on p "Drafts" at bounding box center [287, 244] width 37 height 16
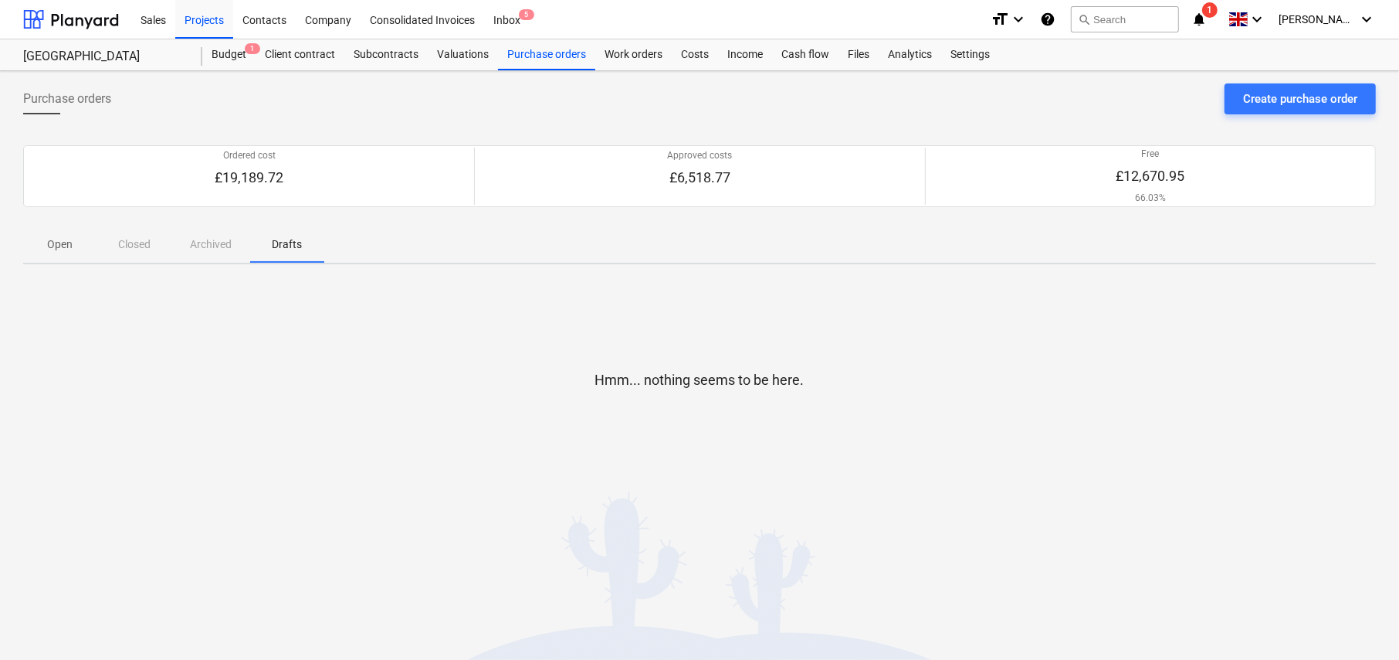
click at [54, 246] on p "Open" at bounding box center [60, 244] width 37 height 16
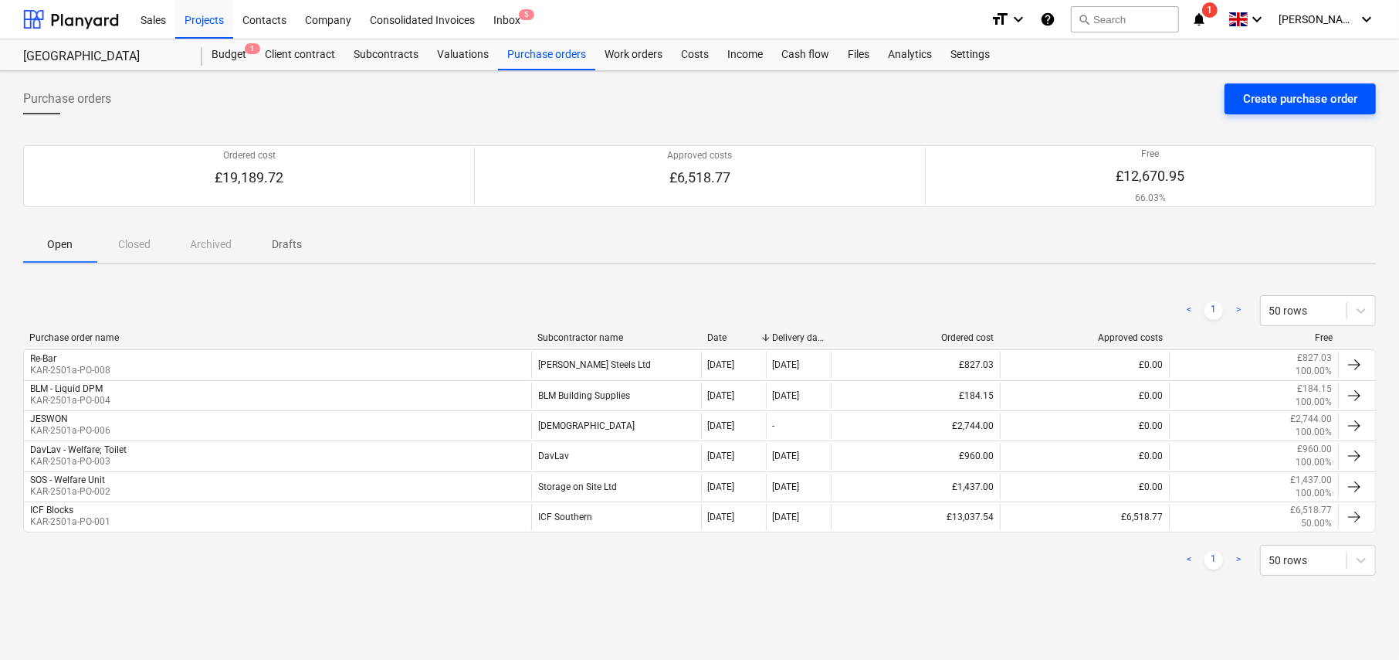
click at [1274, 100] on div "Create purchase order" at bounding box center [1300, 99] width 114 height 20
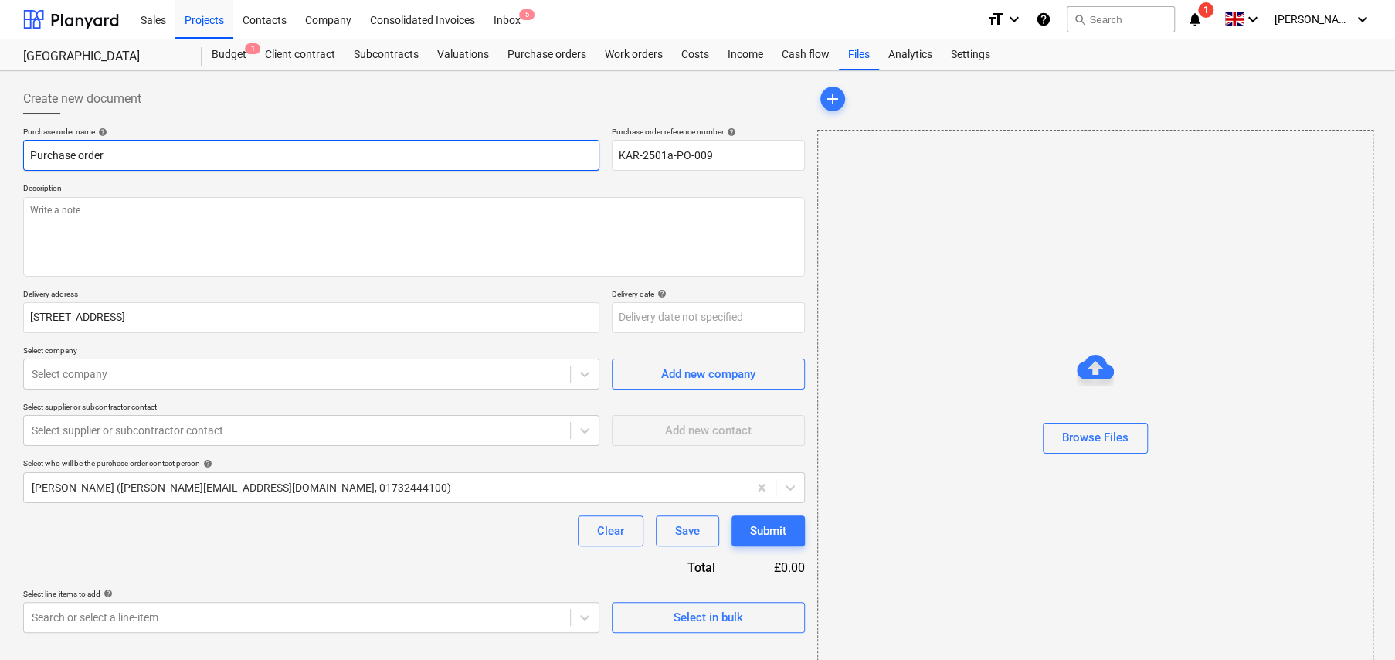
click at [178, 154] on input "Purchase order" at bounding box center [311, 155] width 576 height 31
click at [227, 154] on input "Purchase order" at bounding box center [311, 155] width 576 height 31
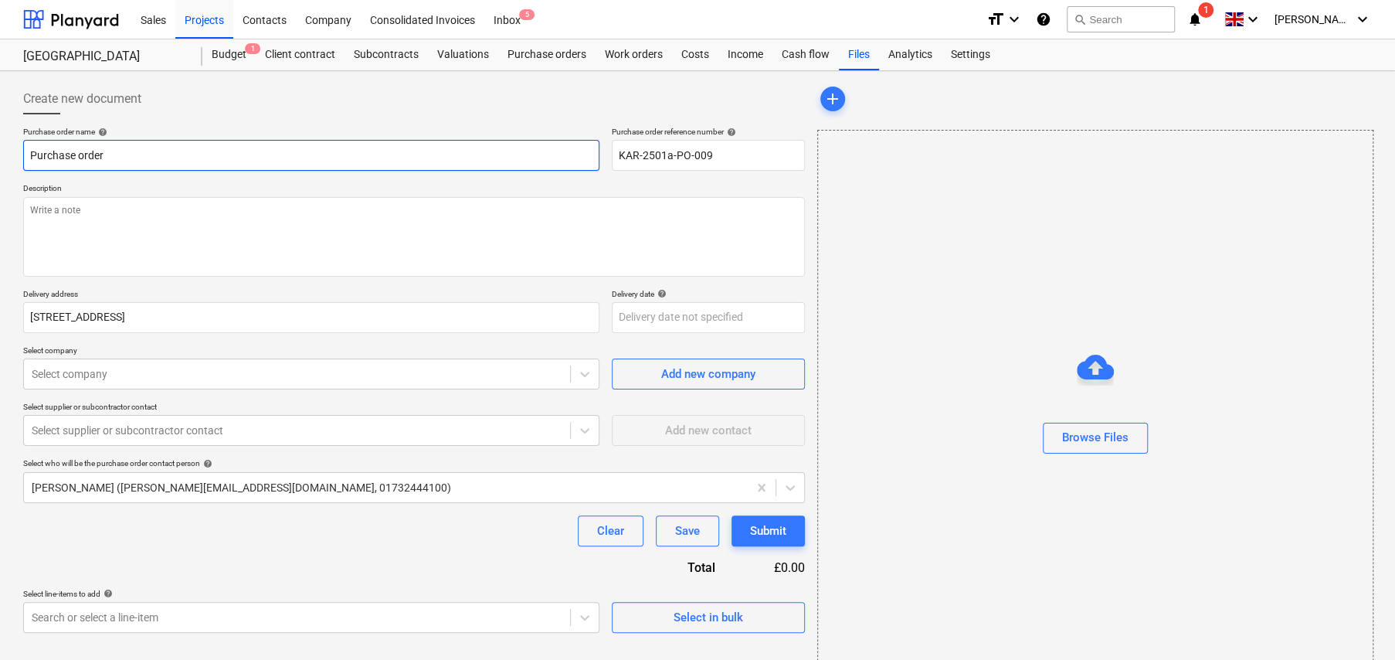
click at [227, 154] on input "Purchase order" at bounding box center [311, 155] width 576 height 31
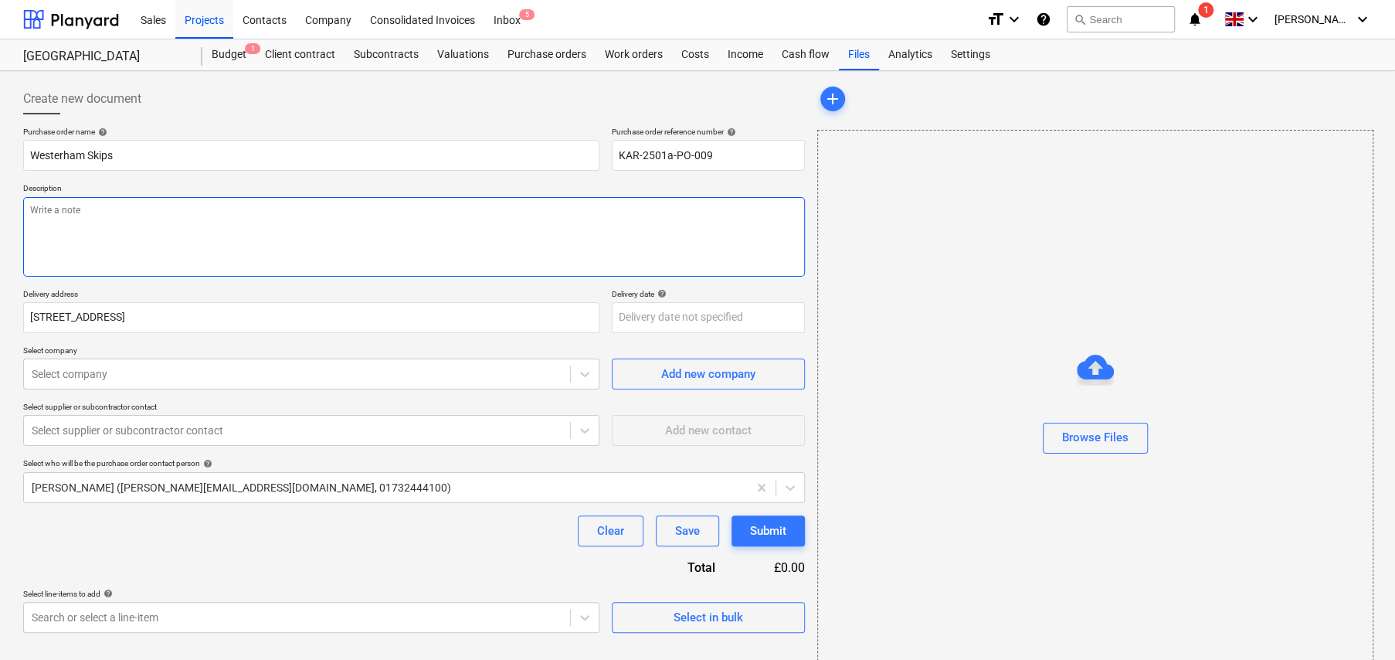
click at [193, 211] on textarea at bounding box center [414, 237] width 782 height 80
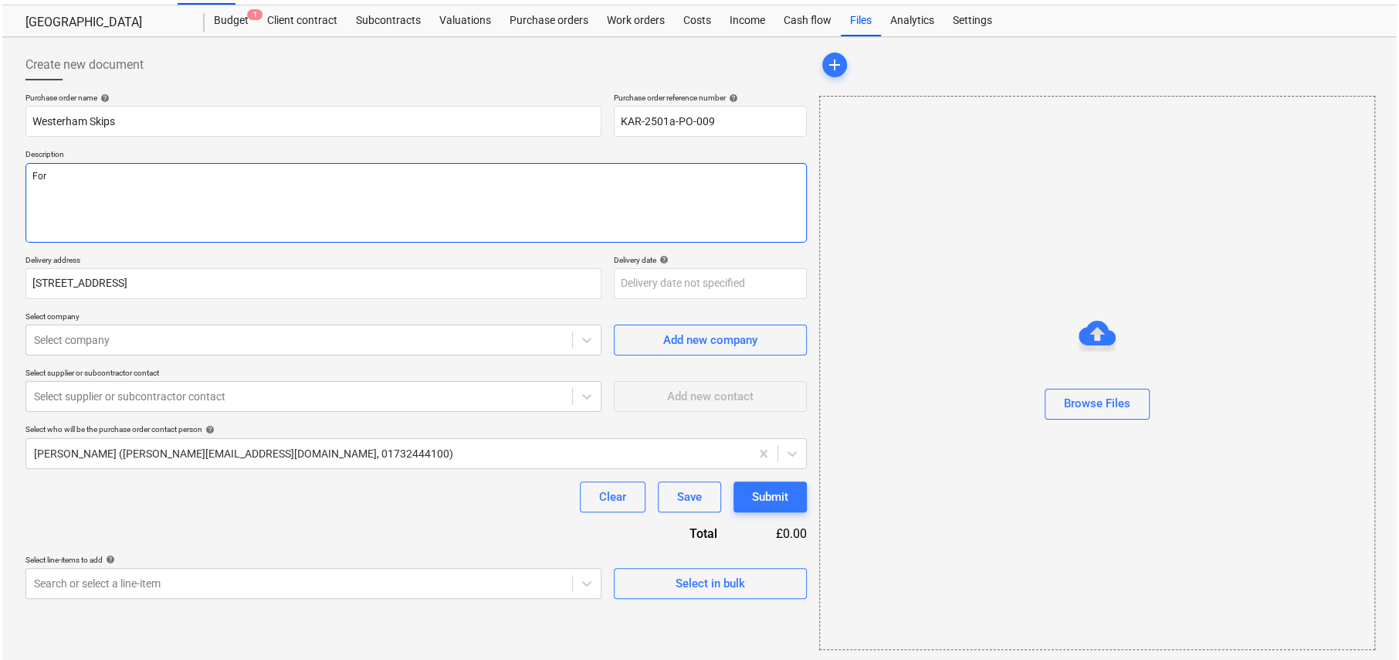
scroll to position [36, 0]
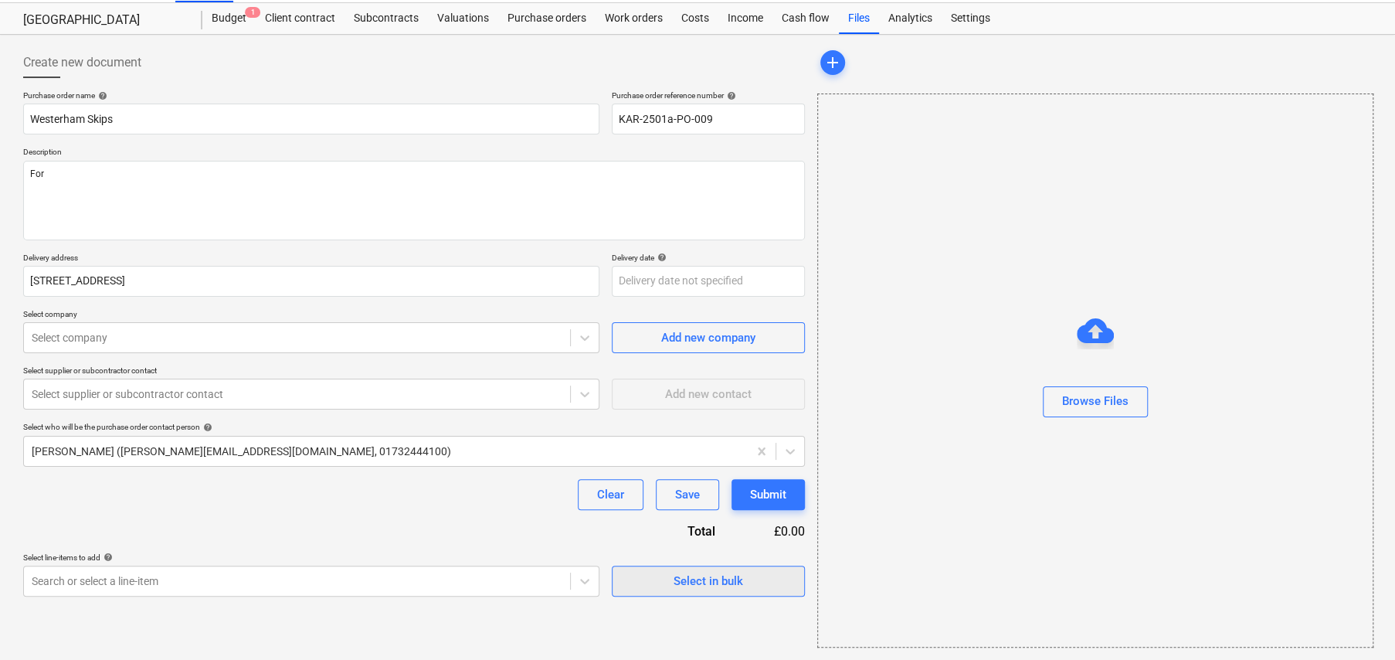
click at [683, 571] on div "Select in bulk" at bounding box center [708, 581] width 70 height 20
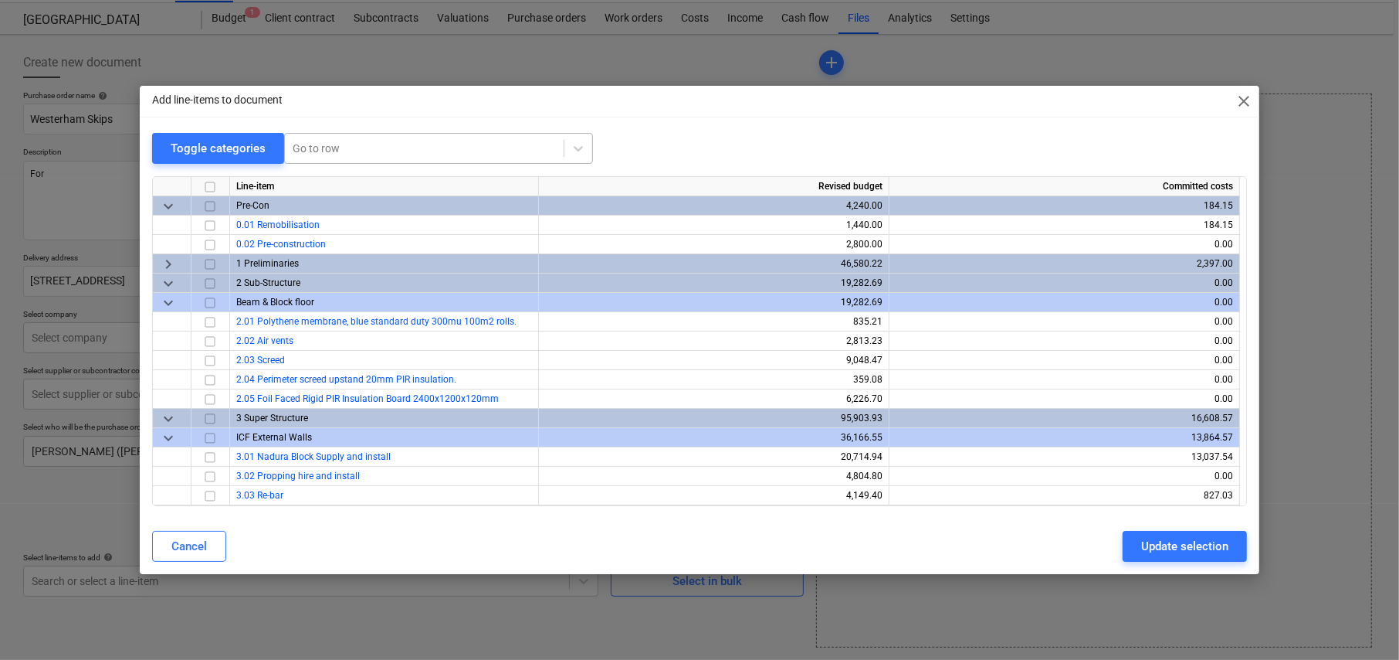
click at [350, 145] on div at bounding box center [424, 148] width 263 height 15
click at [401, 186] on div "-- 1.02 Rubbish removal; skips (Provisional Quantity)" at bounding box center [436, 185] width 309 height 25
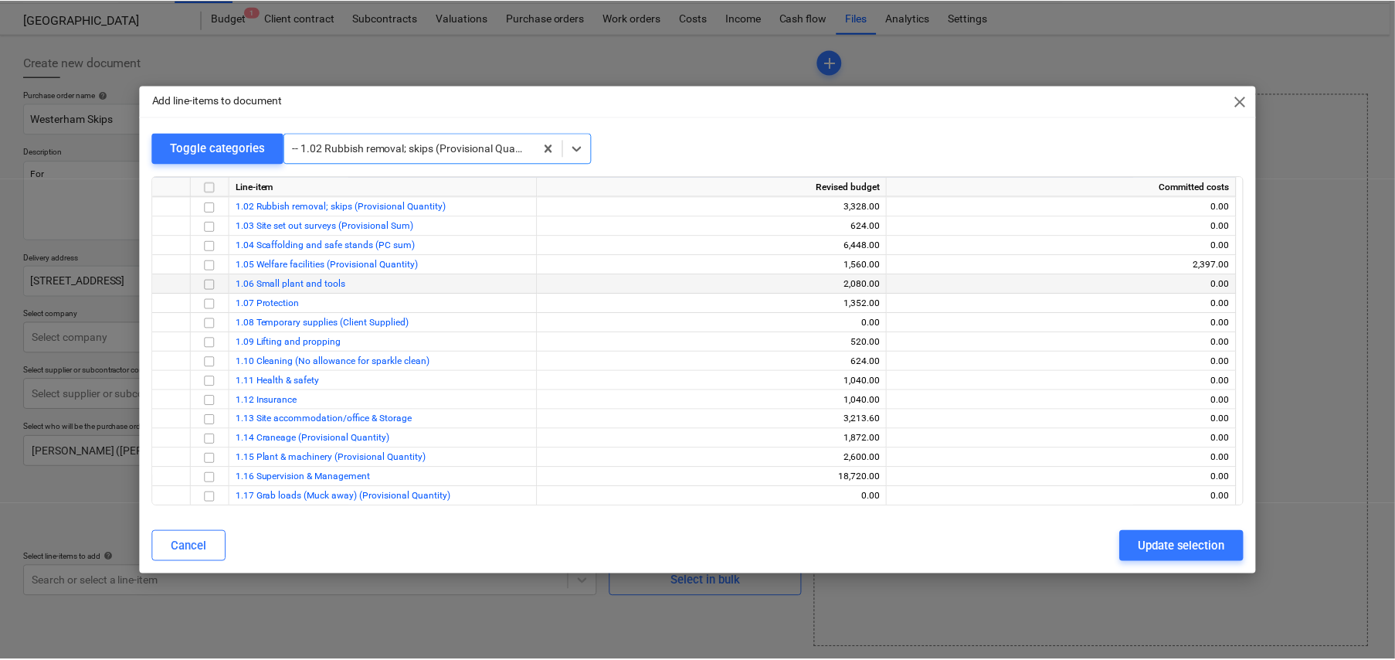
scroll to position [97, 0]
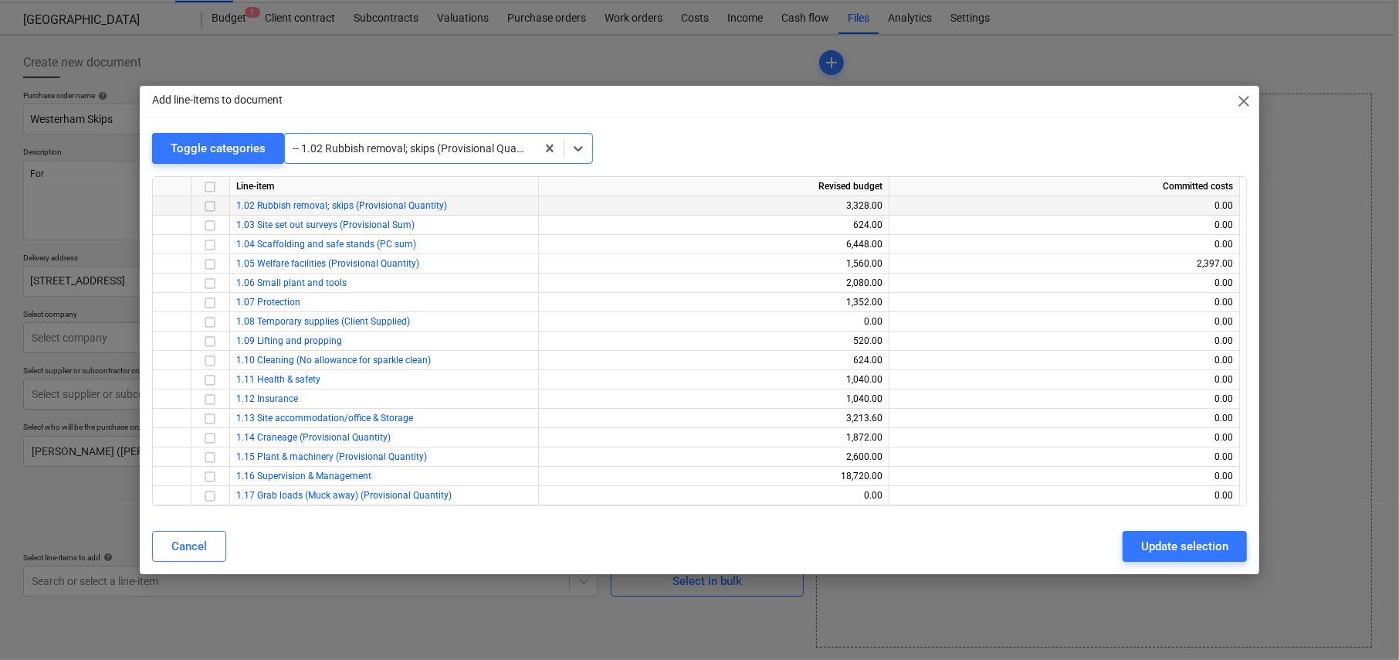
click at [210, 202] on input "checkbox" at bounding box center [210, 206] width 19 height 19
click at [1180, 544] on div "Update selection" at bounding box center [1184, 546] width 87 height 20
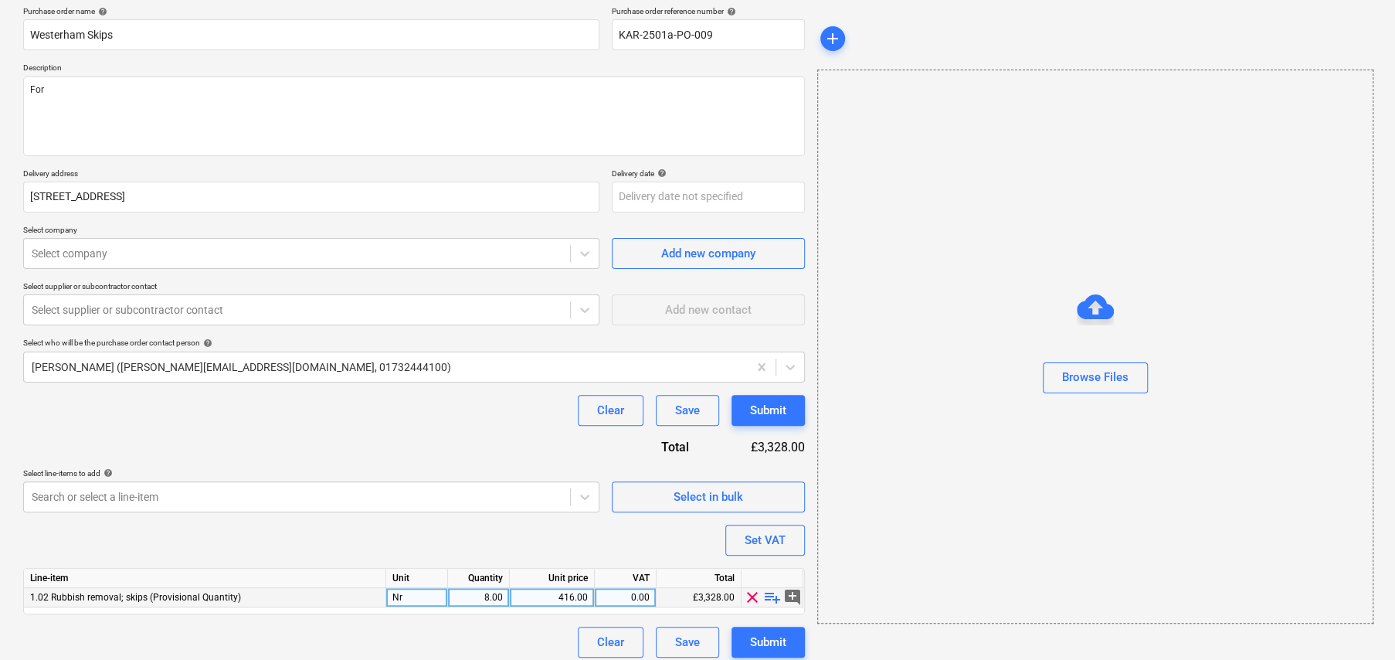
scroll to position [130, 0]
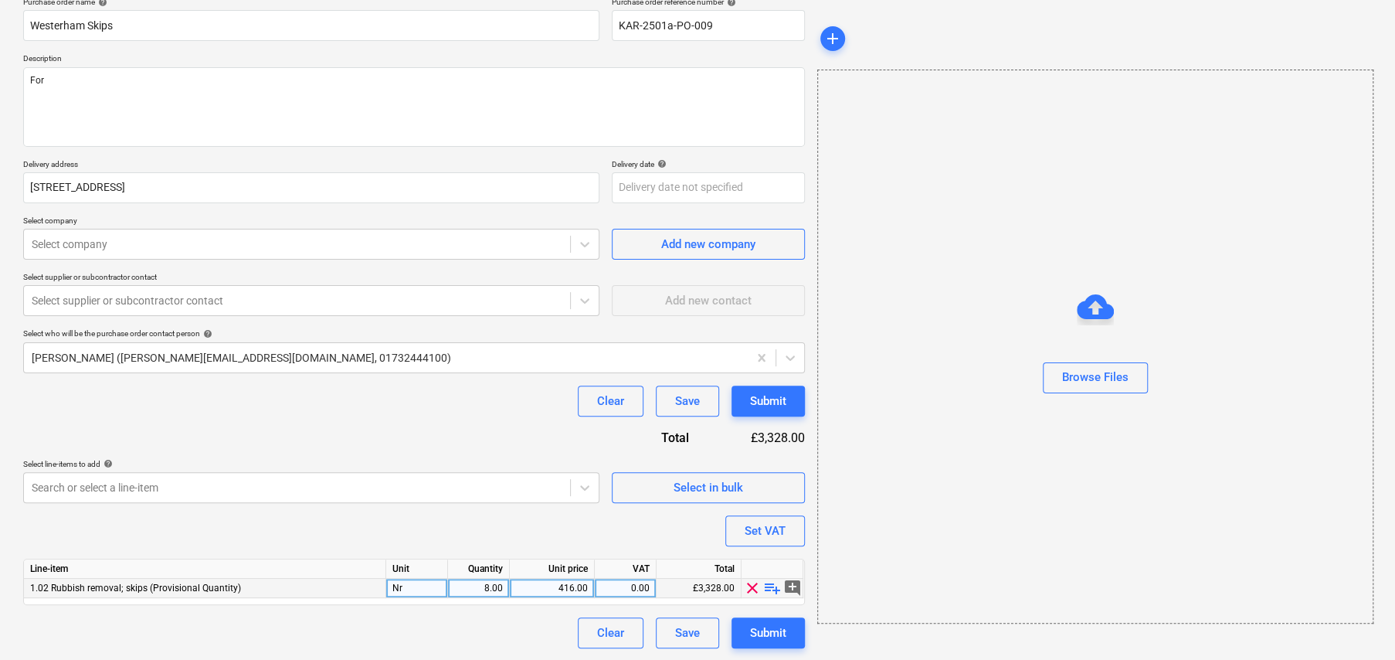
click at [773, 583] on span "playlist_add" at bounding box center [772, 587] width 19 height 19
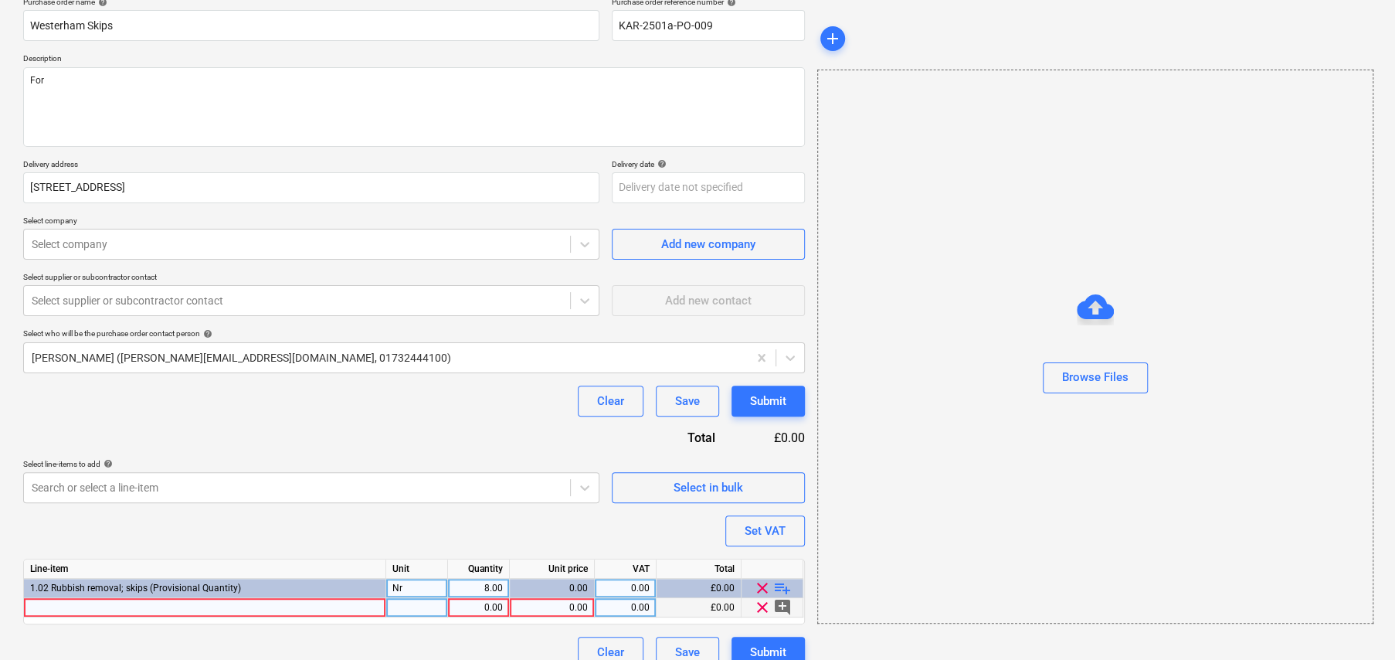
click at [295, 605] on div at bounding box center [205, 607] width 362 height 19
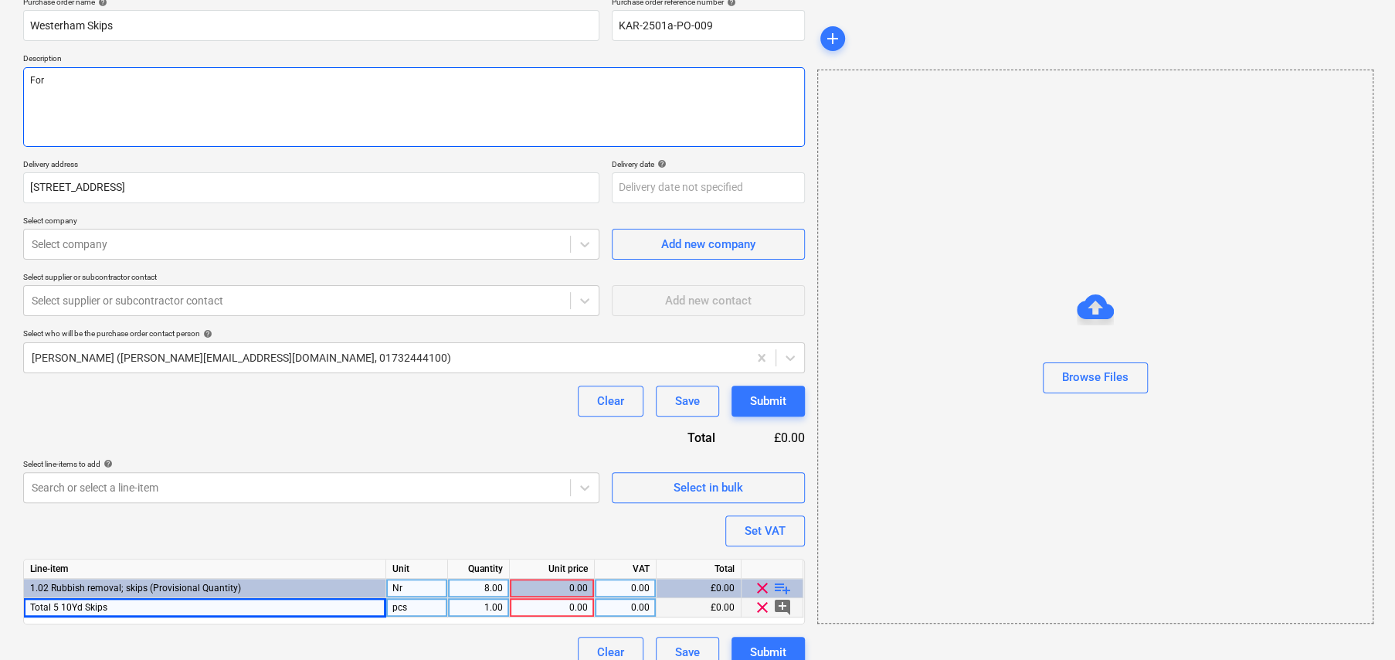
click at [235, 103] on textarea "For" at bounding box center [414, 107] width 782 height 80
click at [191, 90] on textarea "For" at bounding box center [414, 107] width 782 height 80
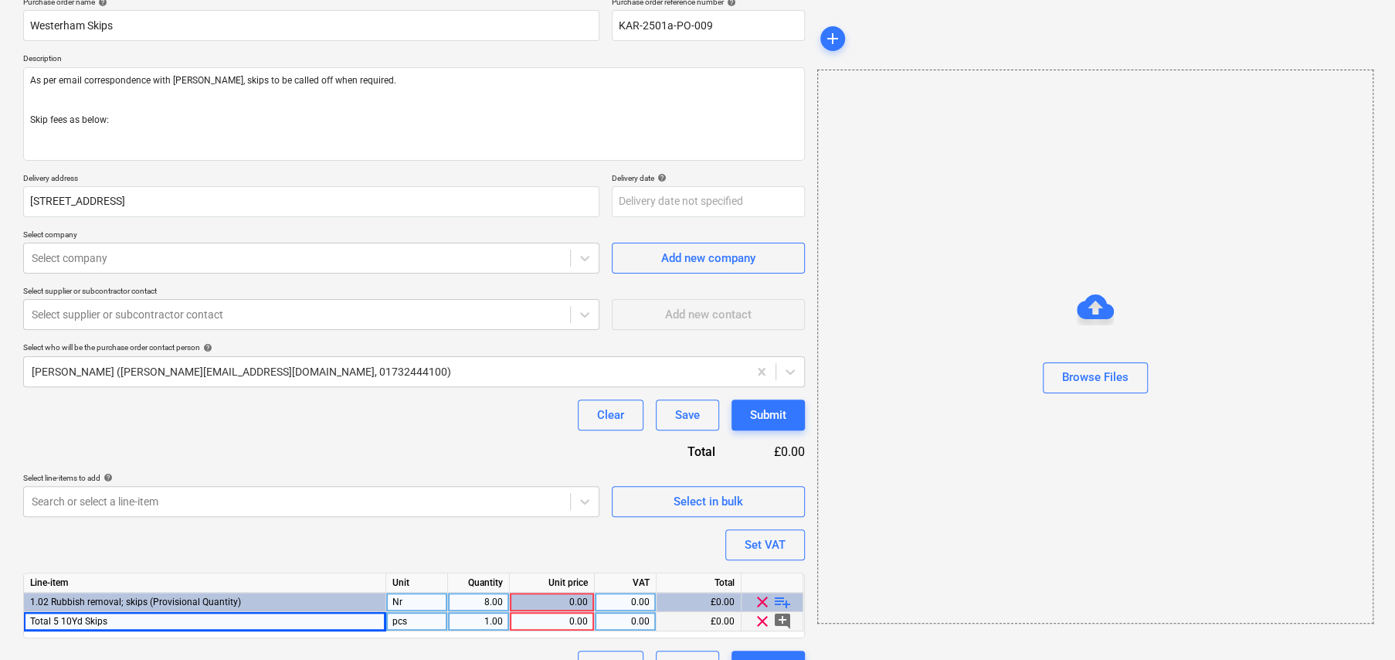
click at [182, 622] on div "Total 5 10Yd Skips" at bounding box center [205, 621] width 362 height 19
click at [182, 622] on input "Total 5 10Yd Skips" at bounding box center [204, 621] width 361 height 19
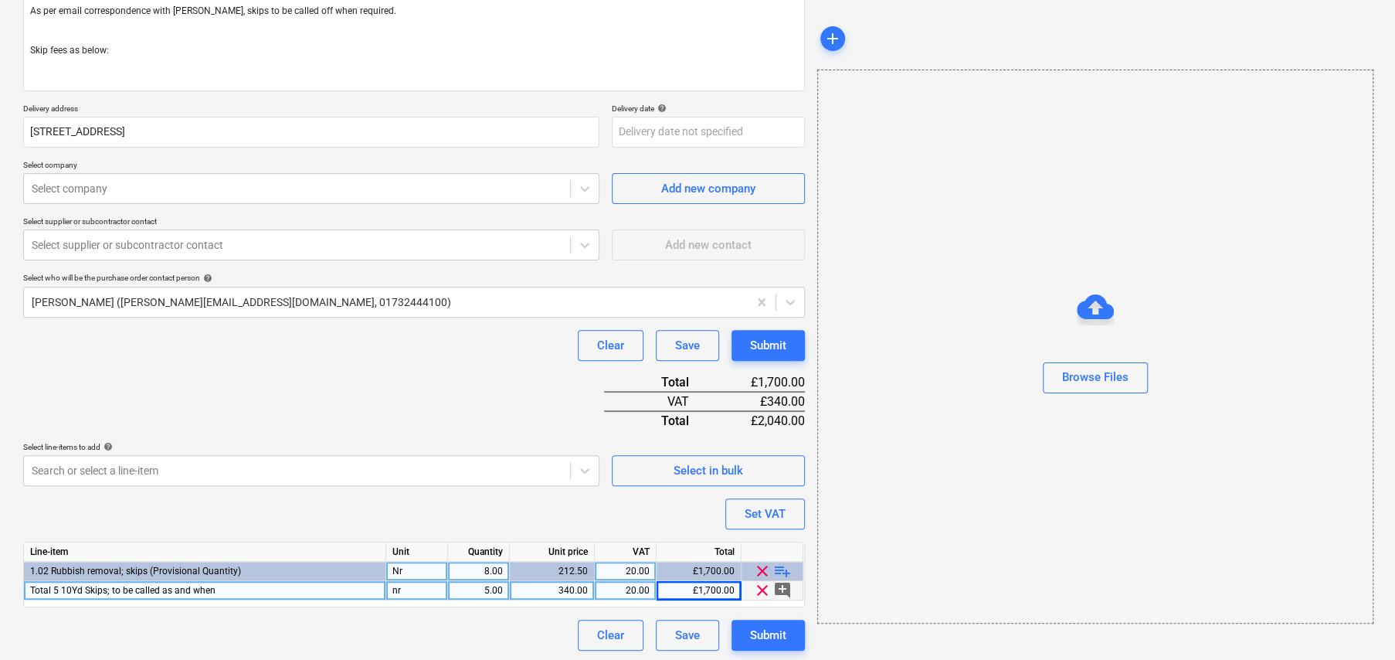
scroll to position [202, 0]
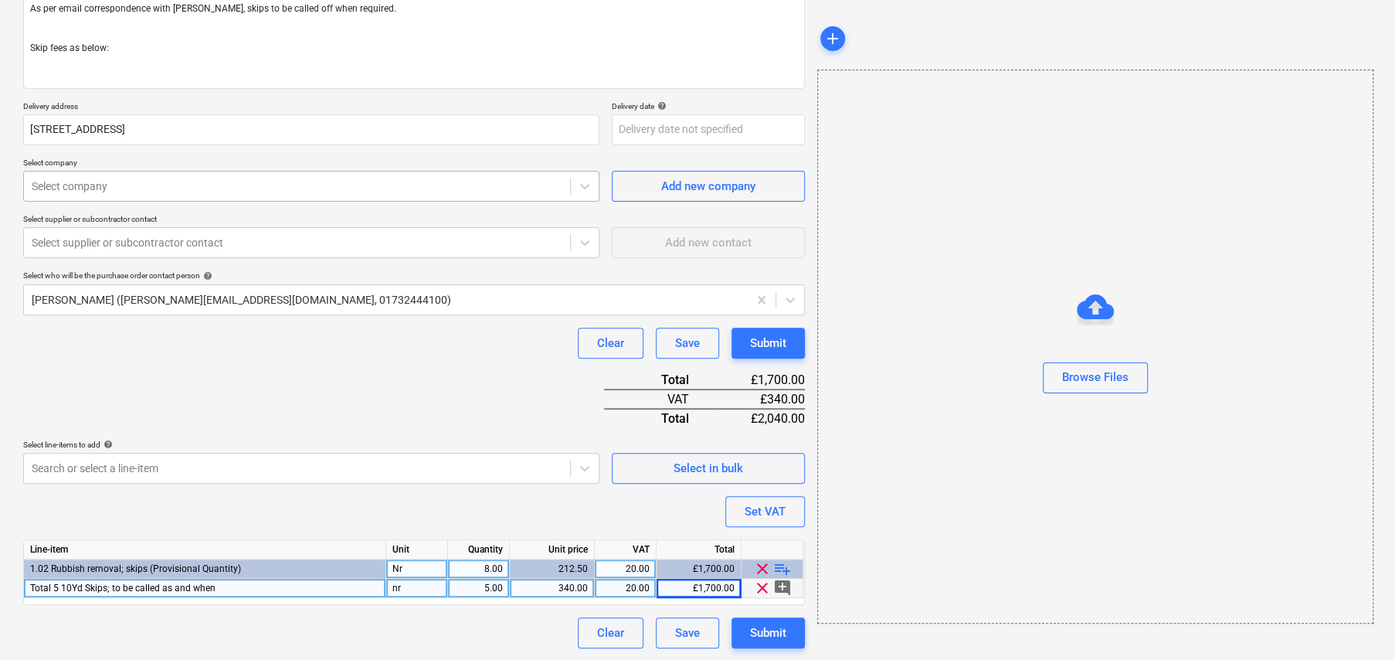
click at [110, 191] on div at bounding box center [297, 185] width 531 height 15
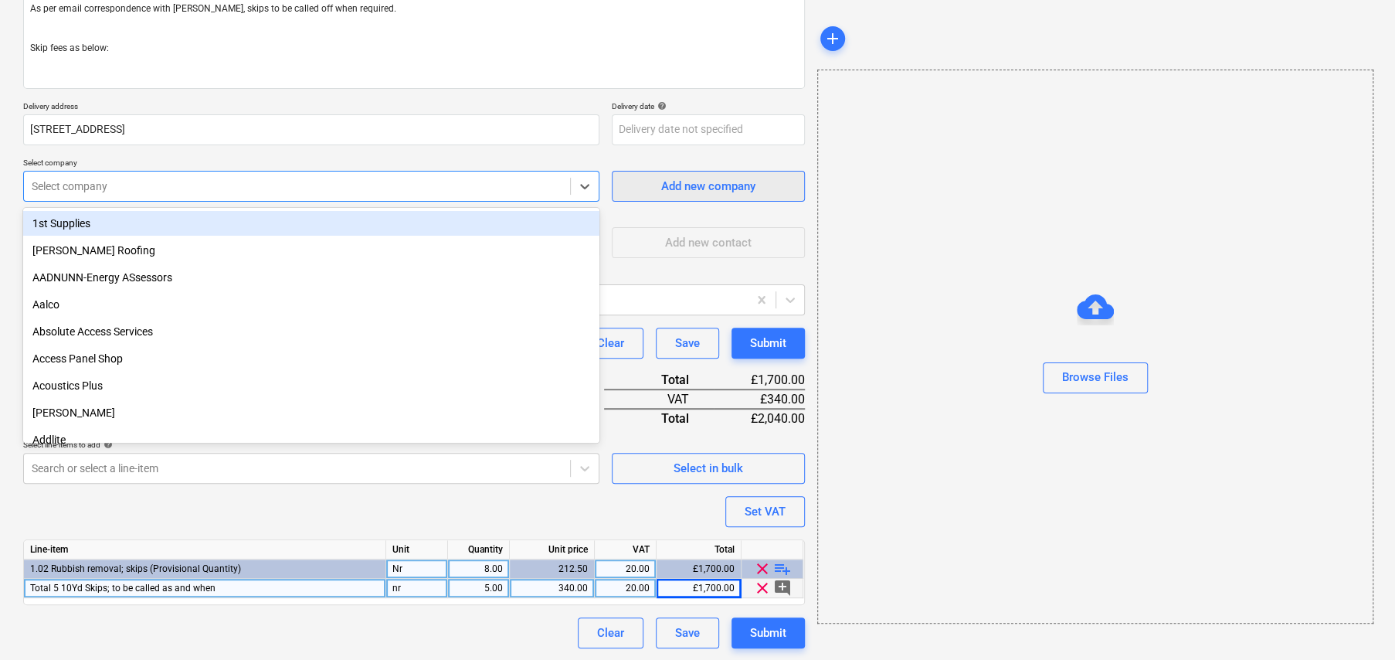
click at [717, 181] on div "Add new company" at bounding box center [708, 186] width 94 height 20
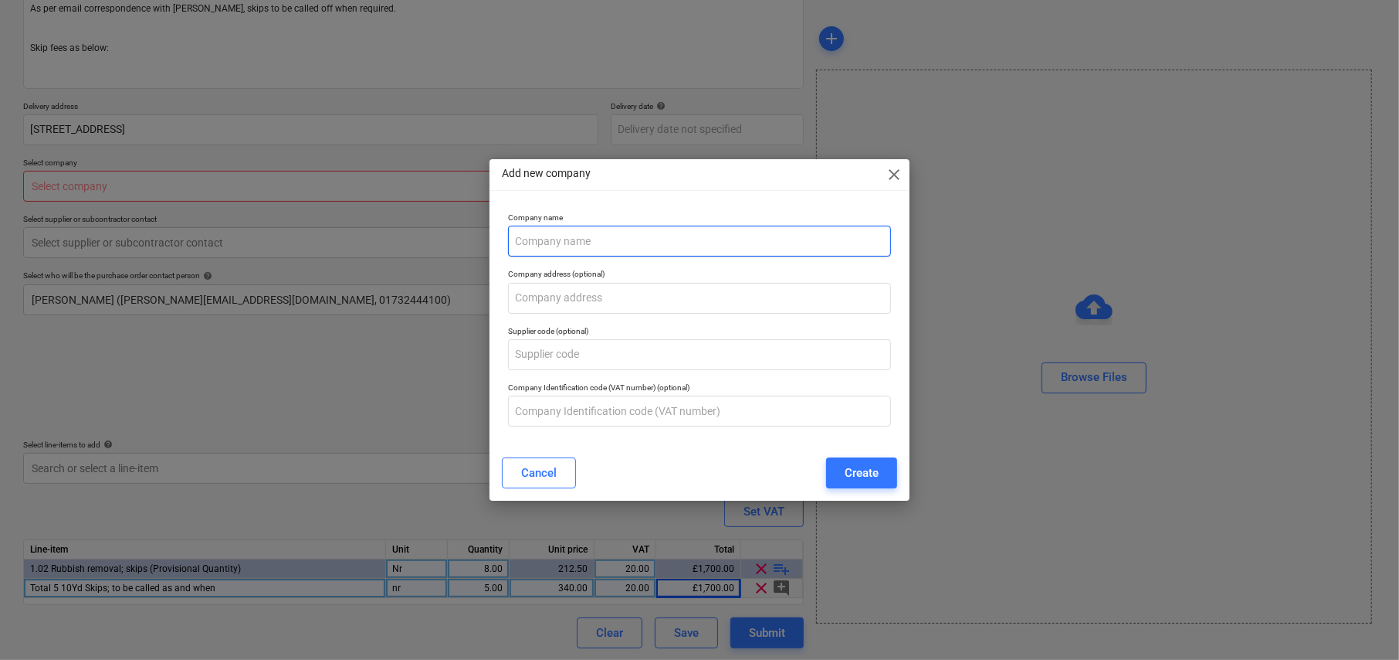
click at [600, 252] on input "text" at bounding box center [699, 240] width 383 height 31
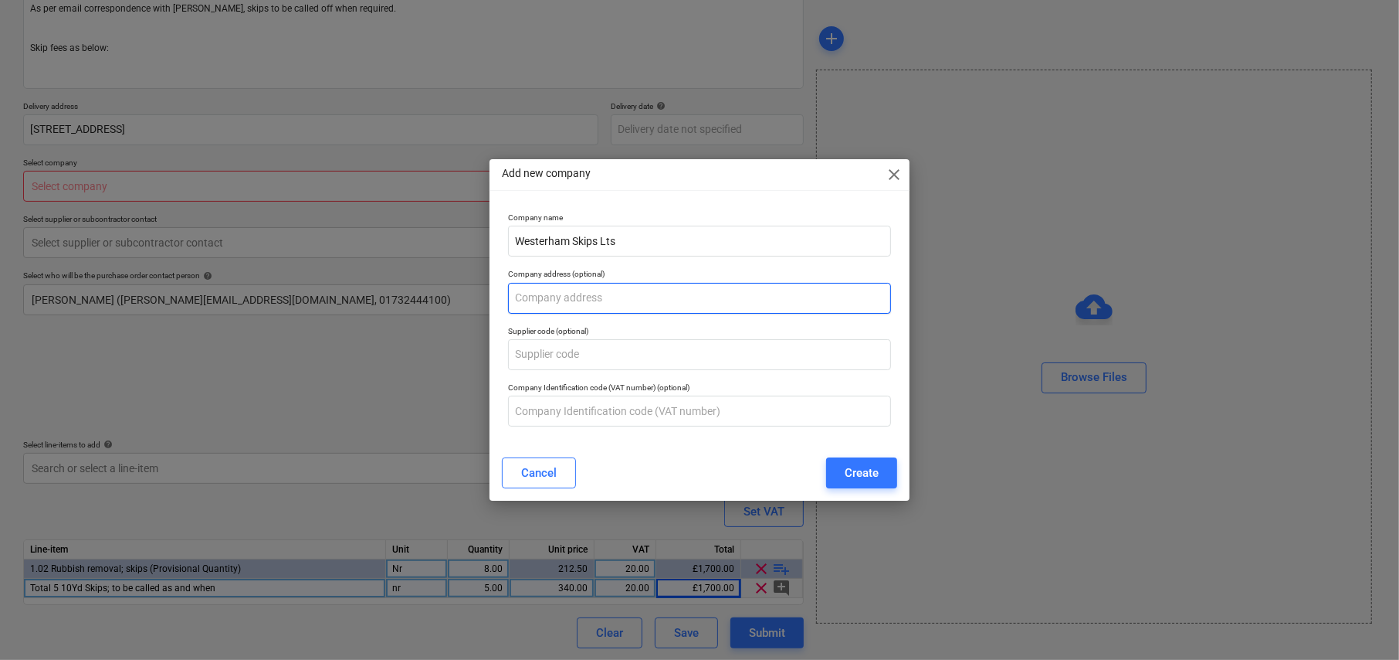
click at [569, 304] on input "text" at bounding box center [699, 298] width 383 height 31
paste input "24 Croft Rd, Westerham TN16 1RY, United Kingdom"
click at [863, 470] on div "Create" at bounding box center [862, 473] width 34 height 20
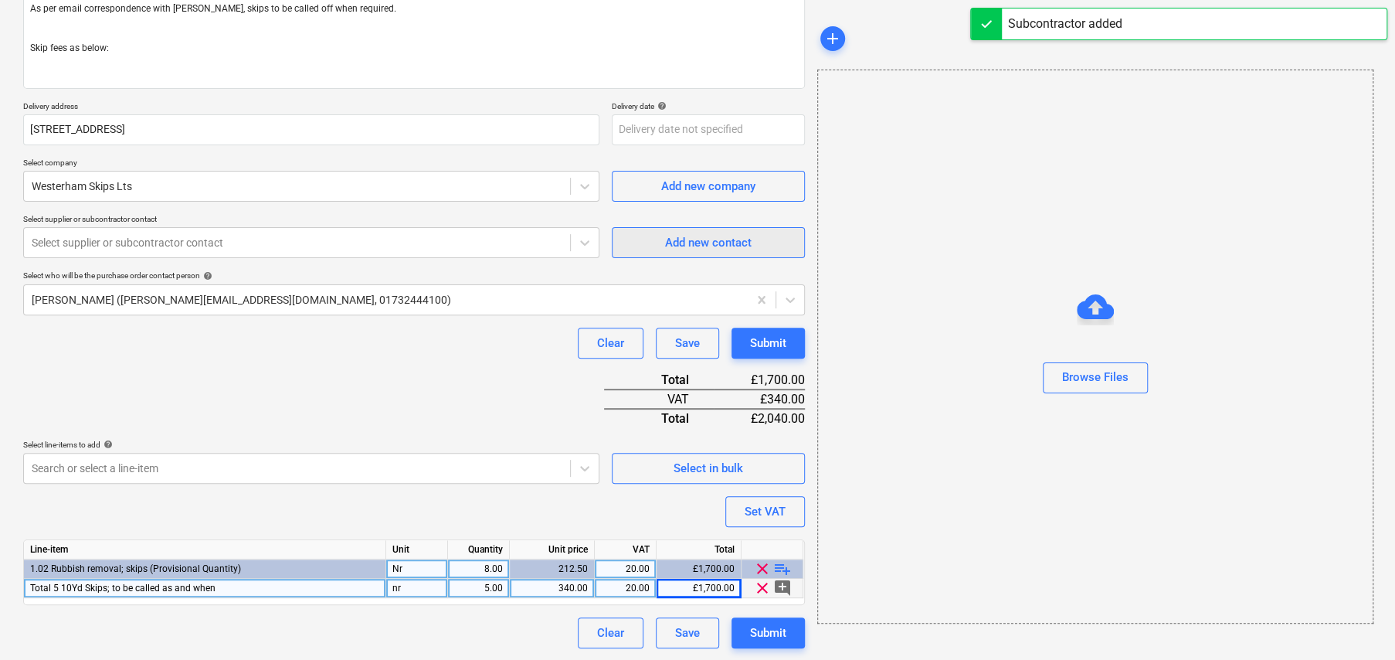
click at [724, 239] on div "Add new contact" at bounding box center [708, 242] width 86 height 20
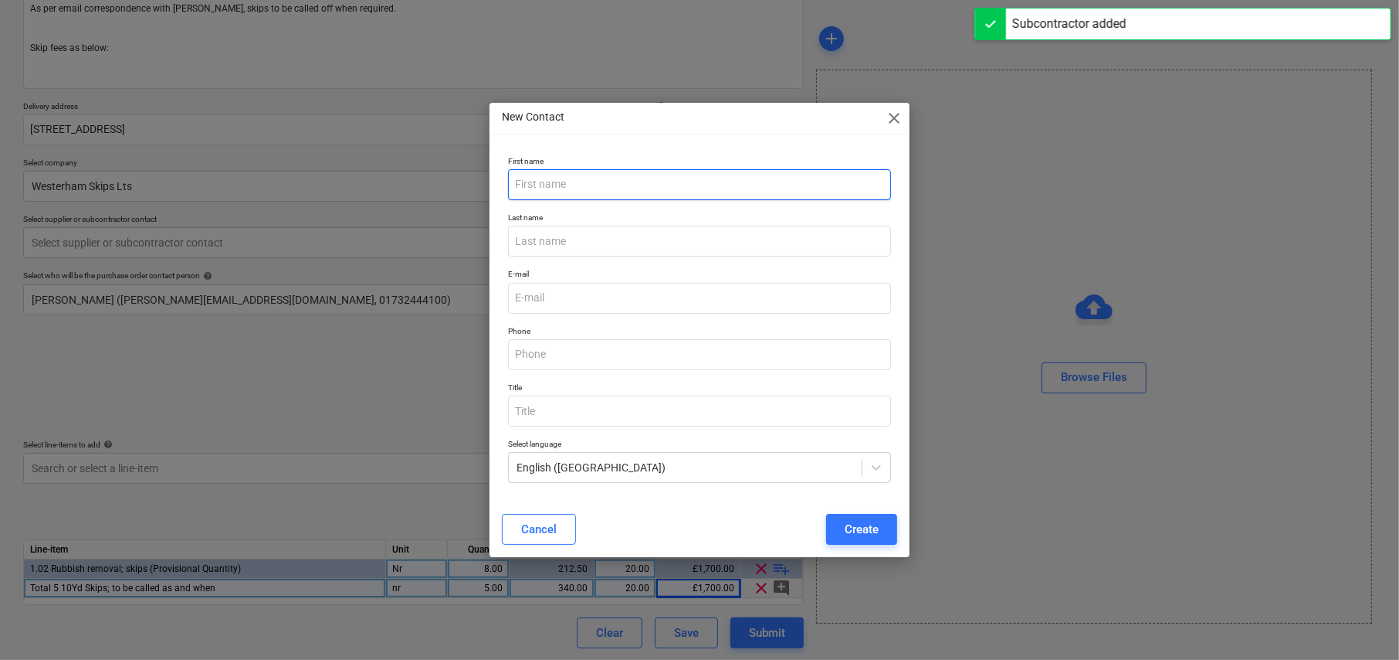
click at [588, 188] on input "text" at bounding box center [699, 184] width 383 height 31
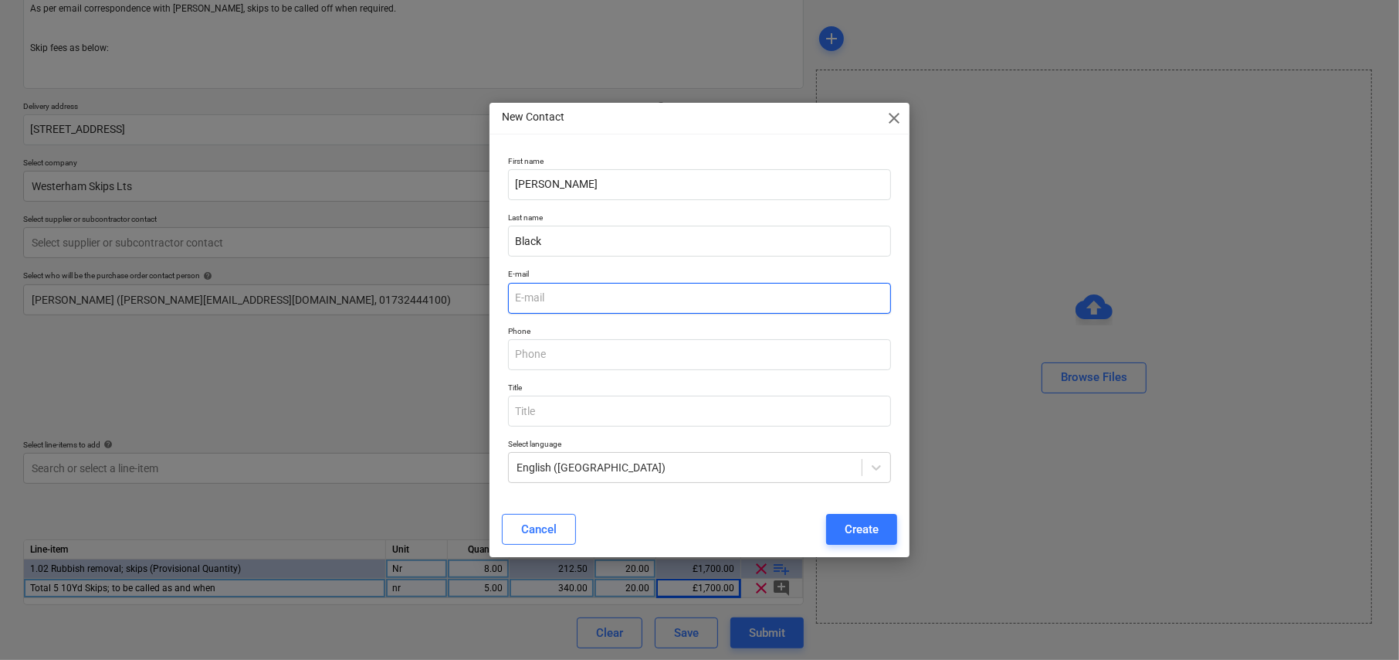
click at [560, 293] on input "email" at bounding box center [699, 298] width 383 height 31
paste input "info@westerhamskips.co.uk"
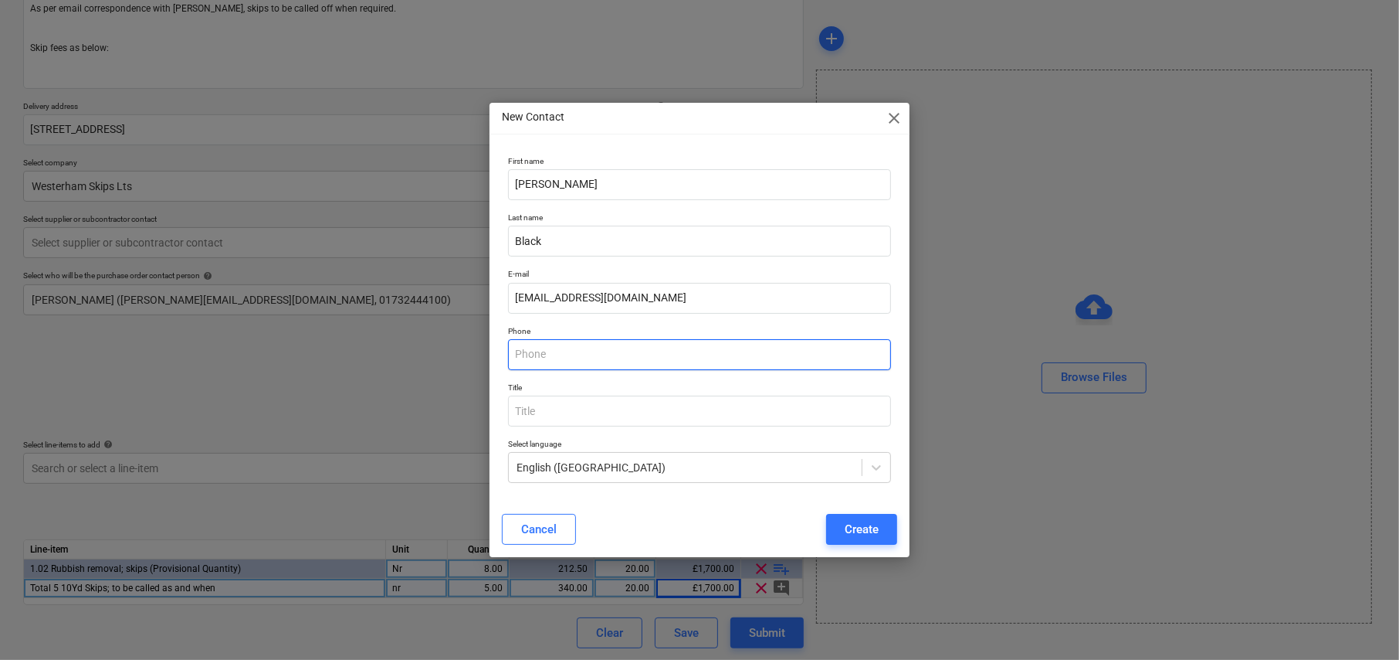
click at [599, 348] on input "text" at bounding box center [699, 354] width 383 height 31
click at [551, 344] on input "text" at bounding box center [699, 354] width 383 height 31
paste input "01959 467 083"
click at [865, 535] on div "Create" at bounding box center [862, 529] width 34 height 20
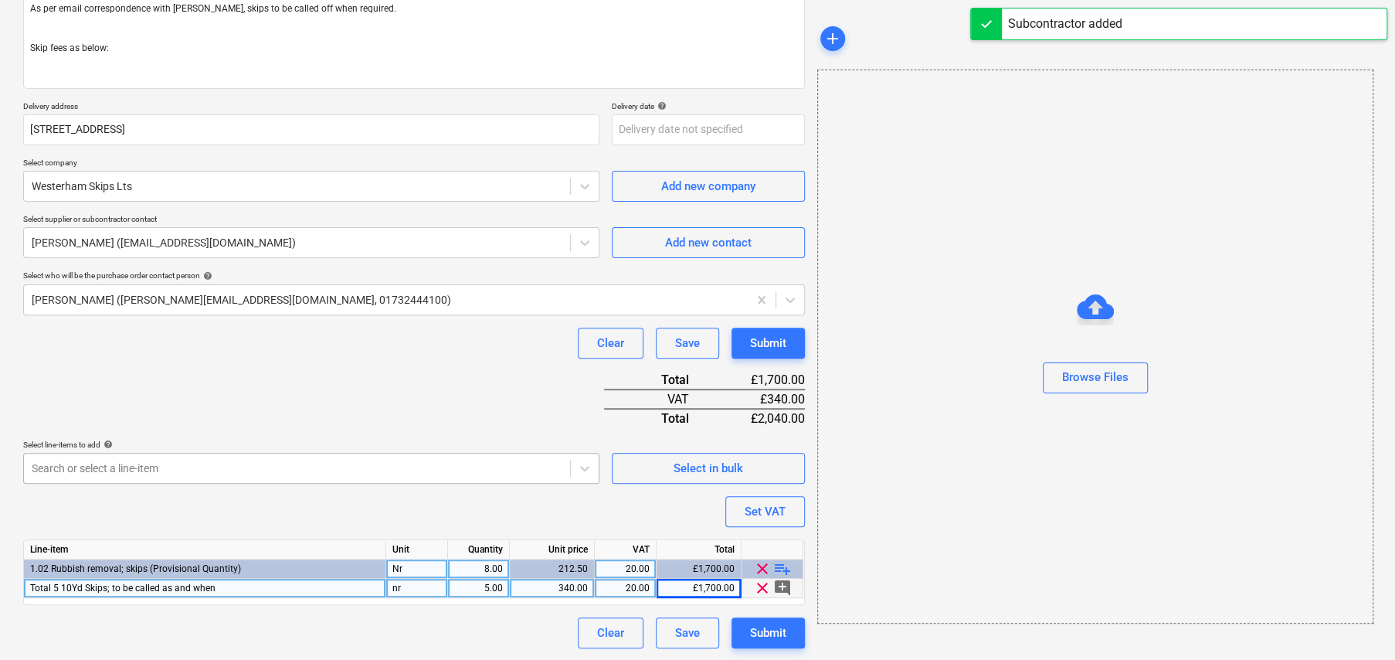
click at [177, 458] on body "Sales Projects Contacts Company Consolidated Invoices Inbox 5 format_size keybo…" at bounding box center [697, 128] width 1395 height 660
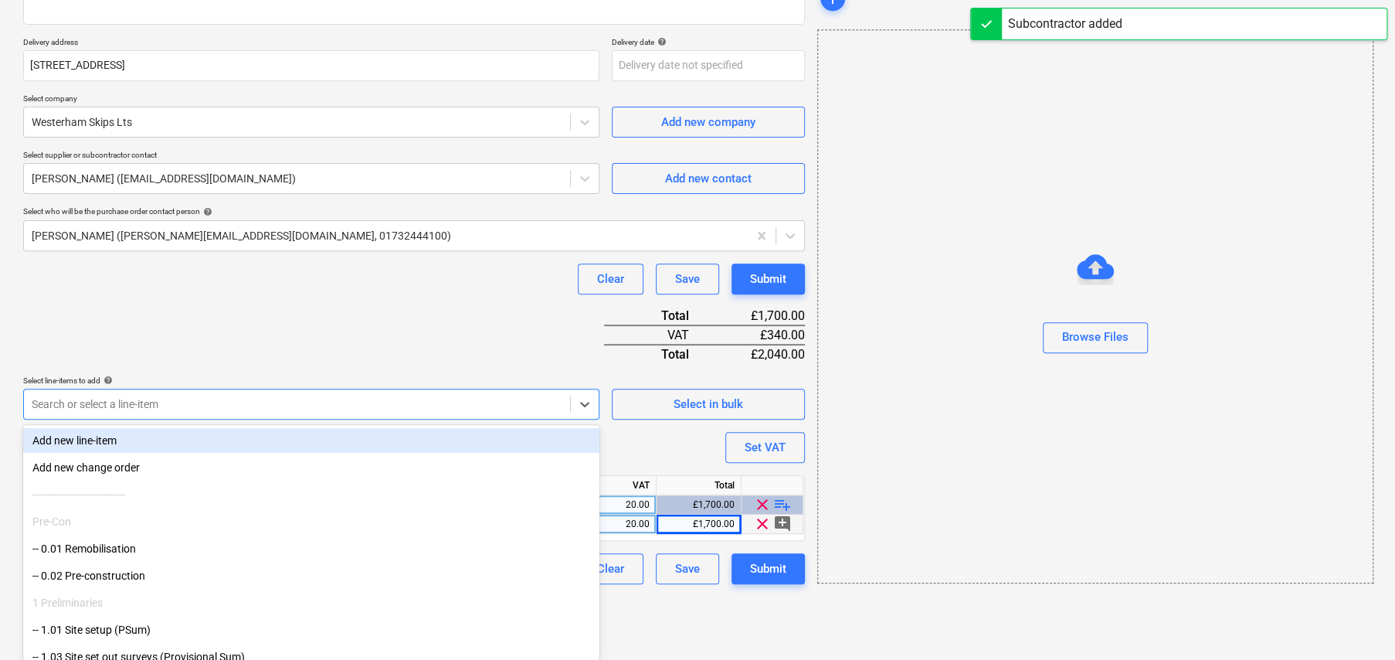
click at [292, 267] on div "Purchase order name help Westerham Skips Purchase order reference number help K…" at bounding box center [414, 222] width 782 height 723
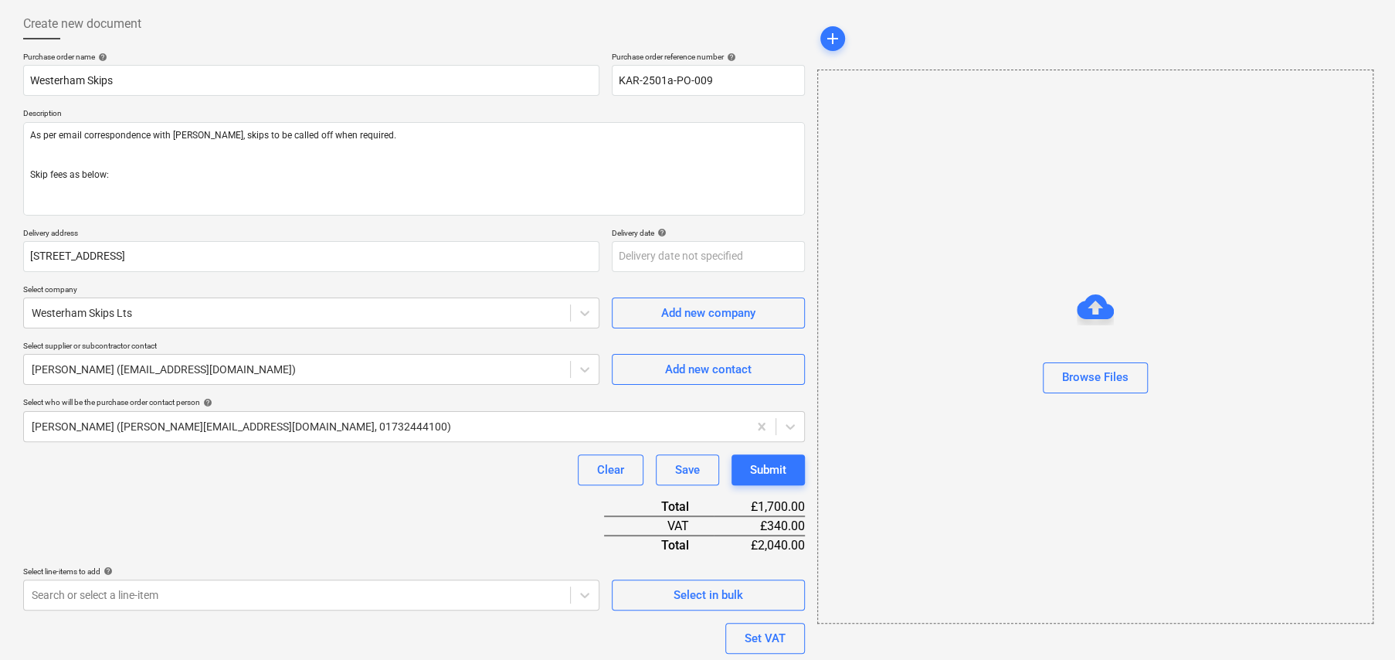
scroll to position [77, 0]
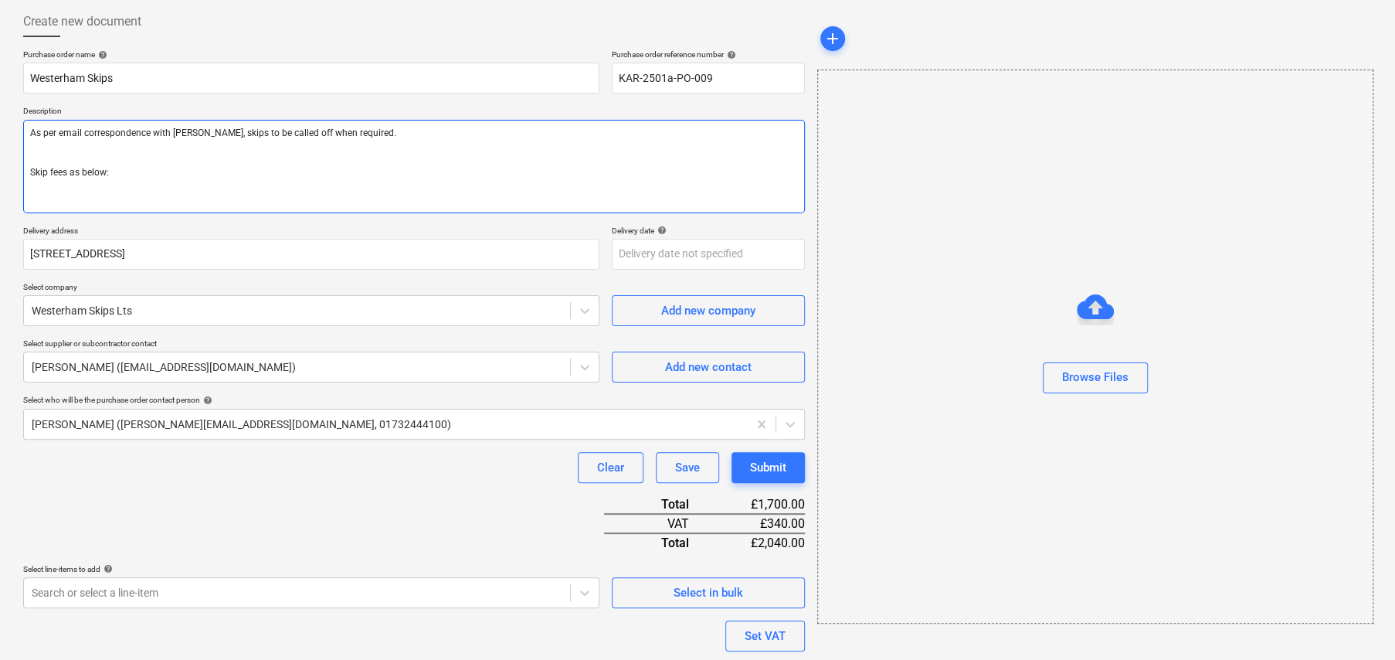
click at [177, 183] on textarea "As per email correspondence with Jamie, skips to be called off when required. S…" at bounding box center [414, 166] width 782 height 93
click at [207, 196] on textarea "As per email correspondence with Jamie, skips to be called off when required. S…" at bounding box center [414, 166] width 782 height 93
paste textarea "£340 plus vat"
click at [101, 186] on textarea "As per email correspondence with Jamie, skips to be called off when required. S…" at bounding box center [414, 166] width 782 height 93
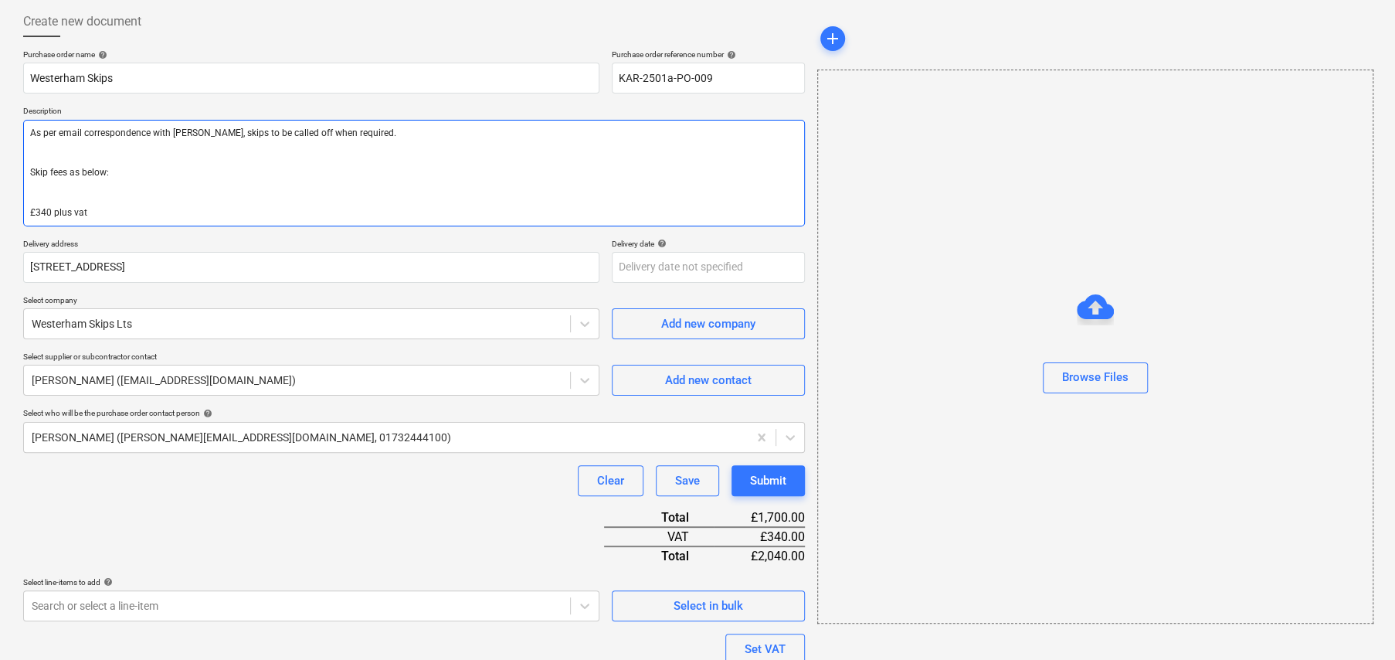
paste textarea "* 4-yard skip: £220 * 6-yard skip: £260 * 8-yard skip: £300 * 12-yard skip: £360"
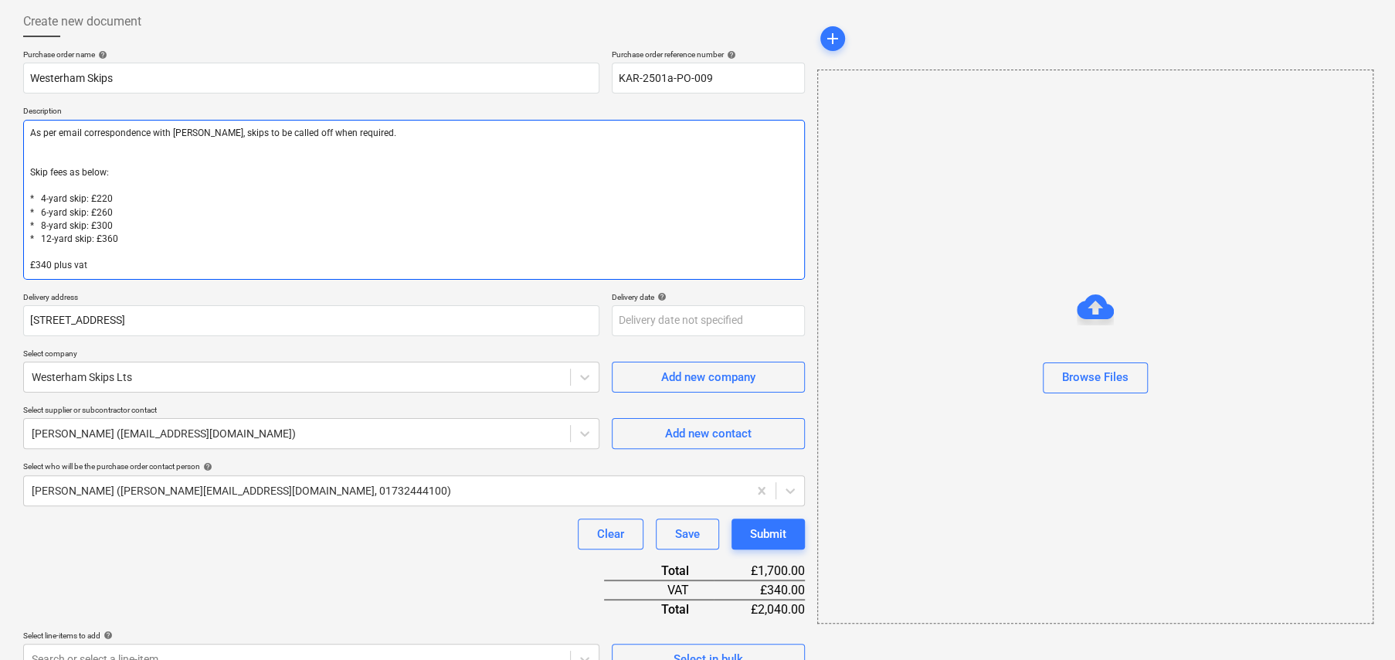
click at [36, 239] on textarea "As per email correspondence with Jamie, skips to be called off when required. S…" at bounding box center [414, 200] width 782 height 160
click at [133, 224] on textarea "As per email correspondence with Jamie, skips to be called off when required. S…" at bounding box center [414, 200] width 782 height 160
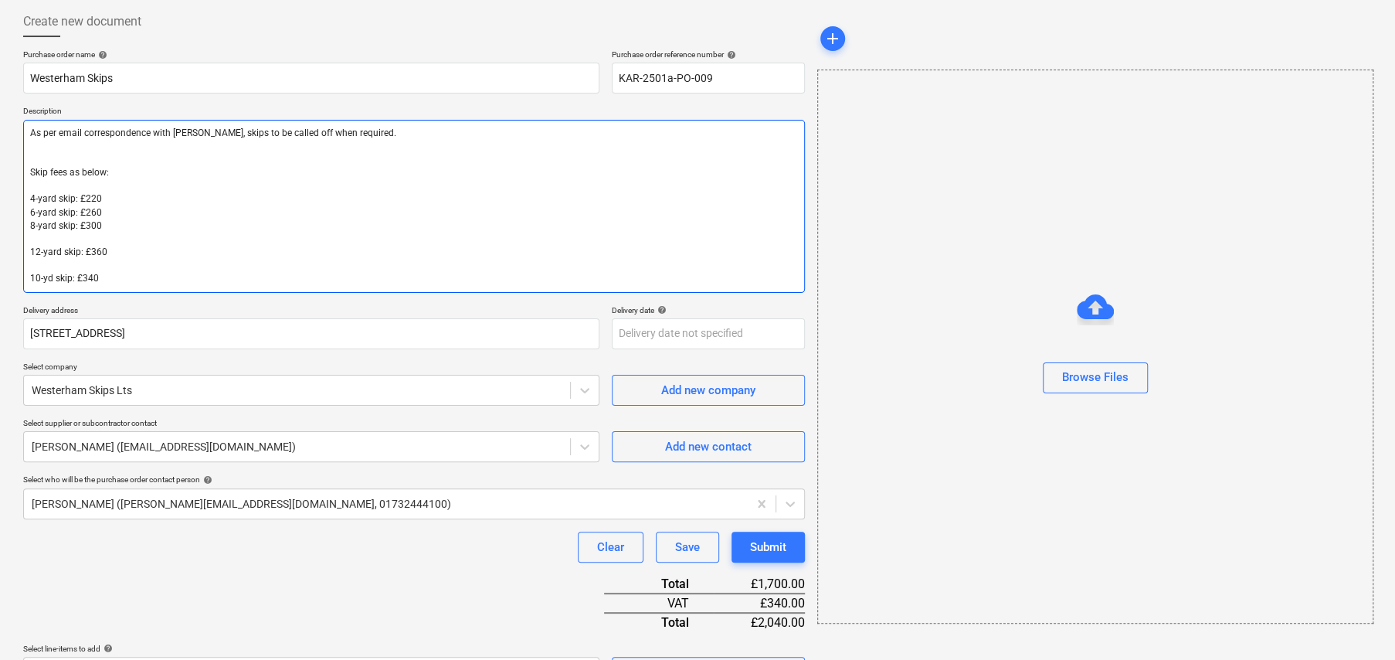
drag, startPoint x: 108, startPoint y: 280, endPoint x: 19, endPoint y: 269, distance: 90.2
click at [19, 269] on div "Create new document Purchase order name help Westerham Skips Purchase order ref…" at bounding box center [414, 429] width 794 height 858
click at [126, 282] on textarea "As per email correspondence with Jamie, skips to be called off when required. S…" at bounding box center [414, 206] width 782 height 173
drag, startPoint x: 97, startPoint y: 278, endPoint x: 25, endPoint y: 276, distance: 71.8
click at [25, 276] on textarea "As per email correspondence with Jamie, skips to be called off when required. S…" at bounding box center [414, 206] width 782 height 173
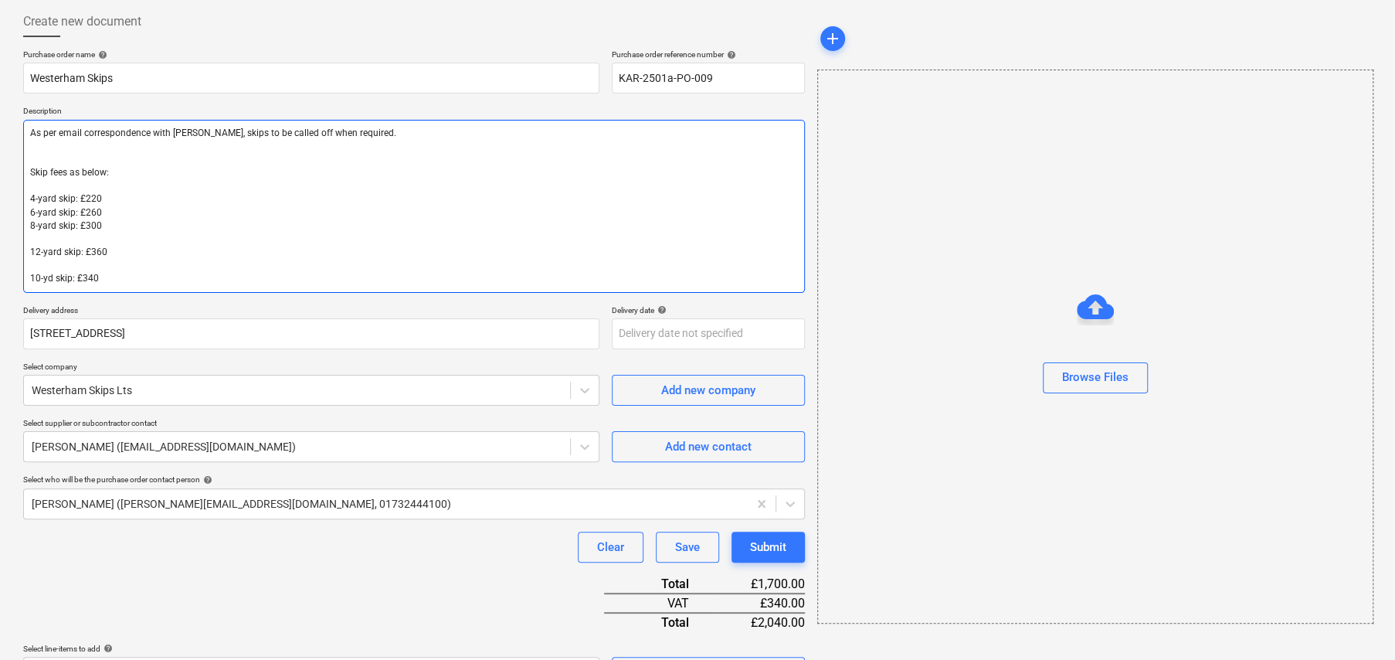
drag, startPoint x: 107, startPoint y: 251, endPoint x: 33, endPoint y: 250, distance: 73.4
click at [33, 250] on textarea "As per email correspondence with Jamie, skips to be called off when required. S…" at bounding box center [414, 206] width 782 height 173
drag, startPoint x: 96, startPoint y: 277, endPoint x: 21, endPoint y: 274, distance: 75.0
click at [21, 274] on div "Create new document Purchase order name help Westerham Skips Purchase order ref…" at bounding box center [414, 429] width 794 height 858
click at [39, 236] on textarea "As per email correspondence with Jamie, skips to be called off when required. S…" at bounding box center [414, 206] width 782 height 173
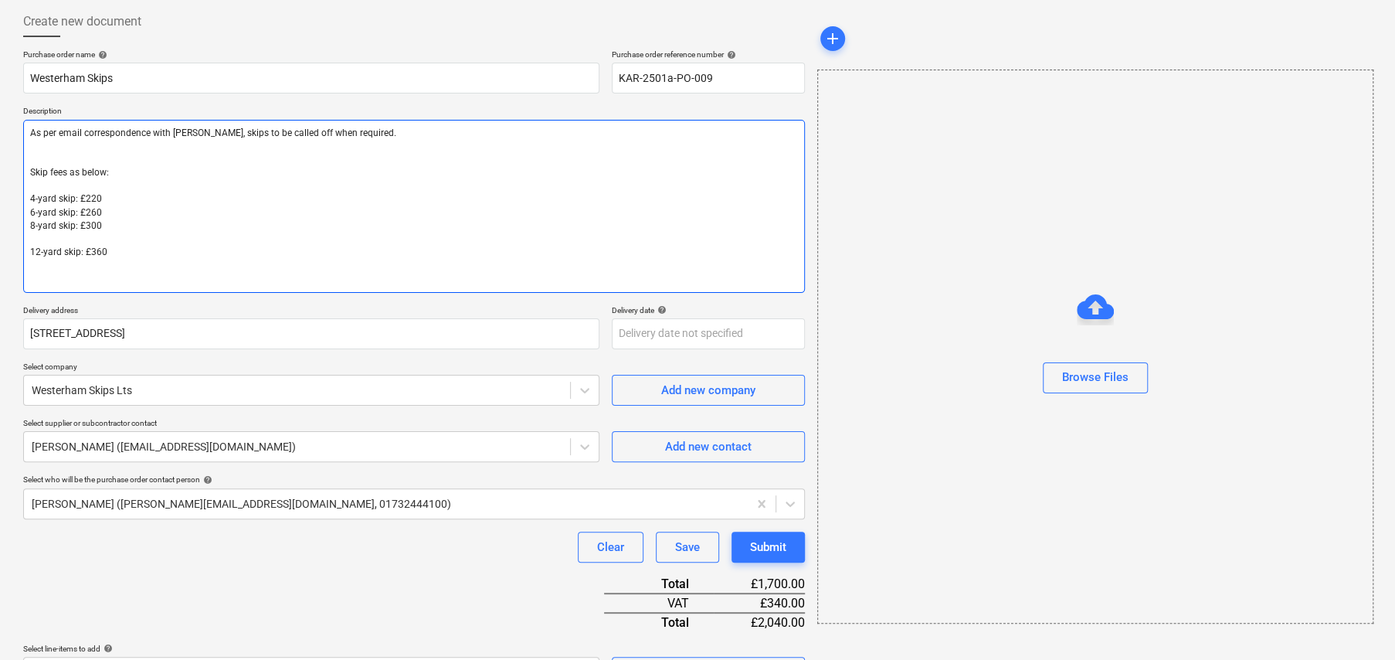
paste textarea "10-yd skip: £340"
click at [47, 241] on textarea "As per email correspondence with Jamie, skips to be called off when required. S…" at bounding box center [414, 206] width 782 height 173
click at [90, 267] on textarea "As per email correspondence with Jamie, skips to be called off when required. S…" at bounding box center [414, 206] width 782 height 173
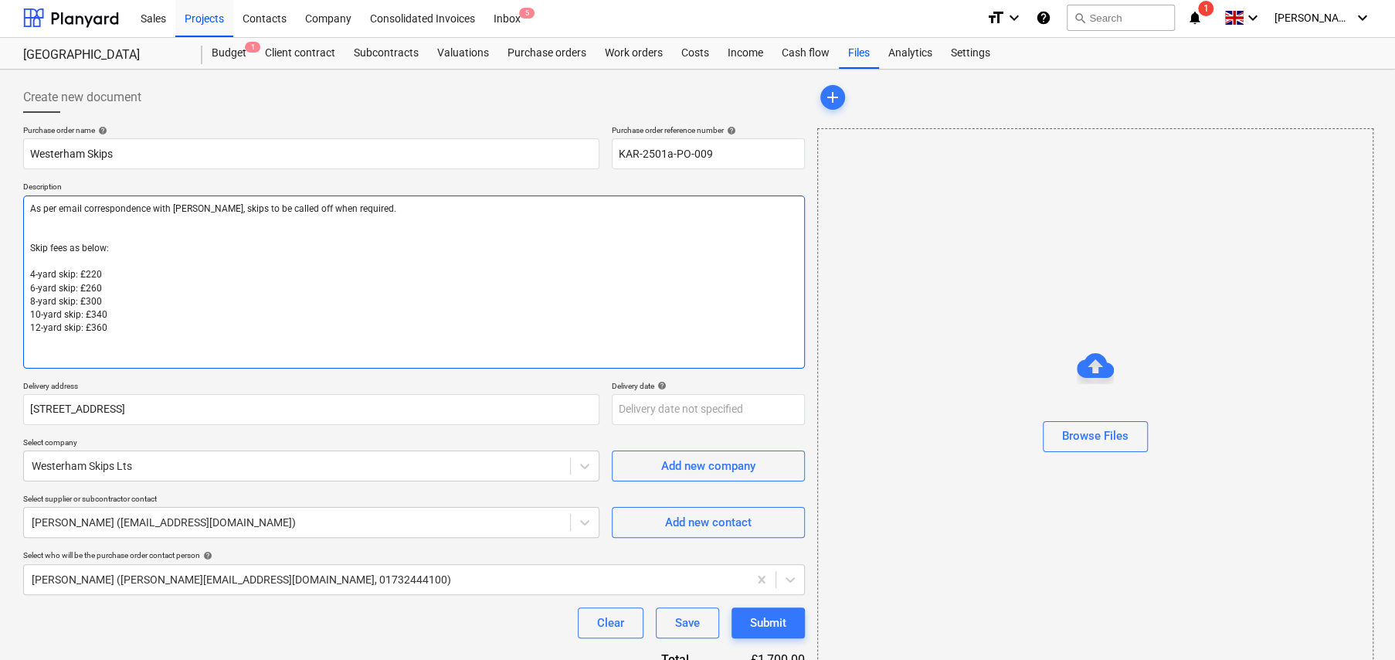
scroll to position [0, 0]
click at [154, 225] on textarea "As per email correspondence with Jamie, skips to be called off when required. S…" at bounding box center [414, 283] width 782 height 173
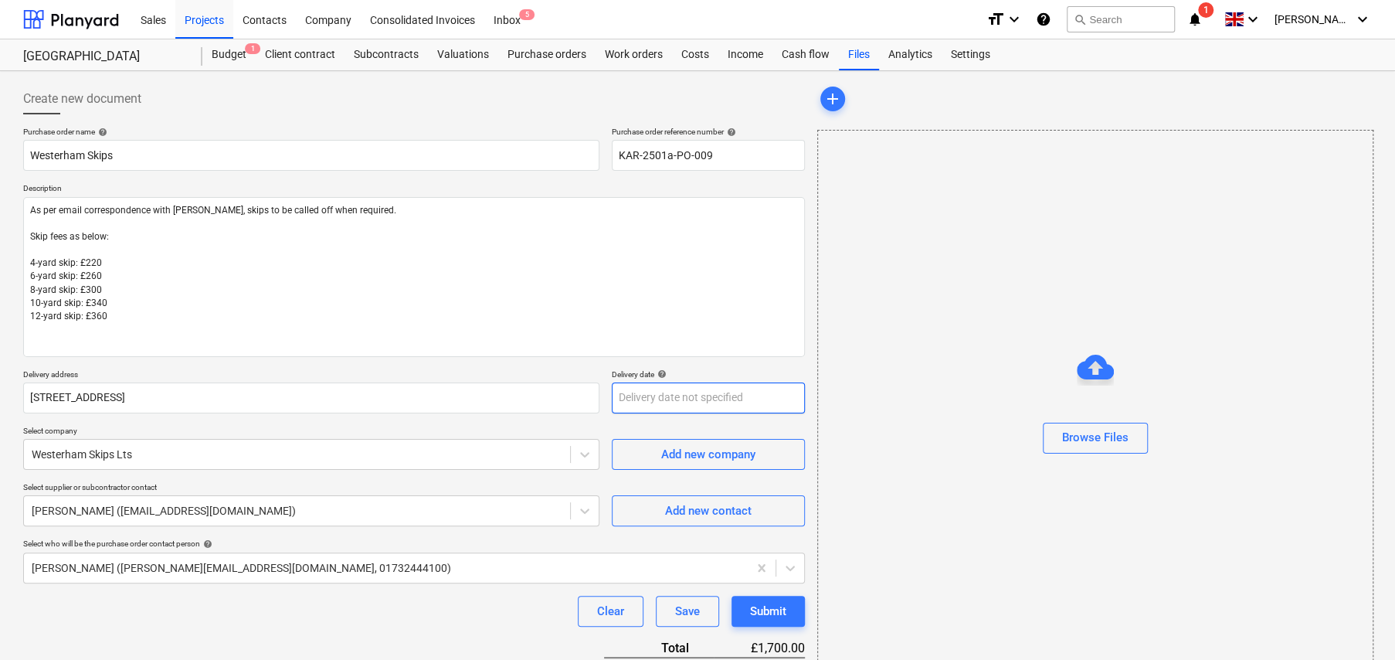
click at [670, 398] on body "Sales Projects Contacts Company Consolidated Invoices Inbox 5 format_size keybo…" at bounding box center [697, 330] width 1395 height 660
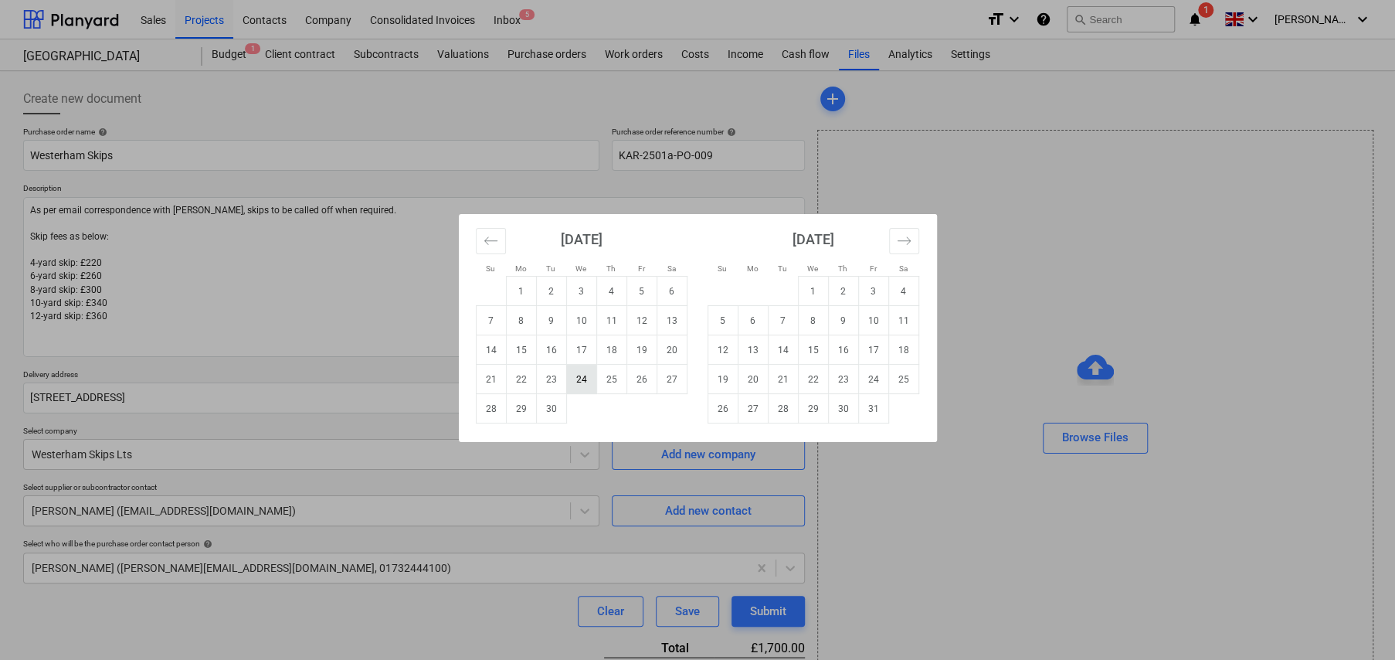
click at [585, 382] on td "24" at bounding box center [581, 379] width 30 height 29
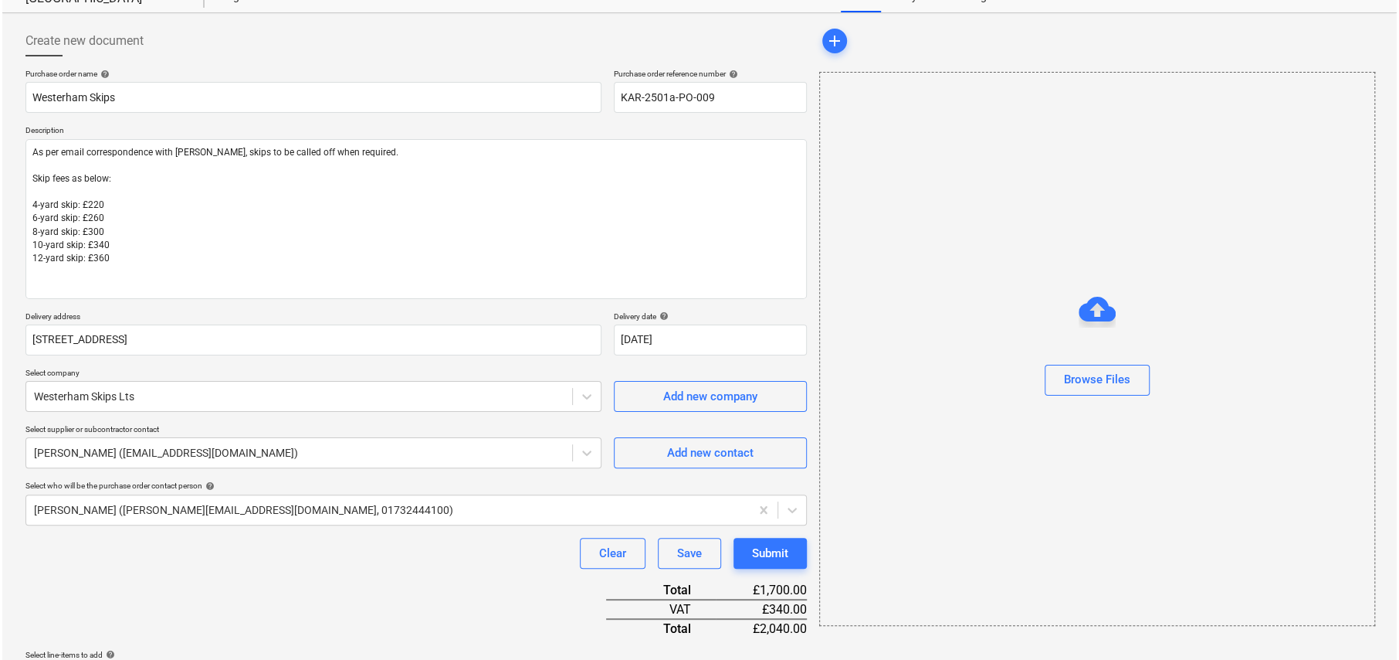
scroll to position [232, 0]
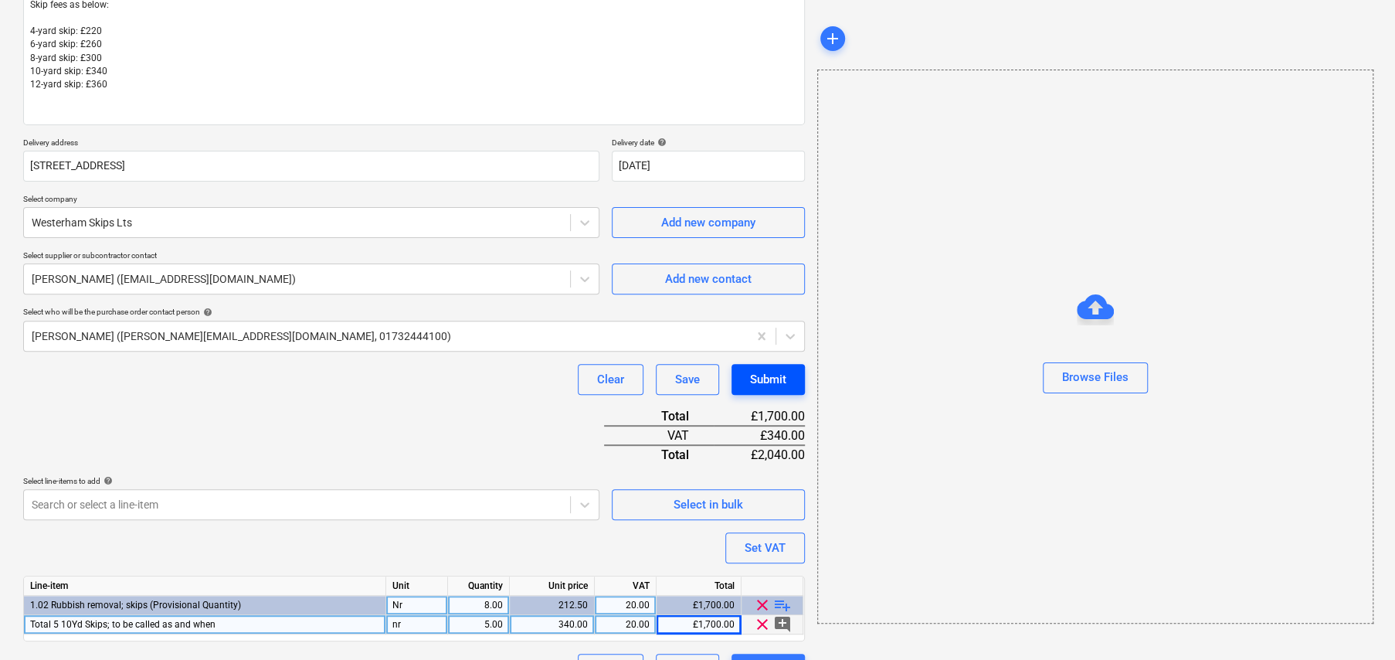
click at [780, 378] on div "Submit" at bounding box center [768, 379] width 36 height 20
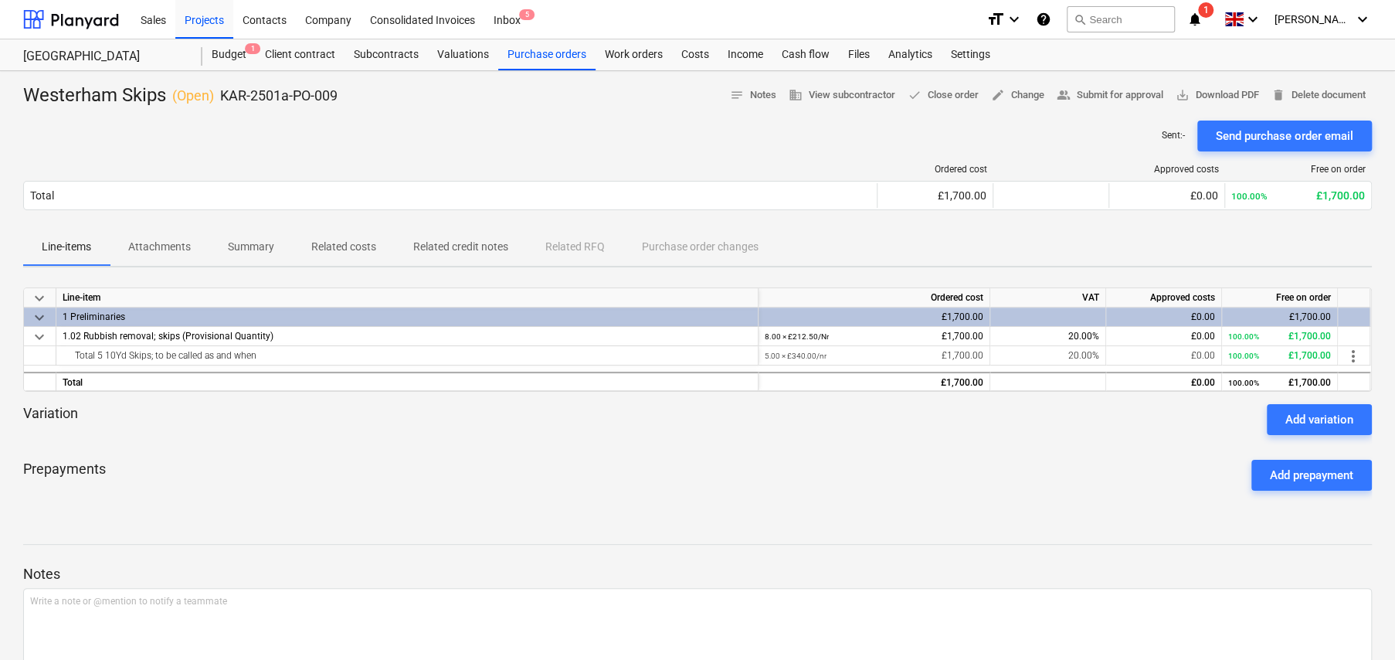
drag, startPoint x: 894, startPoint y: 131, endPoint x: 934, endPoint y: 127, distance: 40.3
click at [894, 131] on div "Sent : - Send purchase order email" at bounding box center [697, 135] width 1348 height 31
click at [1199, 93] on span "save_alt Download PDF" at bounding box center [1216, 95] width 83 height 18
